Goal: Task Accomplishment & Management: Use online tool/utility

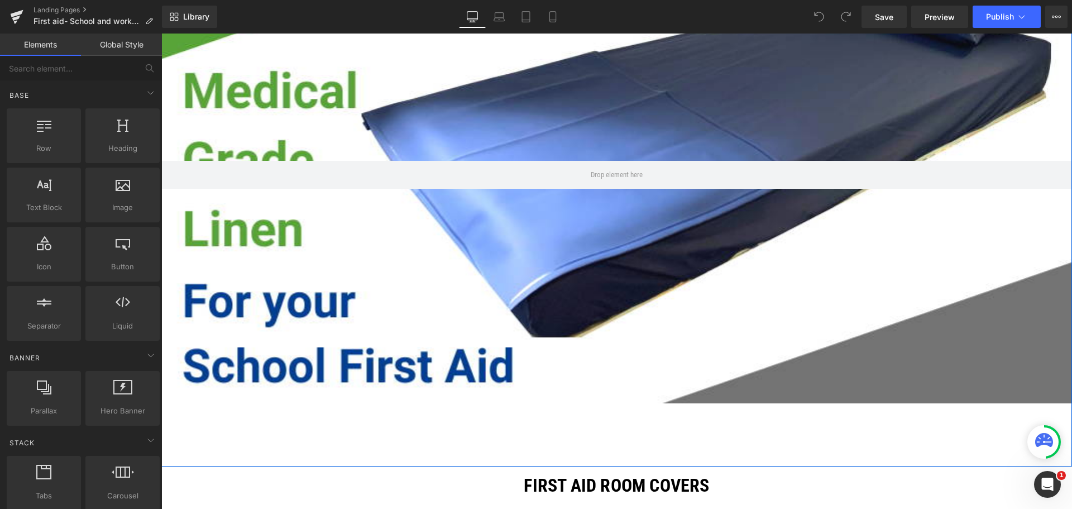
scroll to position [335, 0]
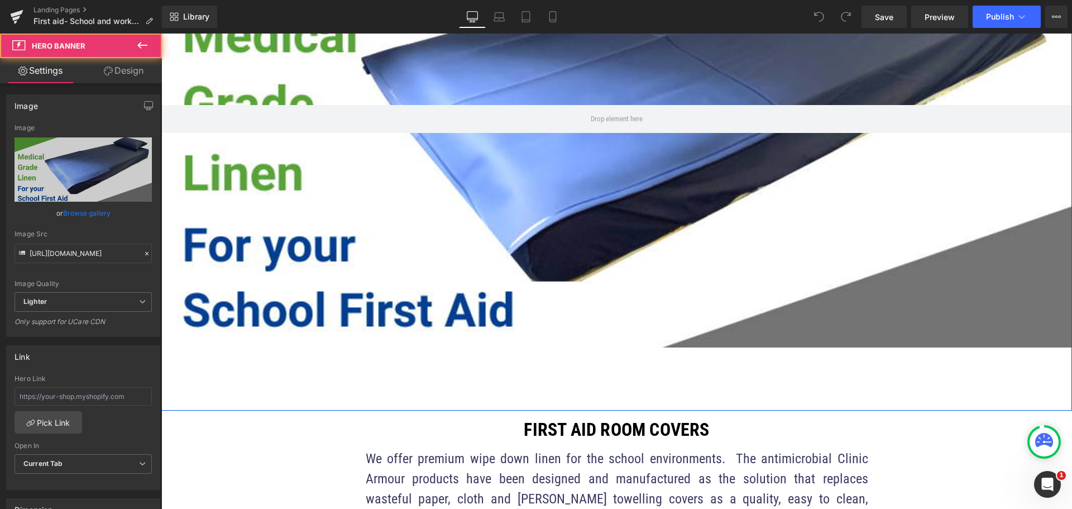
click at [518, 302] on div at bounding box center [616, 119] width 911 height 456
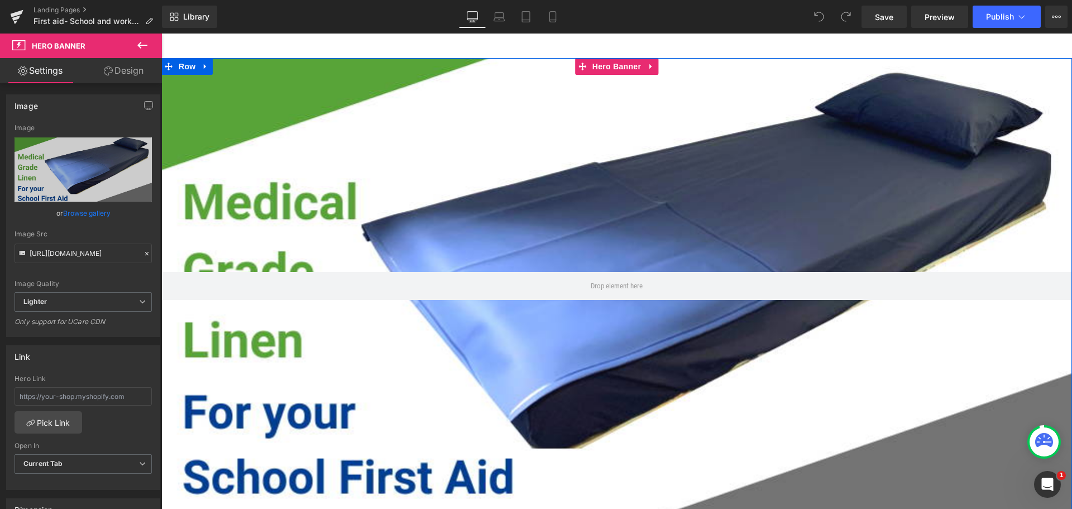
scroll to position [168, 0]
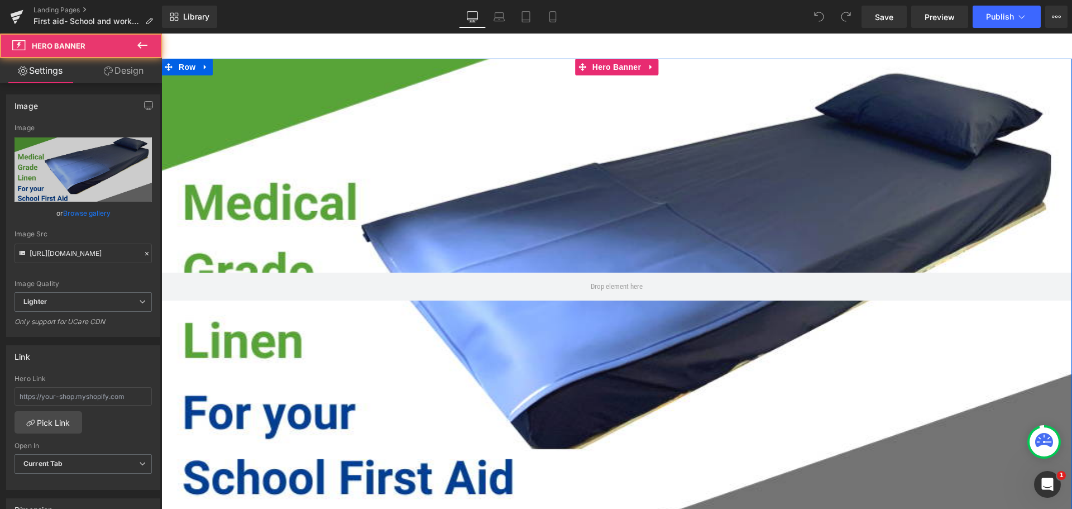
click at [298, 141] on div at bounding box center [616, 287] width 911 height 456
click at [647, 68] on icon at bounding box center [651, 67] width 8 height 8
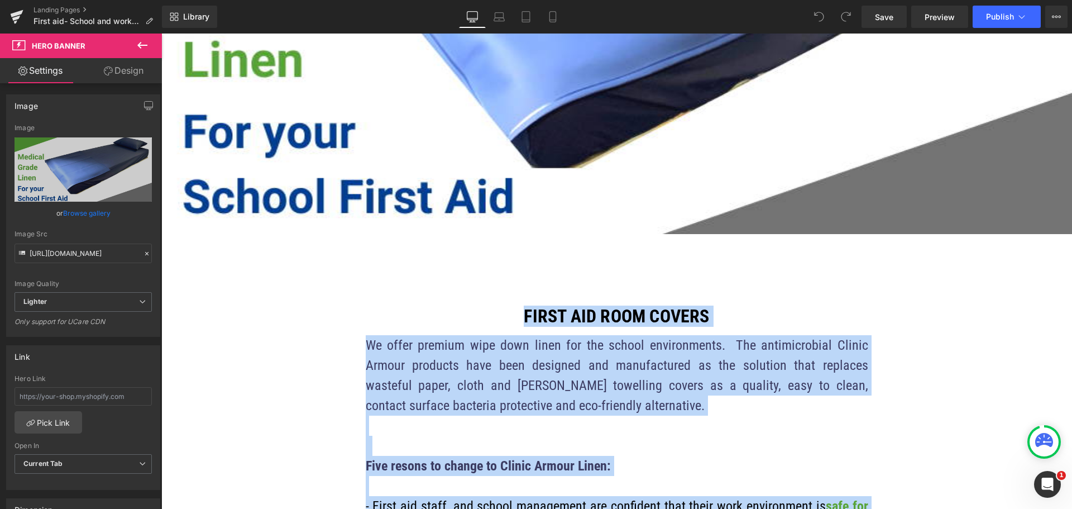
scroll to position [447, 0]
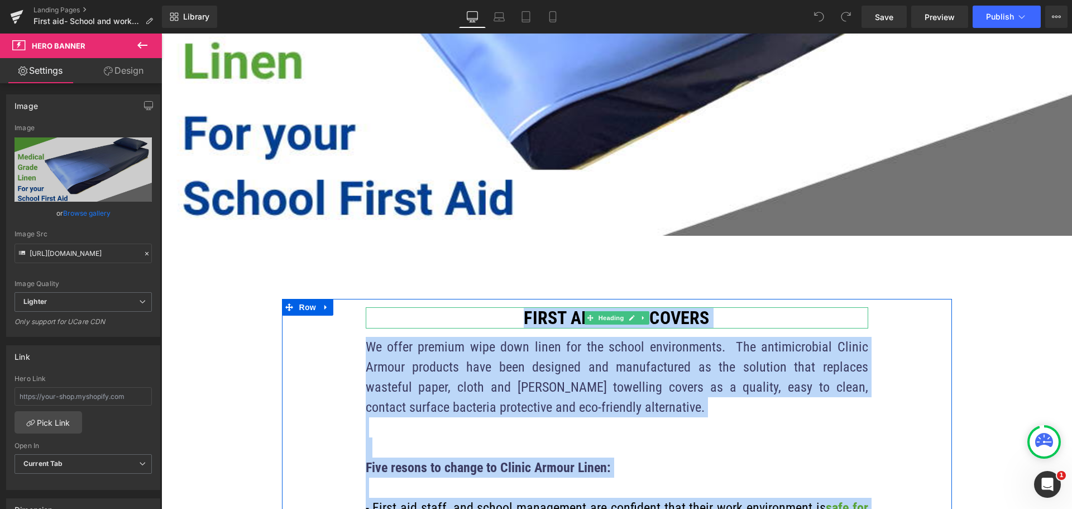
drag, startPoint x: 526, startPoint y: 230, endPoint x: 454, endPoint y: 312, distance: 109.2
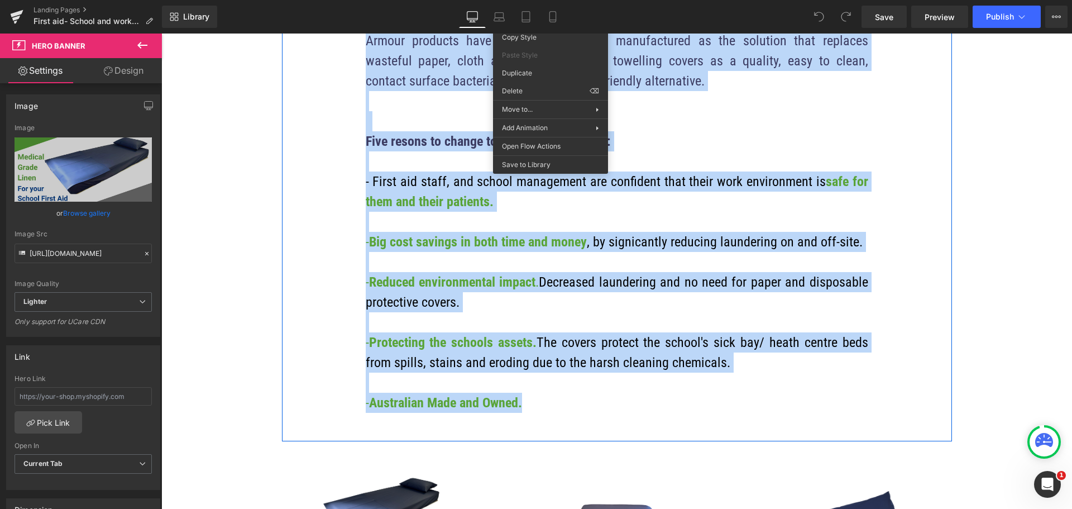
scroll to position [782, 0]
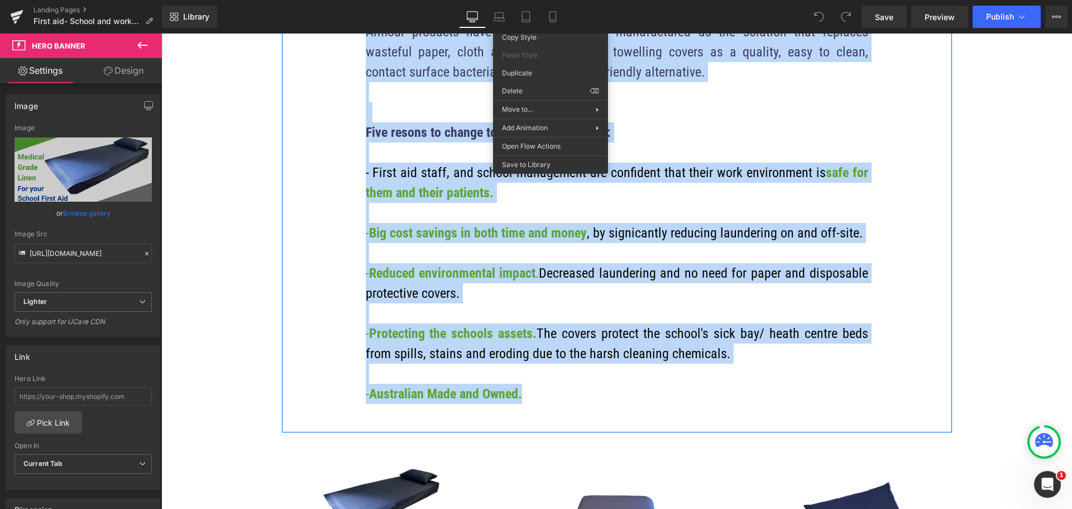
click at [572, 400] on p "- Australian Made and Owned." at bounding box center [617, 394] width 503 height 20
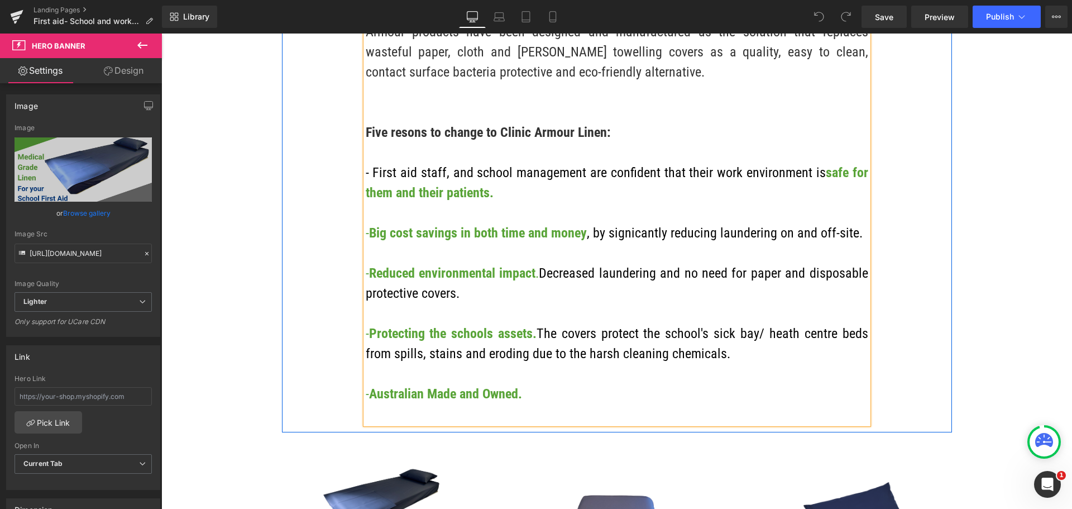
click at [556, 395] on p "- Australian Made and Owned." at bounding box center [617, 394] width 503 height 20
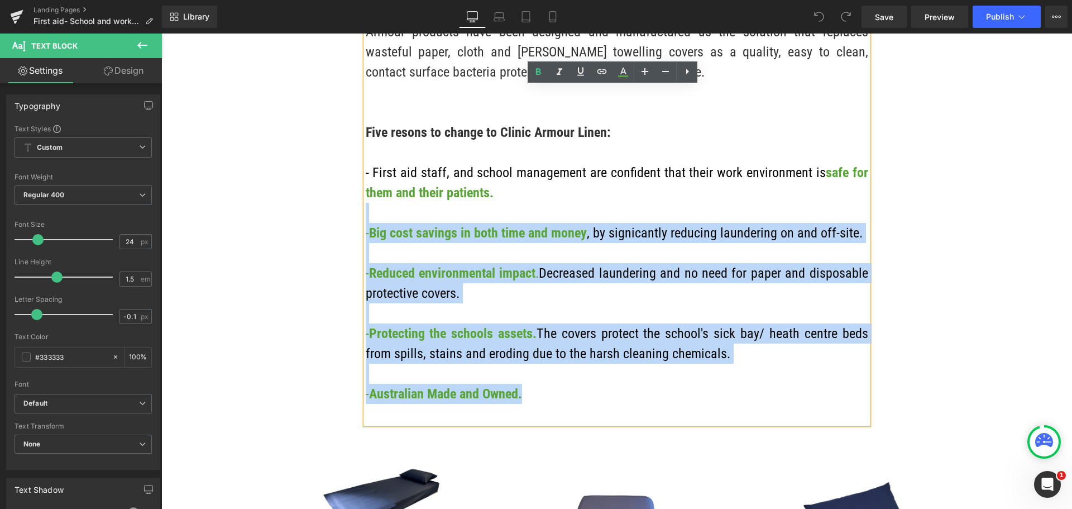
drag, startPoint x: 539, startPoint y: 395, endPoint x: 423, endPoint y: 219, distance: 211.3
click at [423, 219] on div "We offer premium wipe down linen for the school environments. The antimicrobial…" at bounding box center [617, 213] width 503 height 422
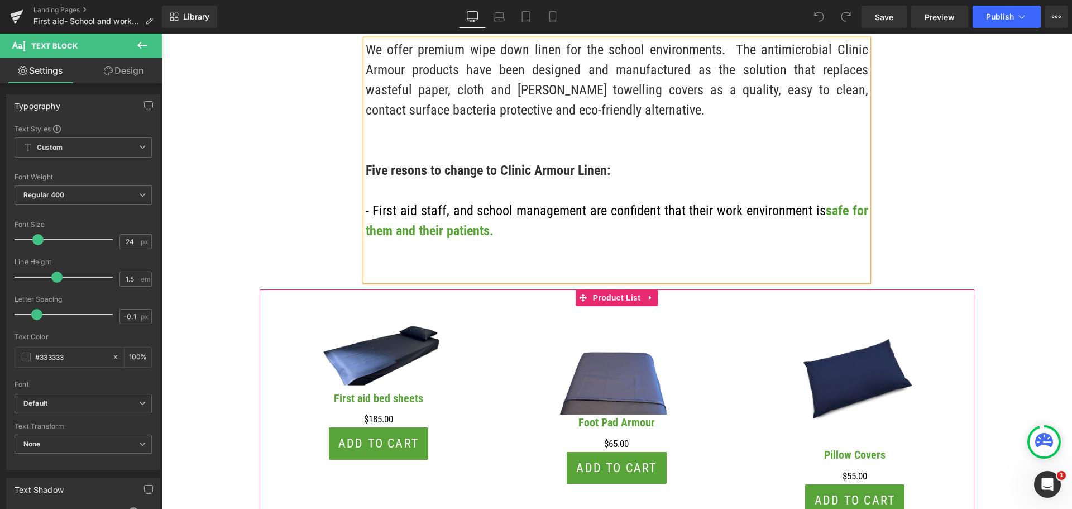
scroll to position [614, 0]
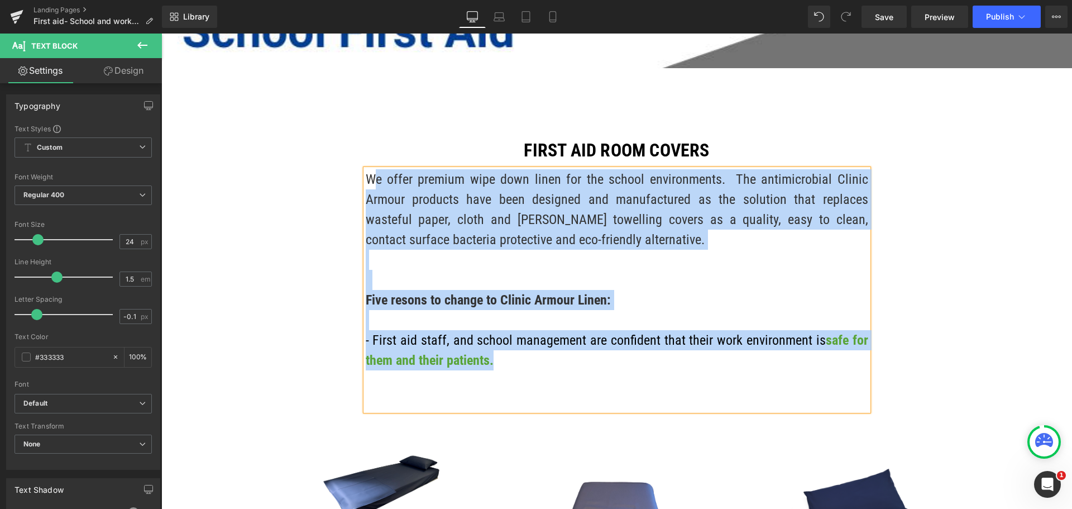
drag, startPoint x: 490, startPoint y: 367, endPoint x: 367, endPoint y: 187, distance: 218.7
click at [367, 187] on div "We offer premium wipe down linen for the school environments. The antimicrobial…" at bounding box center [617, 289] width 503 height 241
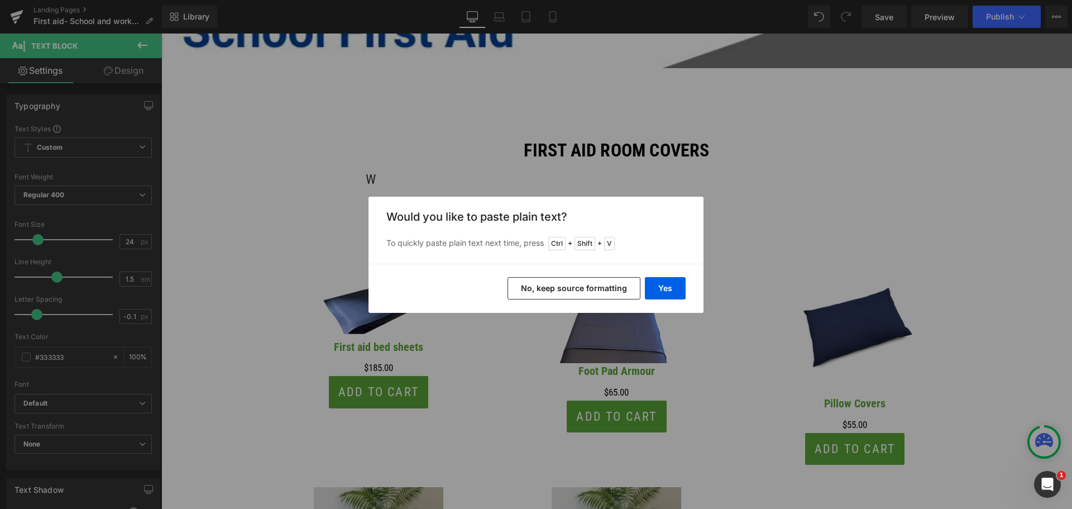
click at [519, 283] on button "No, keep source formatting" at bounding box center [574, 288] width 133 height 22
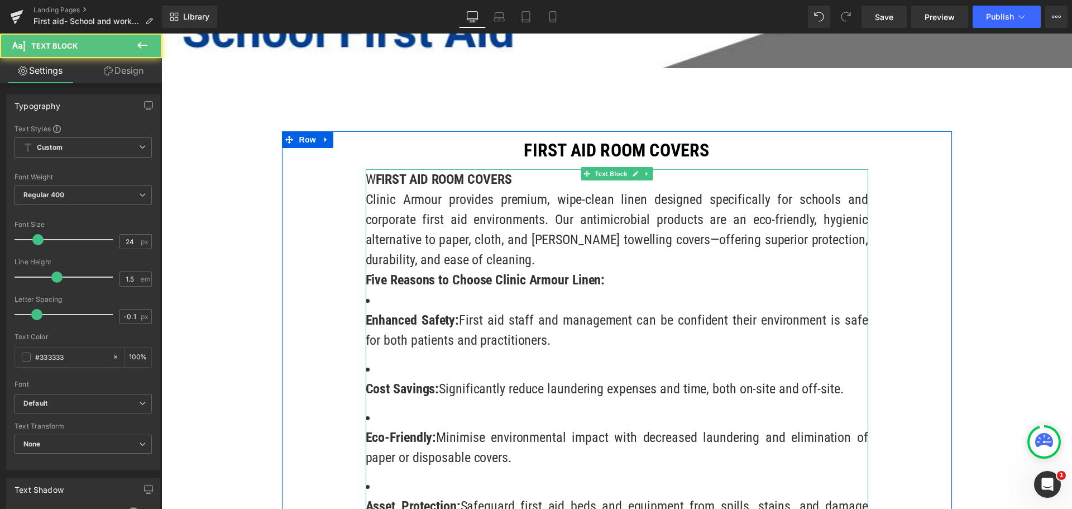
click at [369, 177] on p "W FIRST AID ROOM COVERS" at bounding box center [617, 179] width 503 height 20
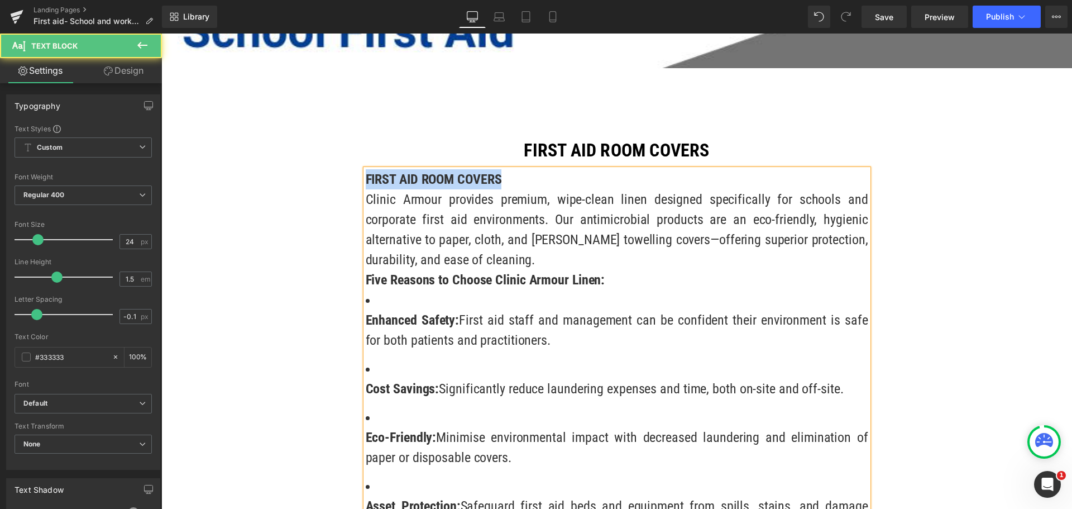
drag, startPoint x: 510, startPoint y: 185, endPoint x: 362, endPoint y: 179, distance: 148.1
click at [366, 179] on p "FIRST AID ROOM COVERS" at bounding box center [617, 179] width 503 height 20
click at [581, 197] on p "Clinic Armour provides premium, wipe-clean linen designed specifically for scho…" at bounding box center [617, 229] width 503 height 80
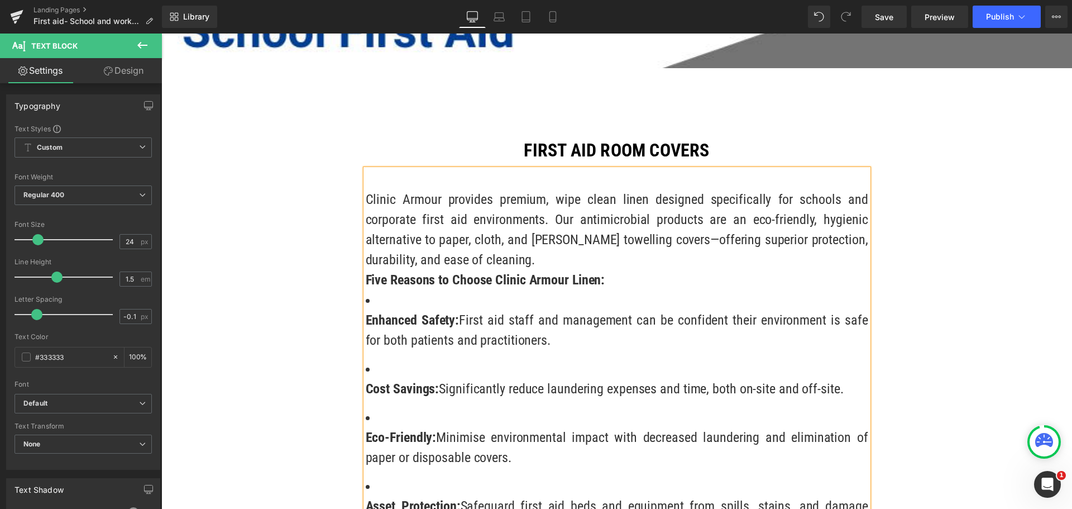
click at [772, 221] on p "Clinic Armour provides premium, wipe clean linen designed specifically for scho…" at bounding box center [617, 229] width 503 height 80
click at [658, 242] on p "Clinic Armour provides premium, wipe clean linen designed specifically for scho…" at bounding box center [617, 229] width 503 height 80
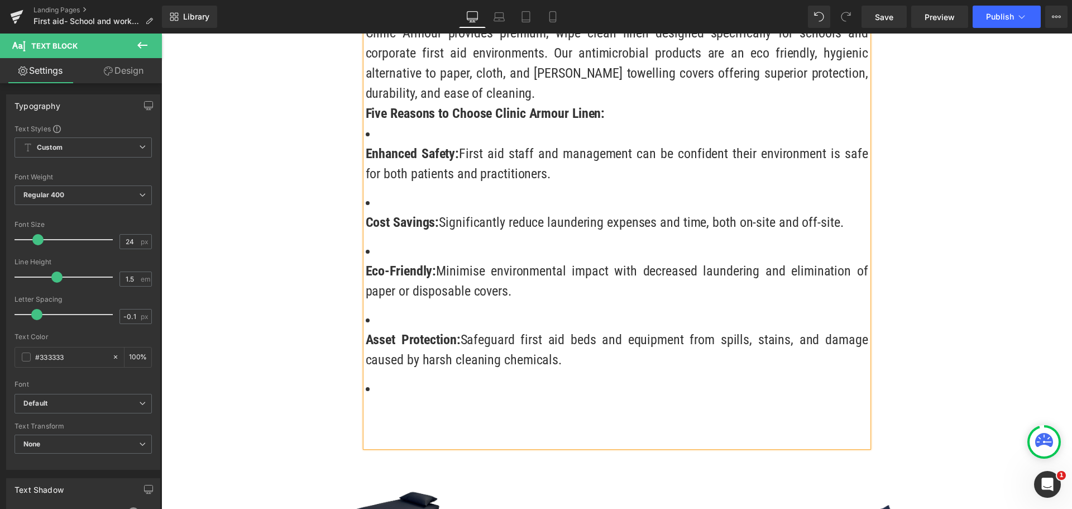
scroll to position [782, 0]
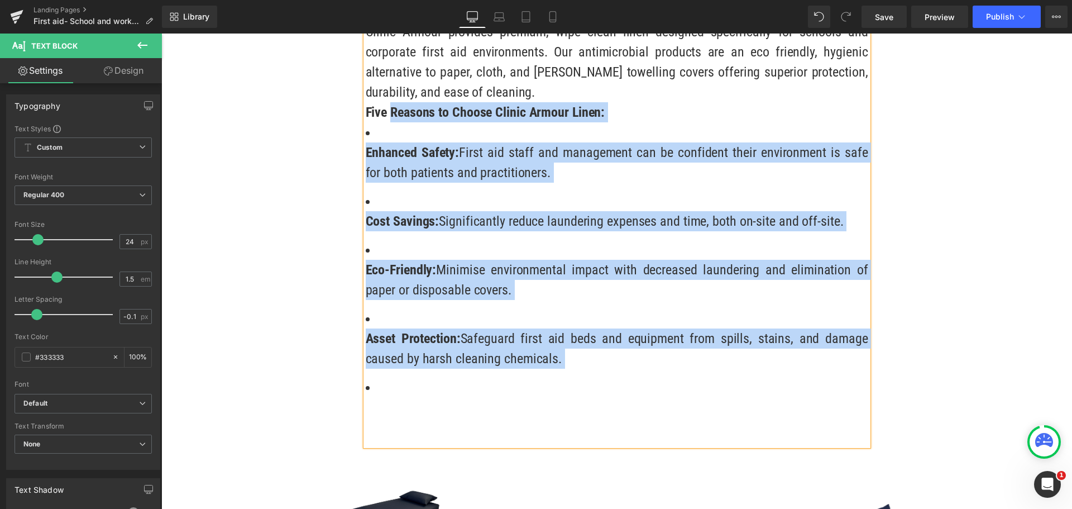
drag, startPoint x: 573, startPoint y: 394, endPoint x: 389, endPoint y: 121, distance: 329.4
click at [389, 121] on div "Clinic Armour provides premium, wipe clean linen designed specifically for scho…" at bounding box center [617, 224] width 503 height 444
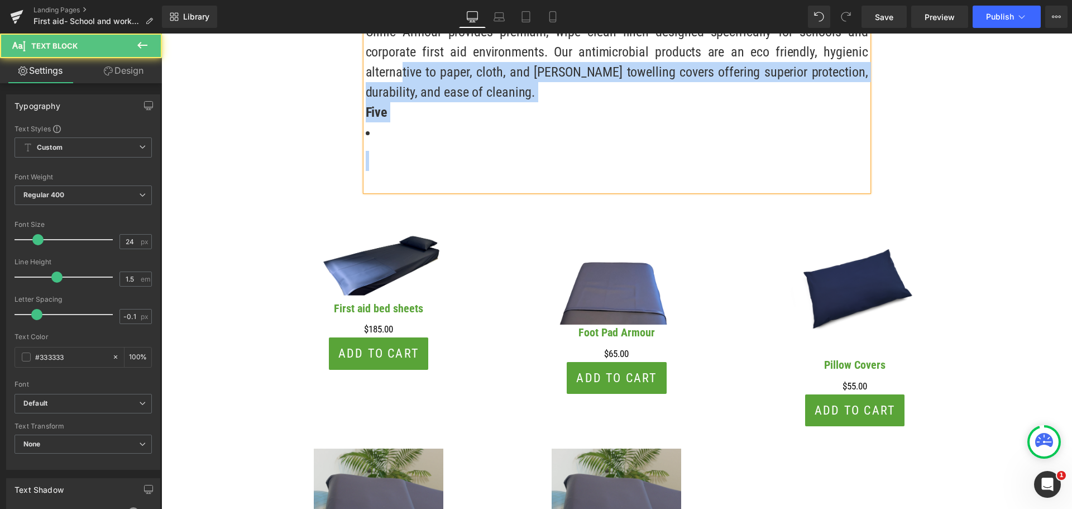
drag, startPoint x: 414, startPoint y: 159, endPoint x: 390, endPoint y: 65, distance: 96.8
click at [390, 65] on div "Clinic Armour provides premium, wipe clean linen designed specifically for scho…" at bounding box center [617, 96] width 503 height 189
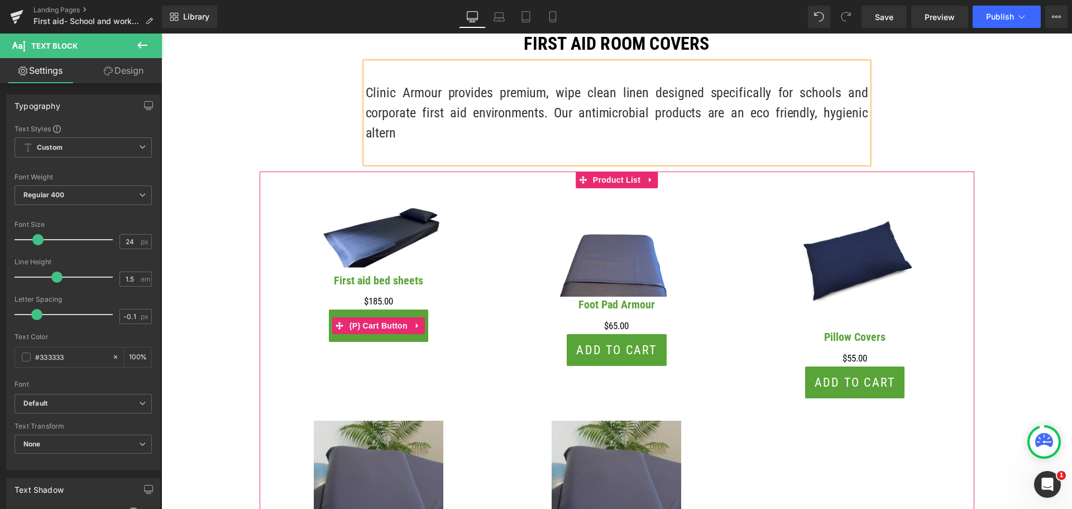
scroll to position [558, 0]
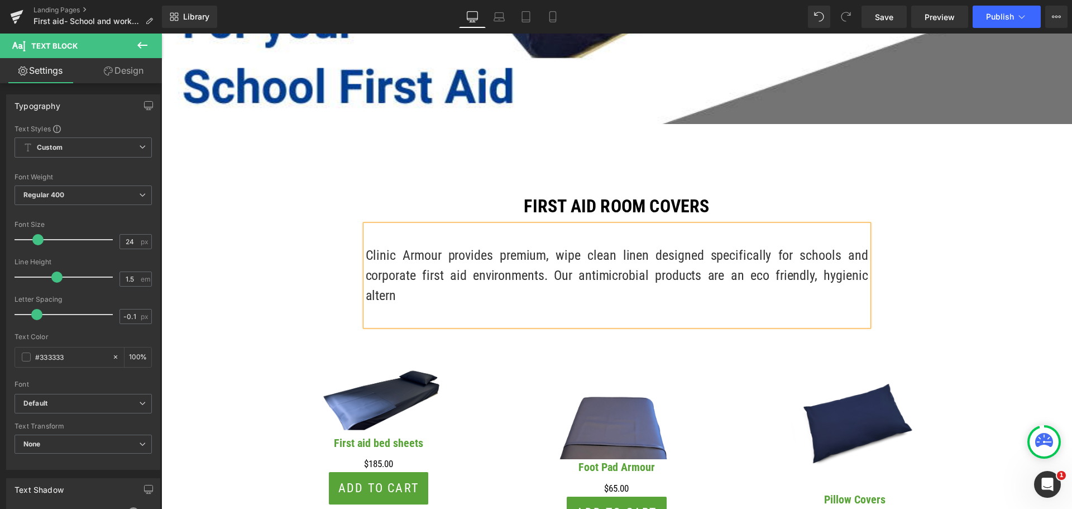
drag, startPoint x: 857, startPoint y: 273, endPoint x: 370, endPoint y: 251, distance: 488.0
click at [370, 251] on p "Clinic Armour provides premium, wipe clean linen designed specifically for scho…" at bounding box center [617, 275] width 503 height 60
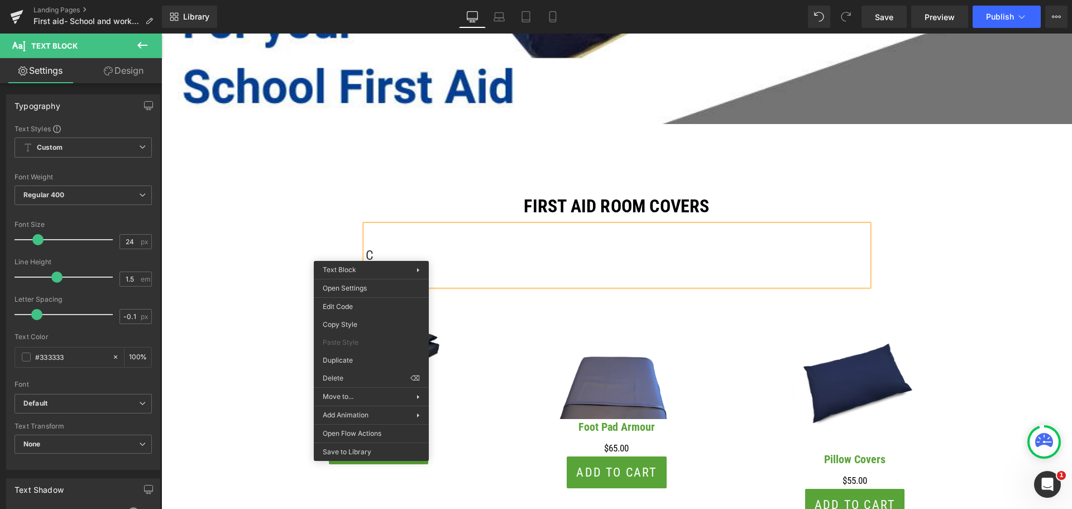
click at [375, 255] on p "C" at bounding box center [617, 255] width 503 height 20
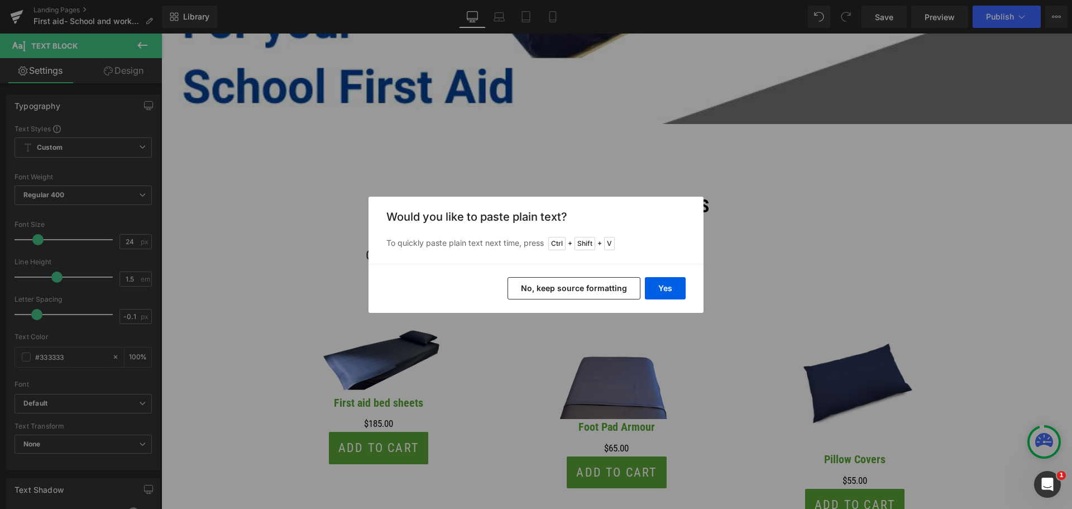
click at [535, 292] on button "No, keep source formatting" at bounding box center [574, 288] width 133 height 22
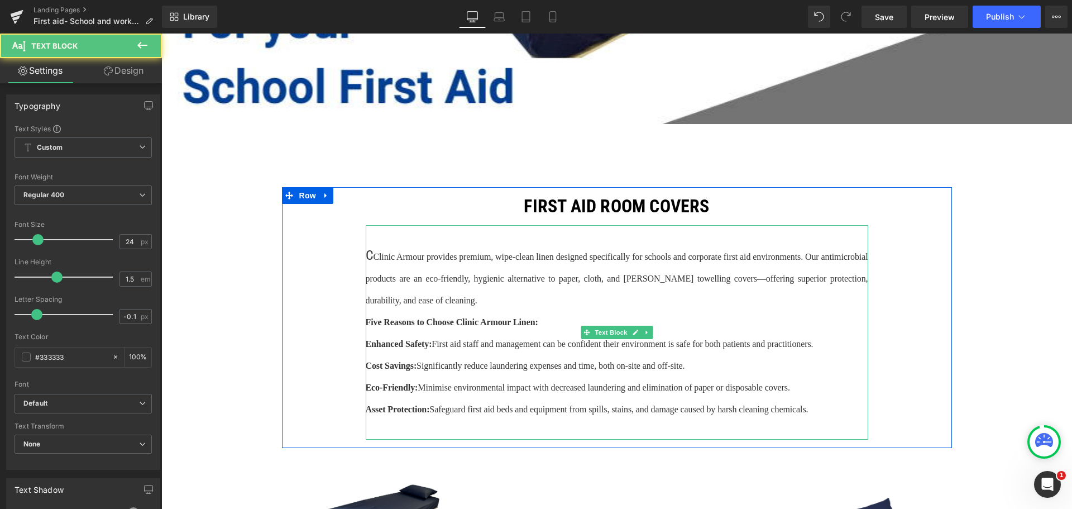
click at [371, 253] on span "Clinic Armour provides premium, wipe-clean linen designed specifically for scho…" at bounding box center [617, 278] width 503 height 53
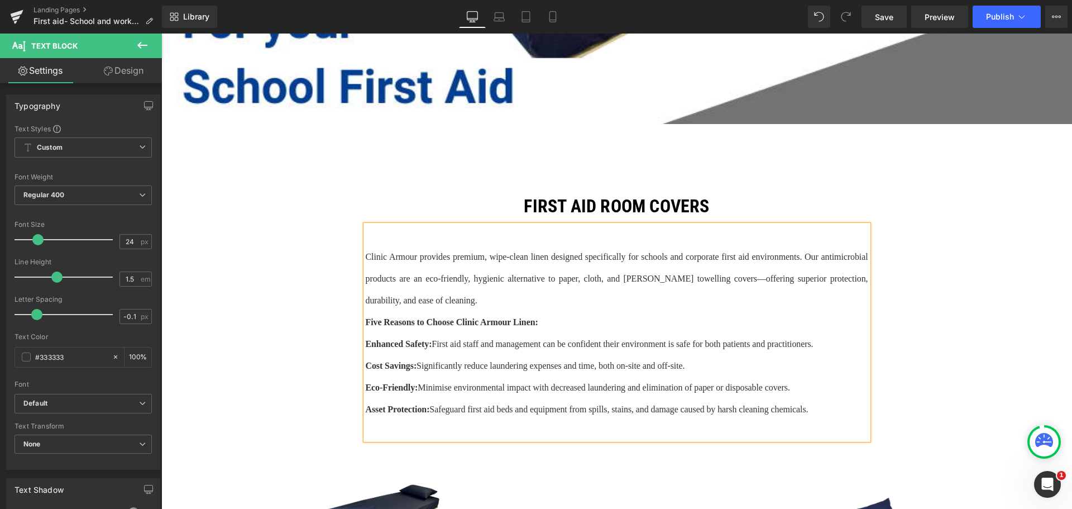
drag, startPoint x: 806, startPoint y: 414, endPoint x: 360, endPoint y: 262, distance: 471.5
click at [366, 262] on div "Clinic Armour provides premium, wipe-clean linen designed specifically for scho…" at bounding box center [617, 332] width 503 height 214
click at [643, 210] on icon at bounding box center [645, 209] width 7 height 7
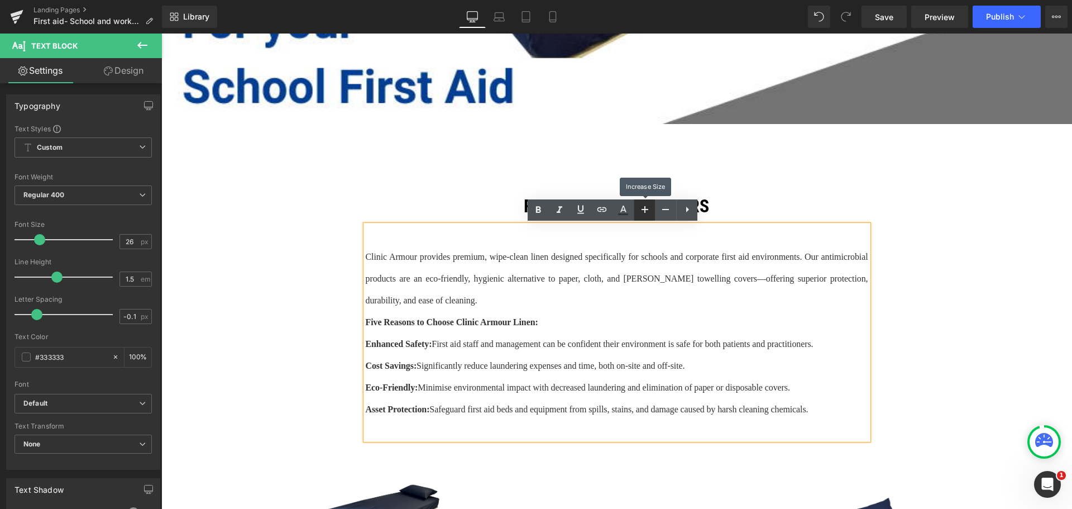
click at [643, 210] on icon at bounding box center [645, 209] width 7 height 7
click at [646, 252] on span "Clinic Armour provides premium, wipe-clean linen designed specifically for scho…" at bounding box center [617, 278] width 503 height 53
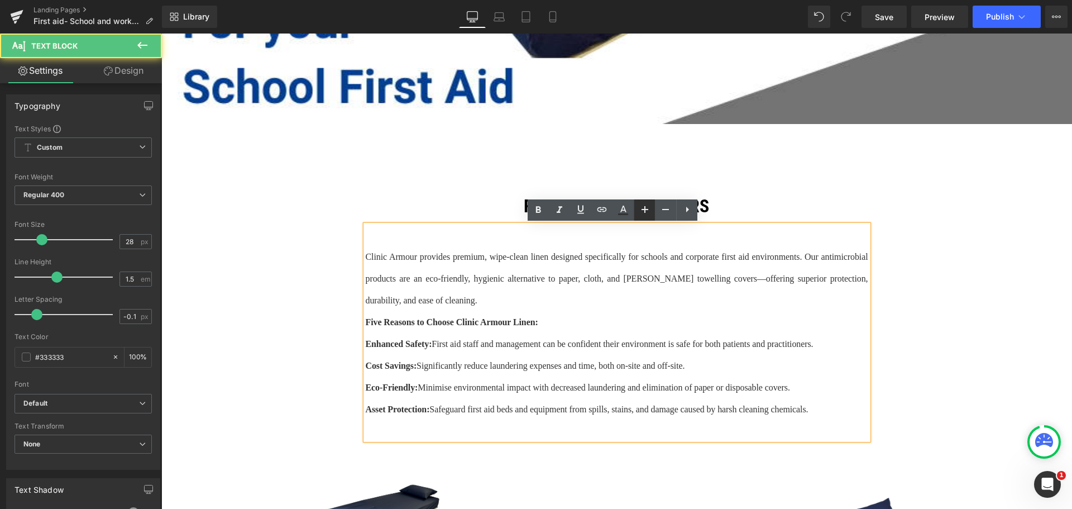
click at [646, 216] on icon at bounding box center [644, 209] width 13 height 13
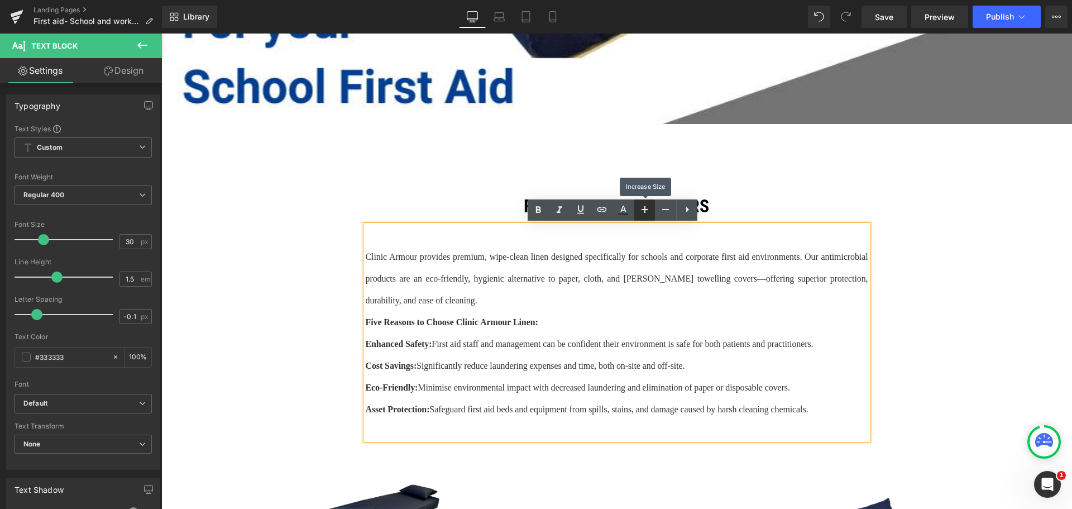
click at [646, 216] on icon at bounding box center [644, 209] width 13 height 13
drag, startPoint x: 810, startPoint y: 410, endPoint x: 362, endPoint y: 259, distance: 472.9
click at [366, 259] on div "Clinic Armour provides premium, wipe-clean linen designed specifically for scho…" at bounding box center [617, 332] width 503 height 214
click at [649, 210] on icon at bounding box center [644, 209] width 13 height 13
type input "34"
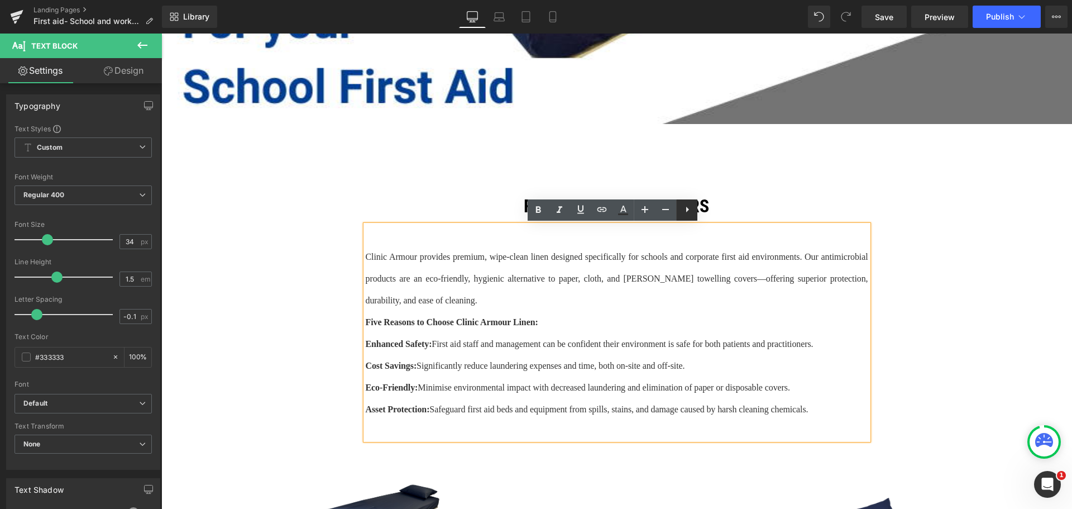
click at [685, 208] on icon at bounding box center [687, 209] width 13 height 13
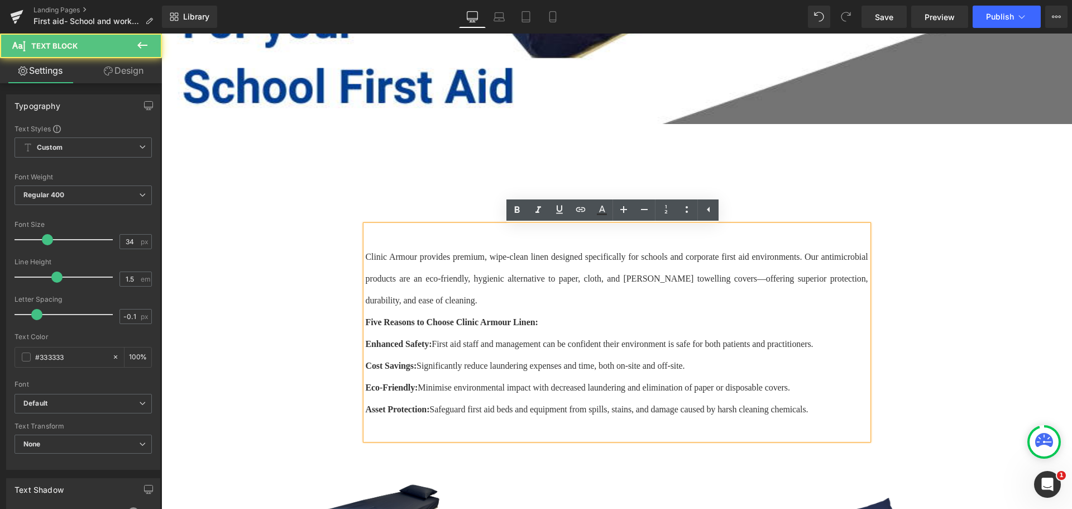
click at [546, 291] on p "Clinic Armour provides premium, wipe-clean linen designed specifically for scho…" at bounding box center [617, 277] width 503 height 65
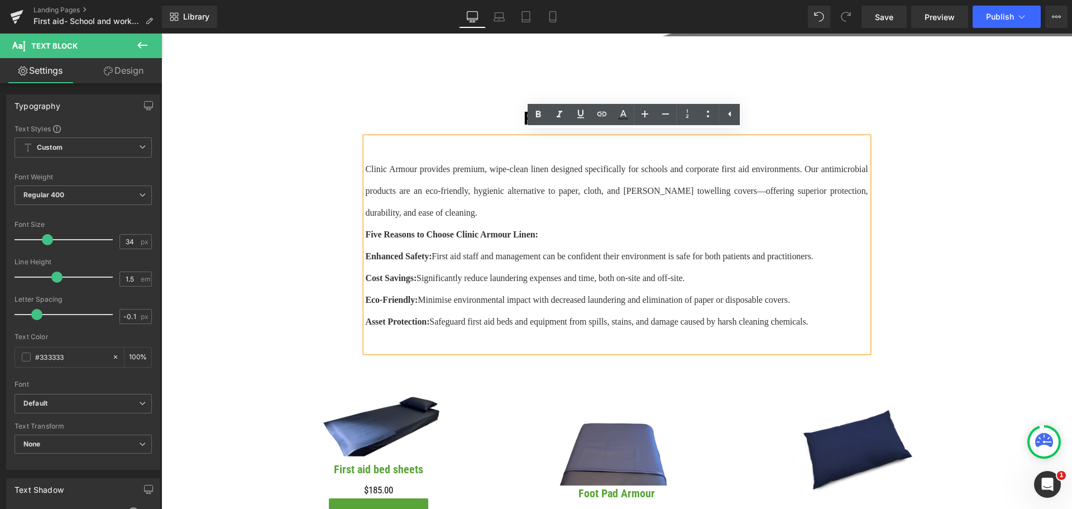
scroll to position [614, 0]
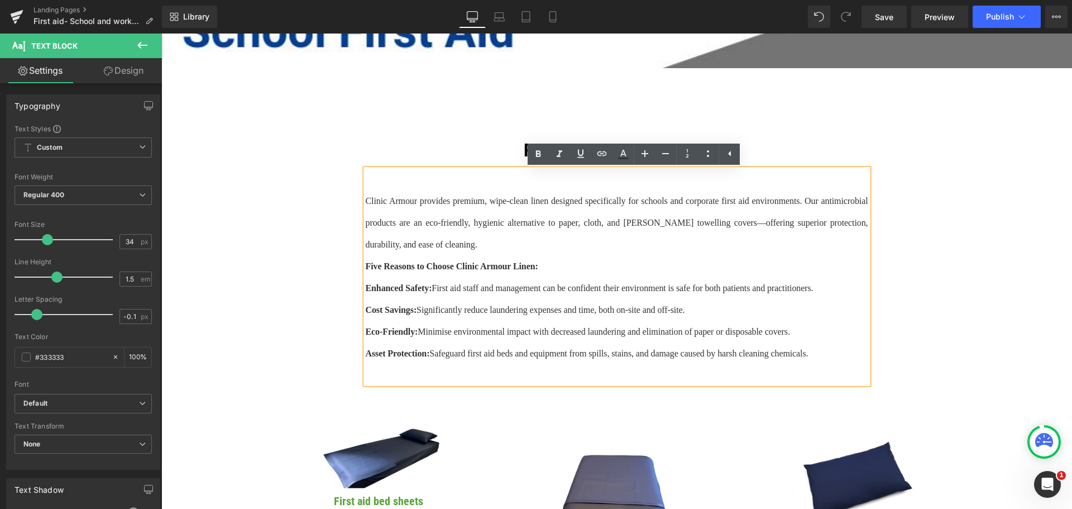
drag, startPoint x: 832, startPoint y: 345, endPoint x: 365, endPoint y: 202, distance: 487.6
click at [366, 202] on div "Clinic Armour provides premium, wipe-clean linen designed specifically for scho…" at bounding box center [617, 276] width 503 height 214
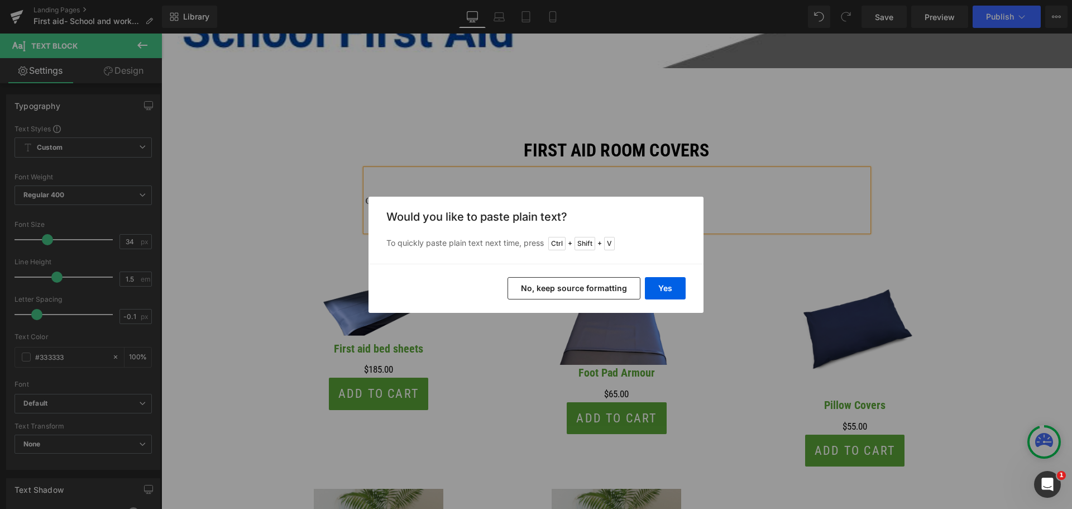
click at [551, 292] on button "No, keep source formatting" at bounding box center [574, 288] width 133 height 22
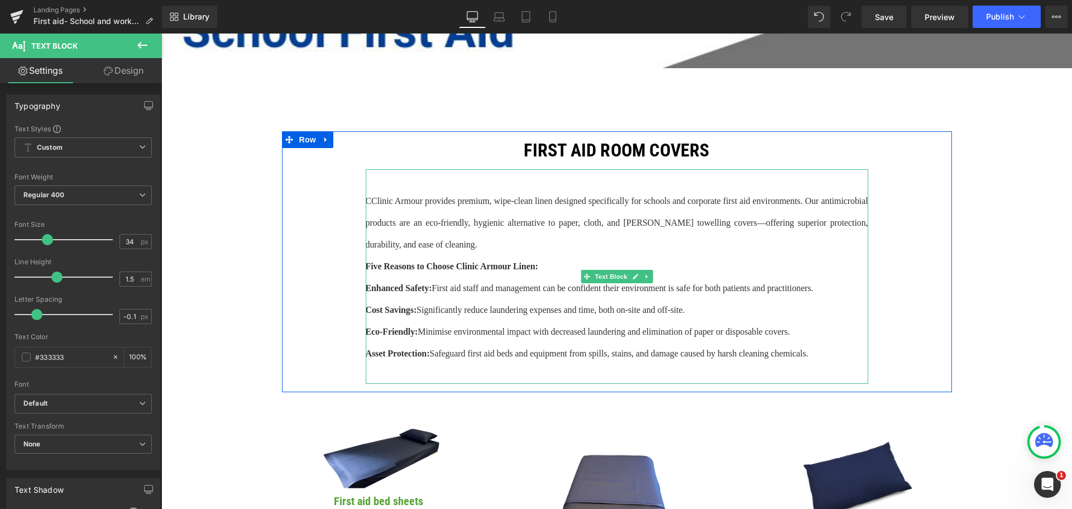
drag, startPoint x: 809, startPoint y: 353, endPoint x: 366, endPoint y: 201, distance: 468.2
click at [366, 201] on div "C Clinic Armour provides premium, wipe-clean linen designed specifically for sc…" at bounding box center [617, 276] width 503 height 214
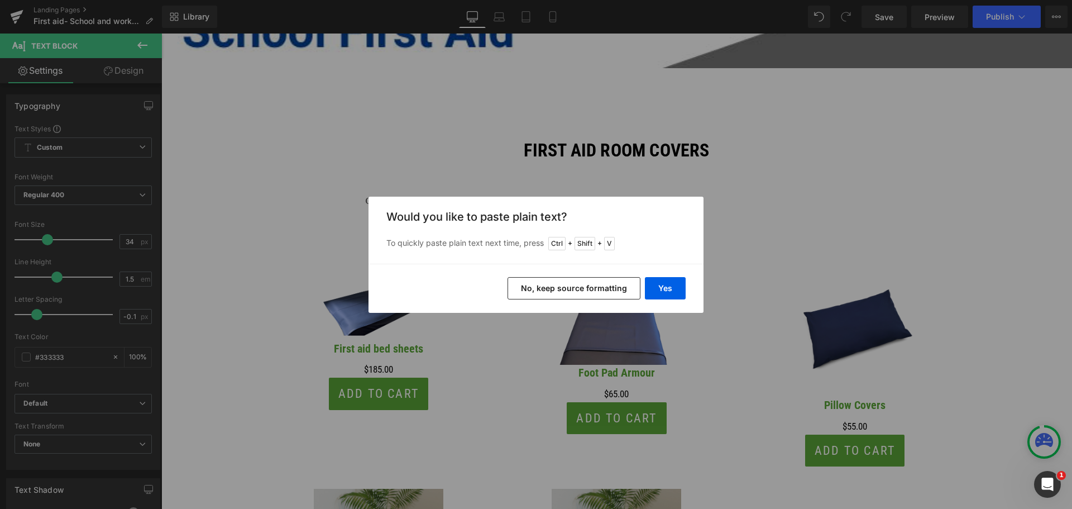
click at [598, 288] on button "No, keep source formatting" at bounding box center [574, 288] width 133 height 22
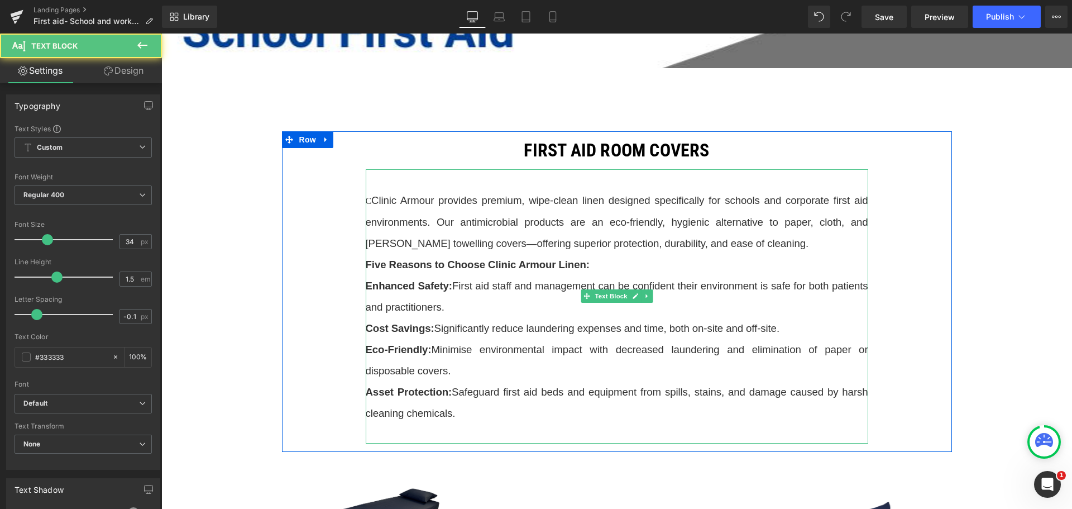
click at [369, 202] on span "Clinic Armour provides premium, wipe-clean linen designed specifically for scho…" at bounding box center [617, 221] width 503 height 55
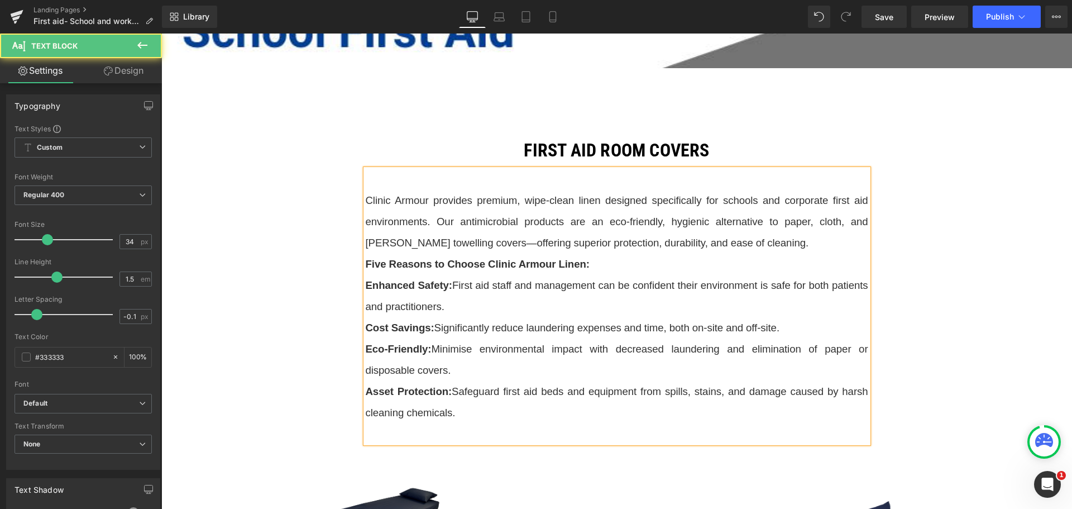
drag, startPoint x: 526, startPoint y: 203, endPoint x: 526, endPoint y: 184, distance: 19.0
click at [527, 201] on span "Clinic Armour provides premium, wipe-clean linen designed specifically for scho…" at bounding box center [617, 221] width 503 height 54
click at [524, 222] on span "Clinic Armour provides premium, wipe clean linen designed specifically for scho…" at bounding box center [617, 221] width 503 height 54
click at [832, 222] on span "Clinic Armour provides premium, wipe clean linen designed specifically for scho…" at bounding box center [617, 221] width 503 height 54
click at [585, 246] on p "Clinic Armour provides premium, wipe clean linen designed specifically for scho…" at bounding box center [617, 221] width 503 height 64
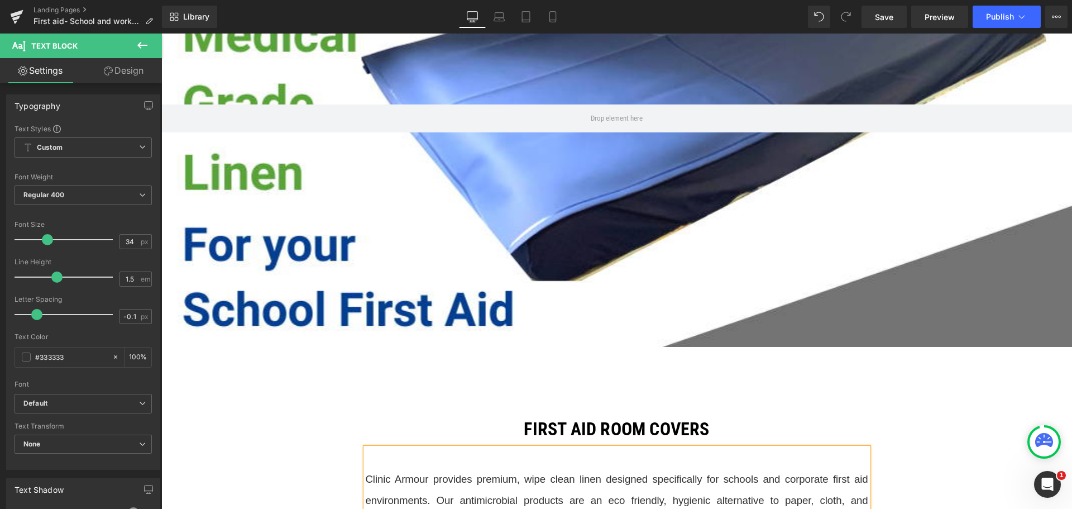
scroll to position [335, 0]
click at [603, 259] on div at bounding box center [616, 119] width 911 height 456
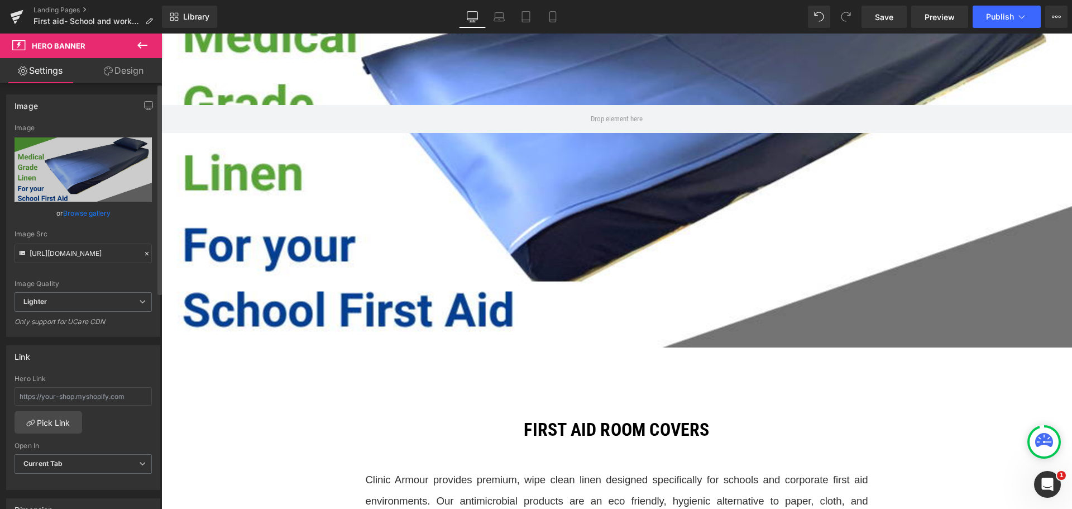
click at [84, 210] on link "Browse gallery" at bounding box center [86, 213] width 47 height 20
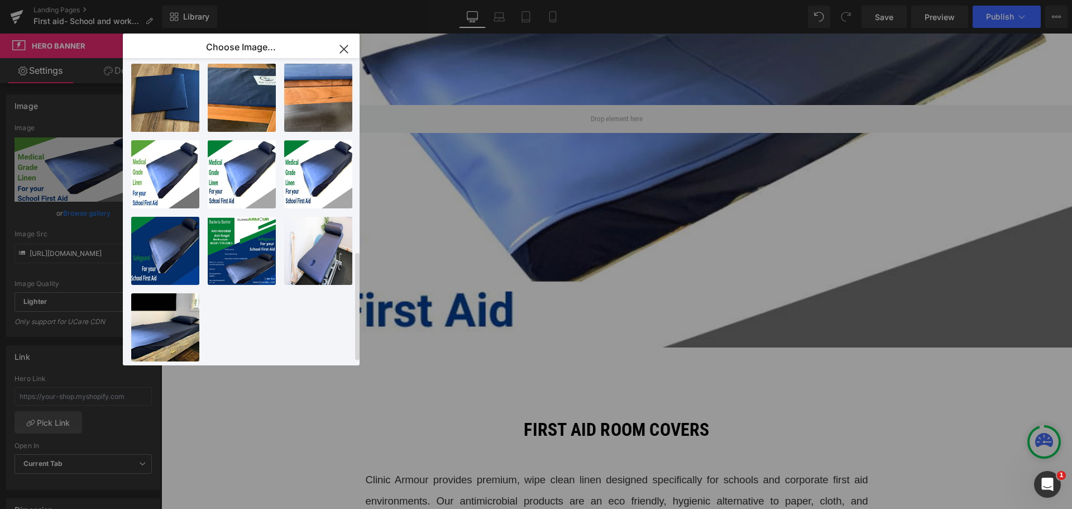
scroll to position [551, 0]
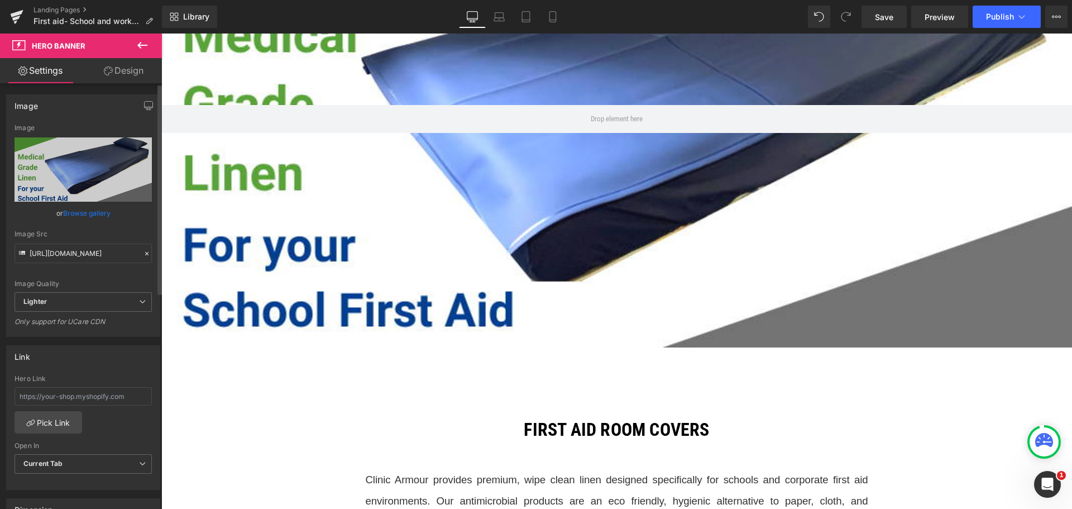
click at [73, 211] on link "Browse gallery" at bounding box center [86, 213] width 47 height 20
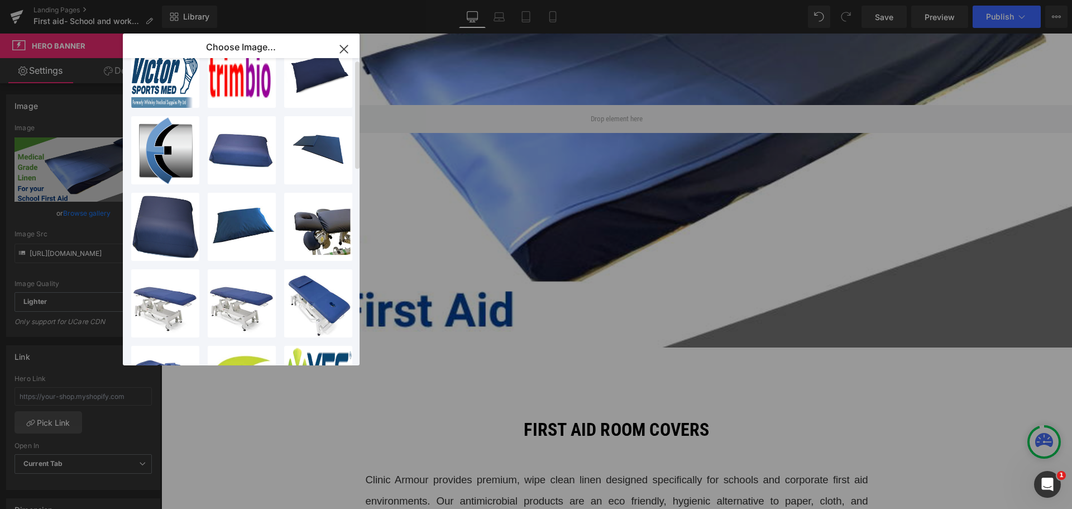
scroll to position [0, 0]
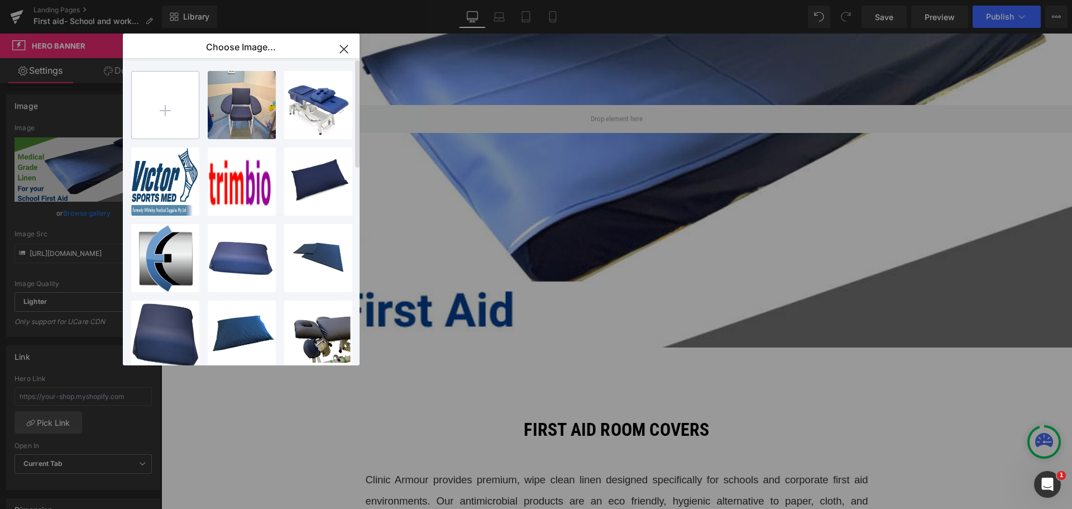
click at [159, 113] on input "file" at bounding box center [165, 104] width 67 height 67
type input "C:\fakepath\First aid.jpg"
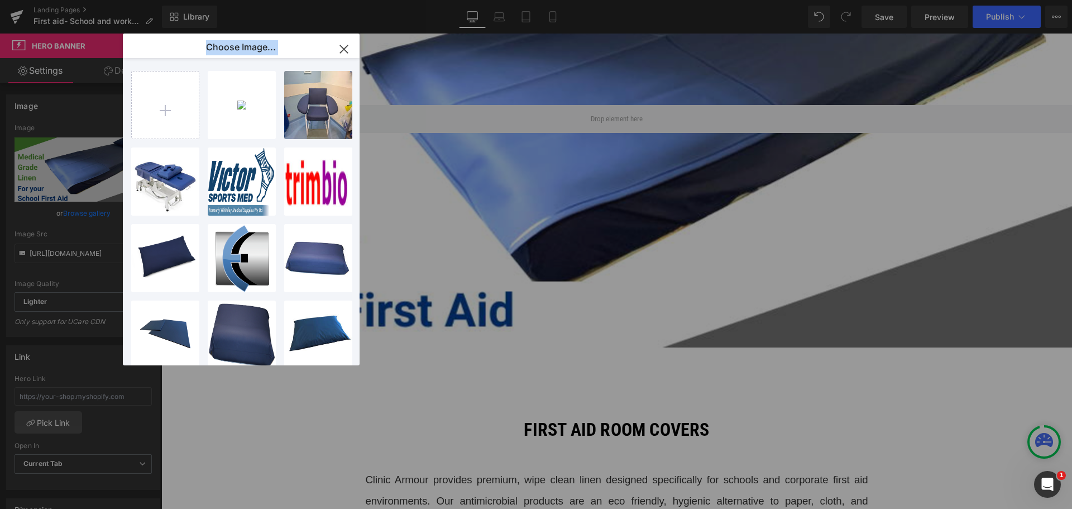
drag, startPoint x: 221, startPoint y: 113, endPoint x: 495, endPoint y: 143, distance: 276.4
click at [537, 143] on div "Choose Image... Back to Library Insert First a... aid.jpg 31.33 KB Delete image…" at bounding box center [536, 254] width 1072 height 509
drag, startPoint x: 250, startPoint y: 122, endPoint x: 488, endPoint y: 83, distance: 241.6
click at [488, 83] on div "Choose Image... Back to Library Insert First a... aid.jpg 31.33 KB Delete image…" at bounding box center [536, 254] width 1072 height 509
click at [343, 45] on icon "button" at bounding box center [344, 49] width 18 height 18
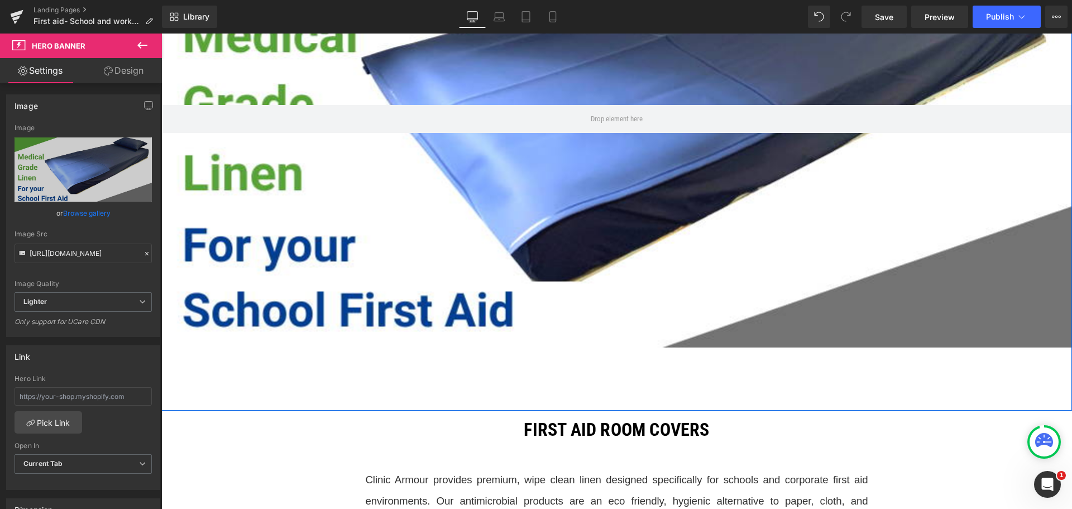
click at [554, 217] on div at bounding box center [616, 119] width 911 height 456
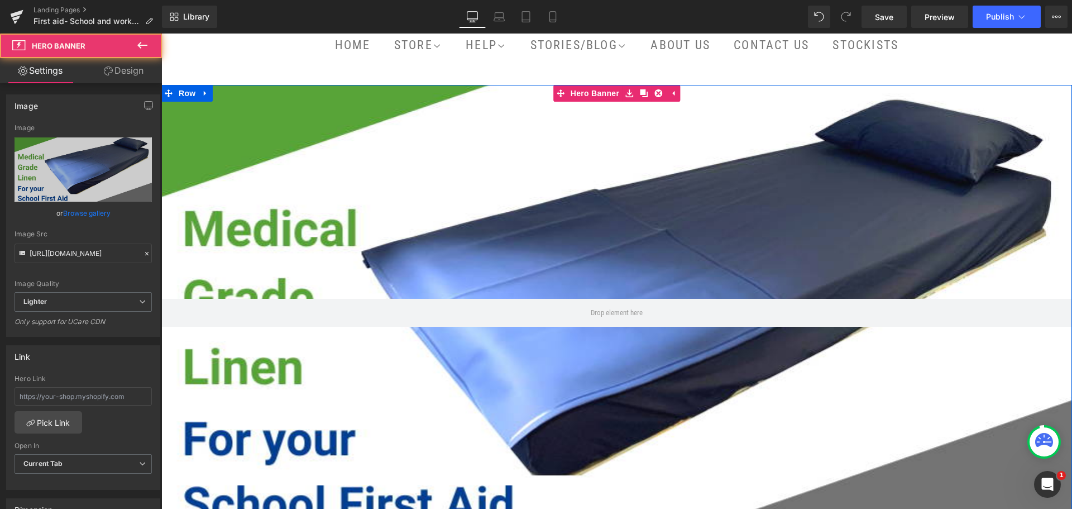
scroll to position [112, 0]
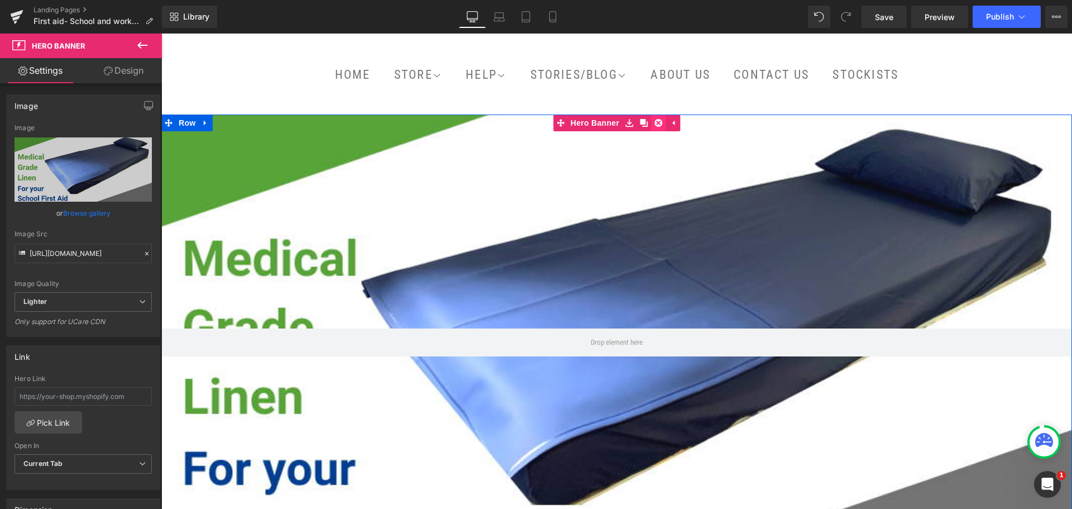
click at [655, 123] on icon at bounding box center [659, 122] width 8 height 8
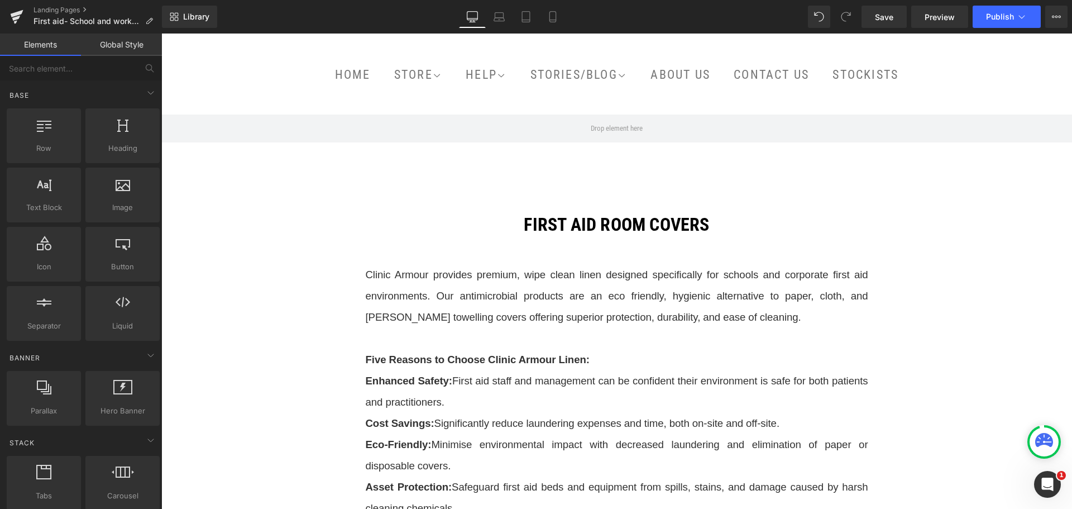
click at [114, 48] on link "Global Style" at bounding box center [121, 45] width 81 height 22
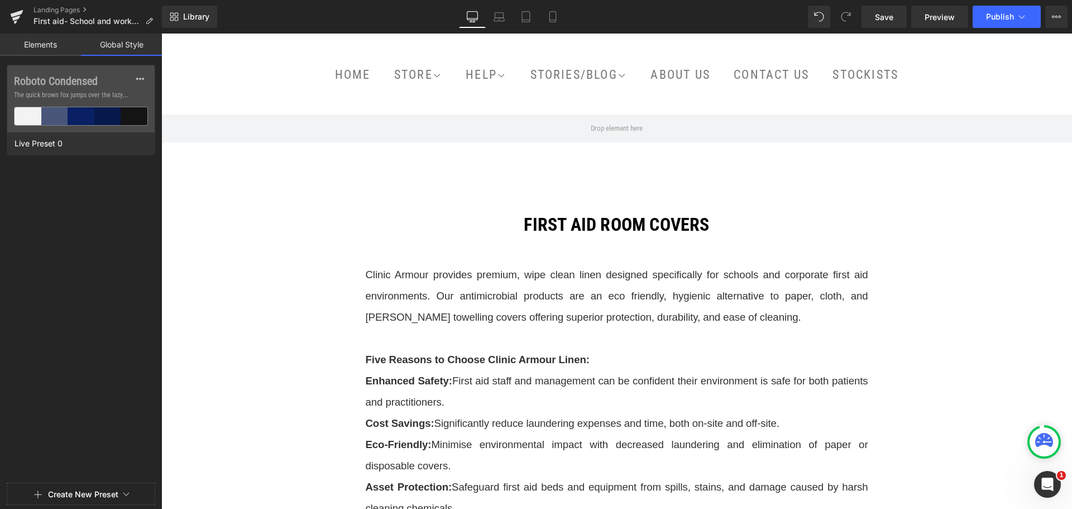
click at [52, 41] on link "Elements" at bounding box center [40, 45] width 81 height 22
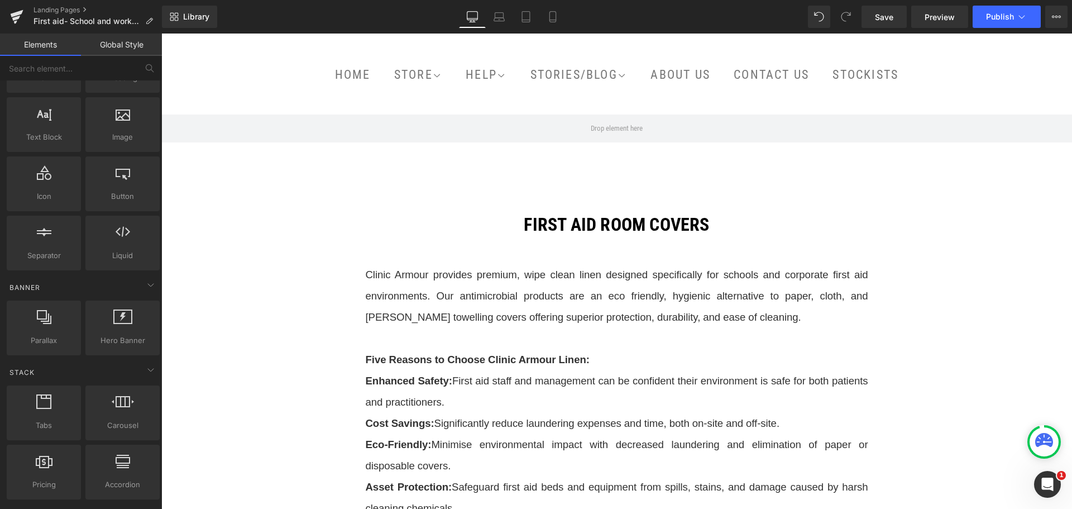
scroll to position [0, 0]
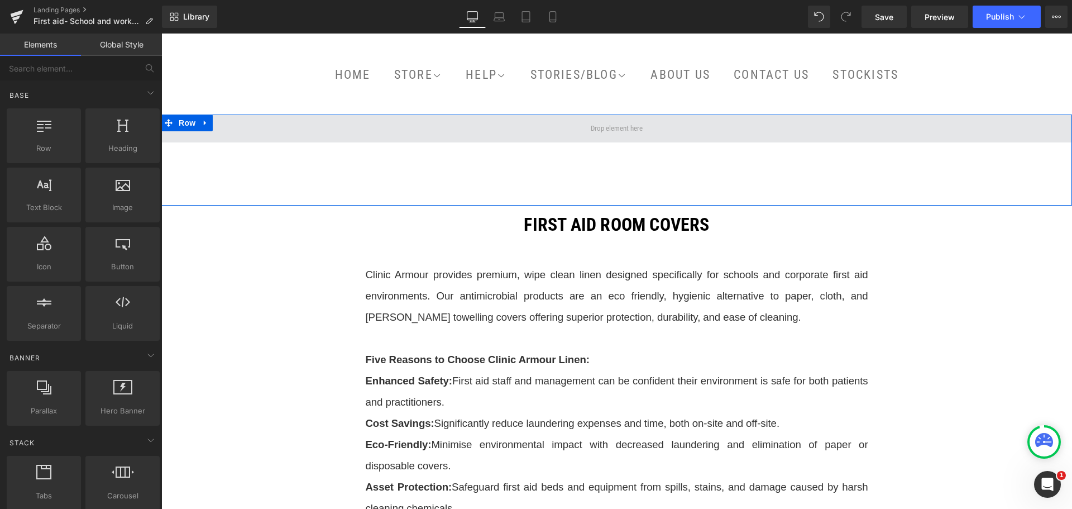
click at [525, 126] on span at bounding box center [616, 128] width 911 height 28
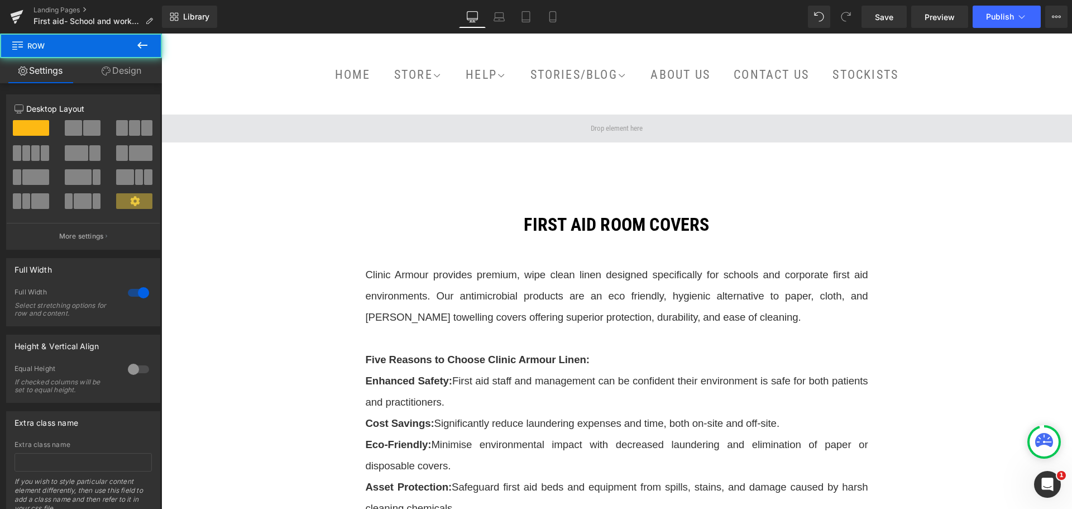
drag, startPoint x: 359, startPoint y: 123, endPoint x: 327, endPoint y: 128, distance: 32.8
click at [358, 123] on span at bounding box center [616, 128] width 911 height 28
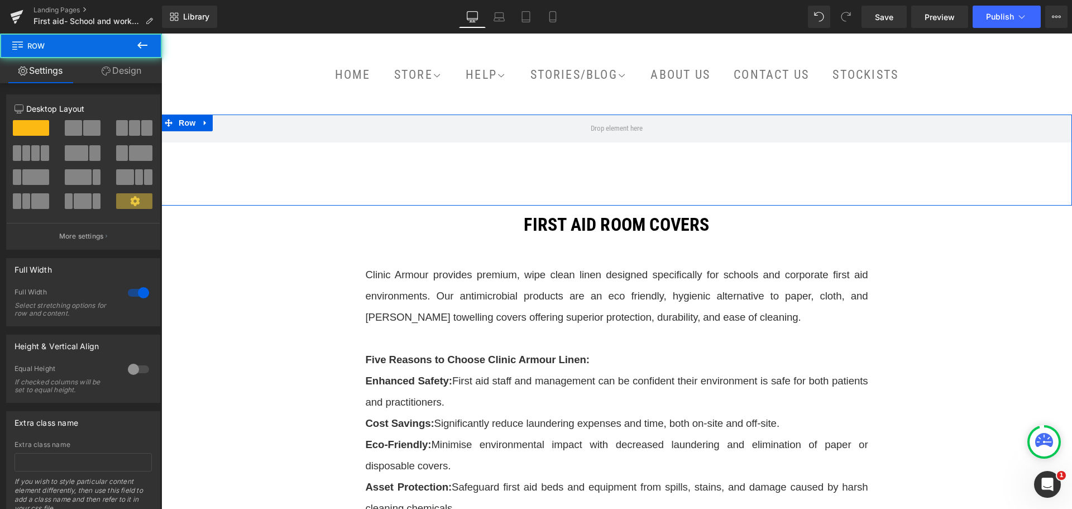
click at [114, 66] on link "Design" at bounding box center [121, 70] width 81 height 25
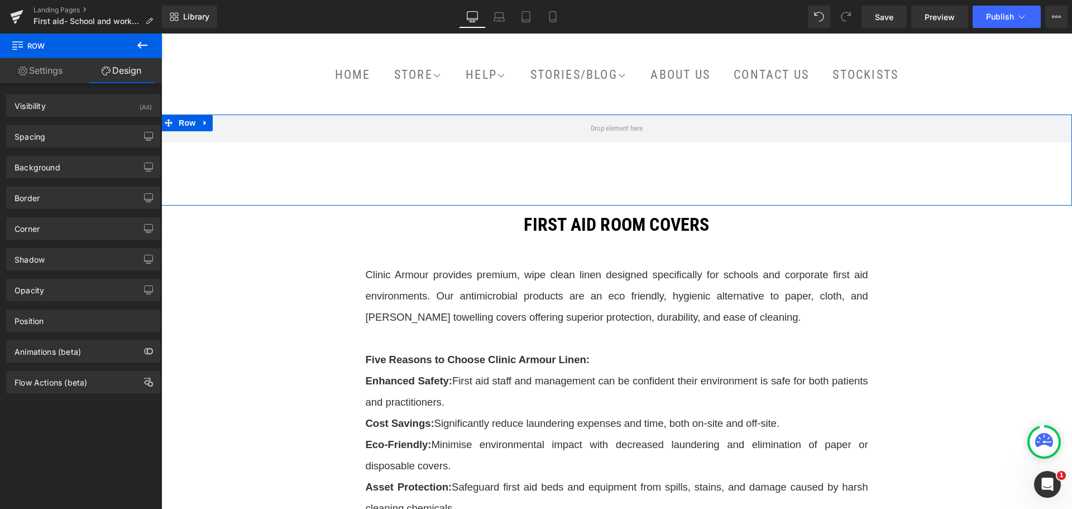
click at [29, 73] on link "Settings" at bounding box center [40, 70] width 81 height 25
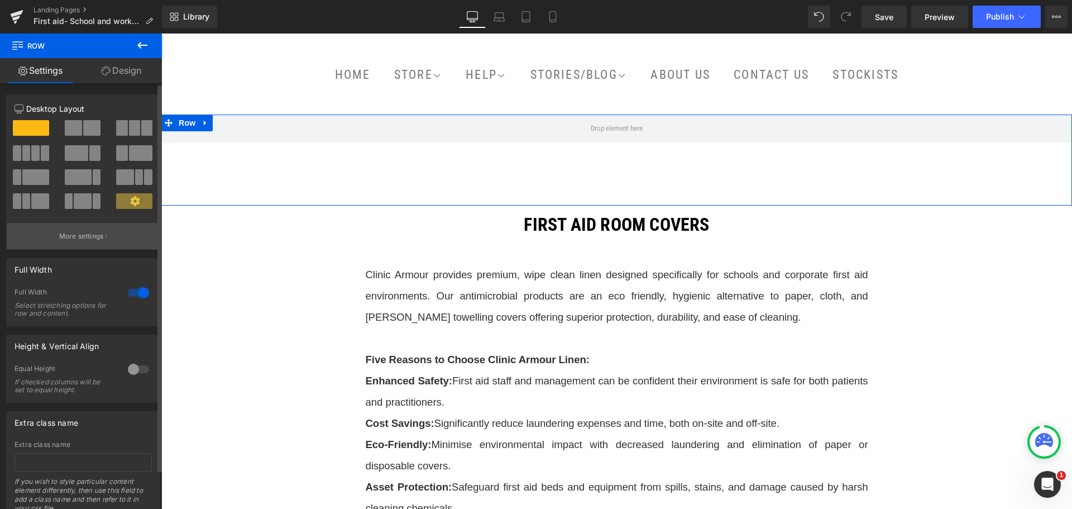
click at [92, 239] on p "More settings" at bounding box center [81, 236] width 45 height 10
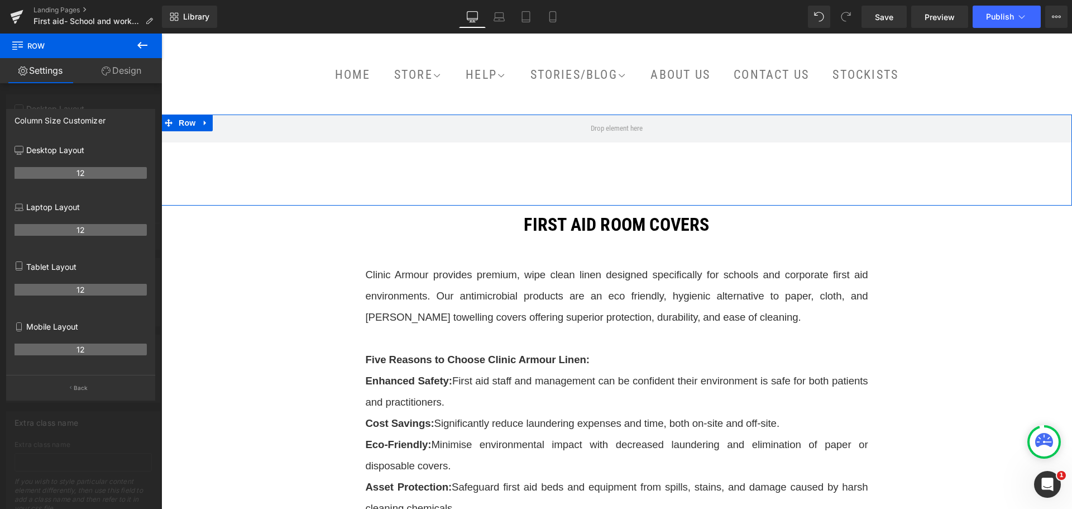
click at [59, 69] on link "Settings" at bounding box center [40, 70] width 81 height 25
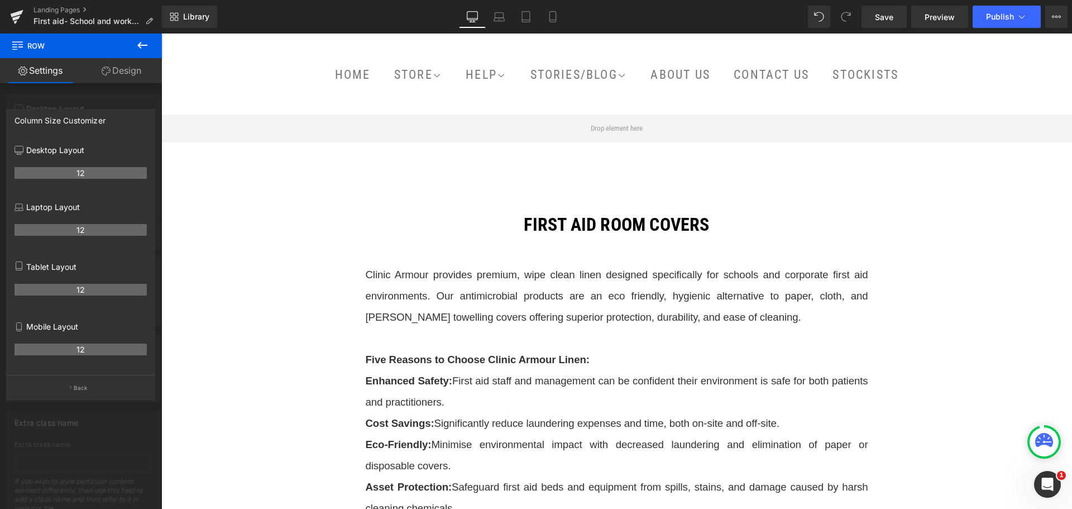
click at [137, 44] on icon at bounding box center [142, 45] width 13 height 13
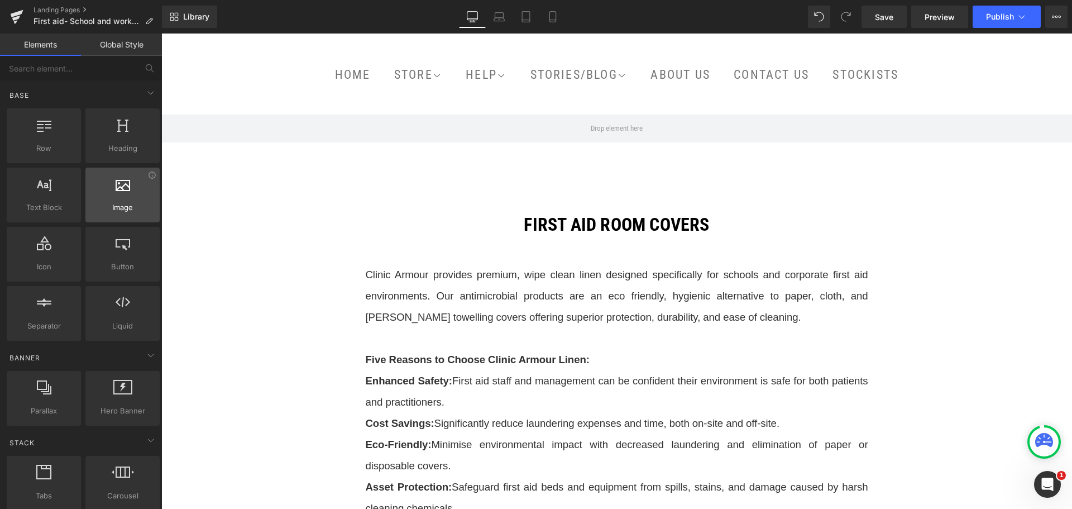
click at [122, 189] on icon at bounding box center [123, 183] width 15 height 15
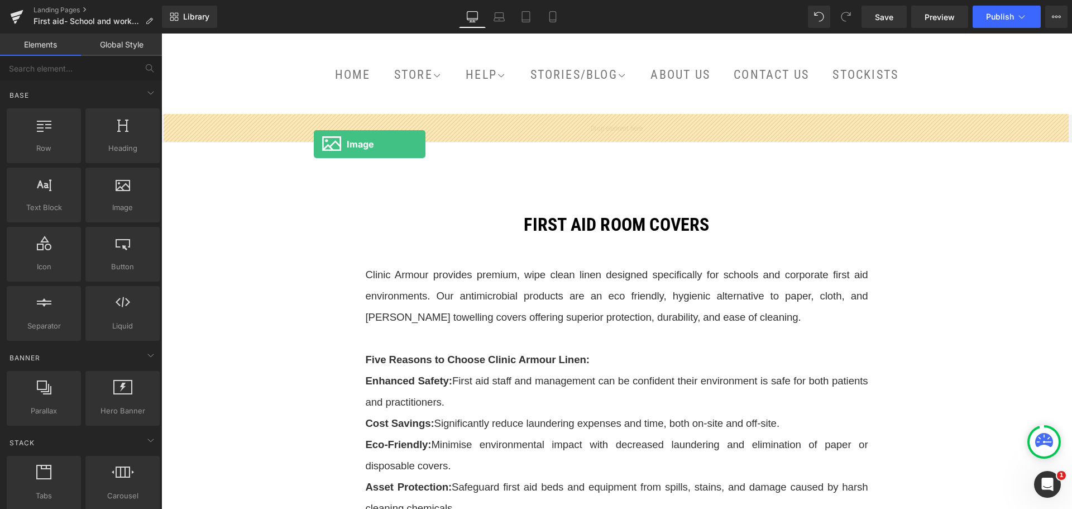
drag, startPoint x: 284, startPoint y: 223, endPoint x: 314, endPoint y: 144, distance: 84.3
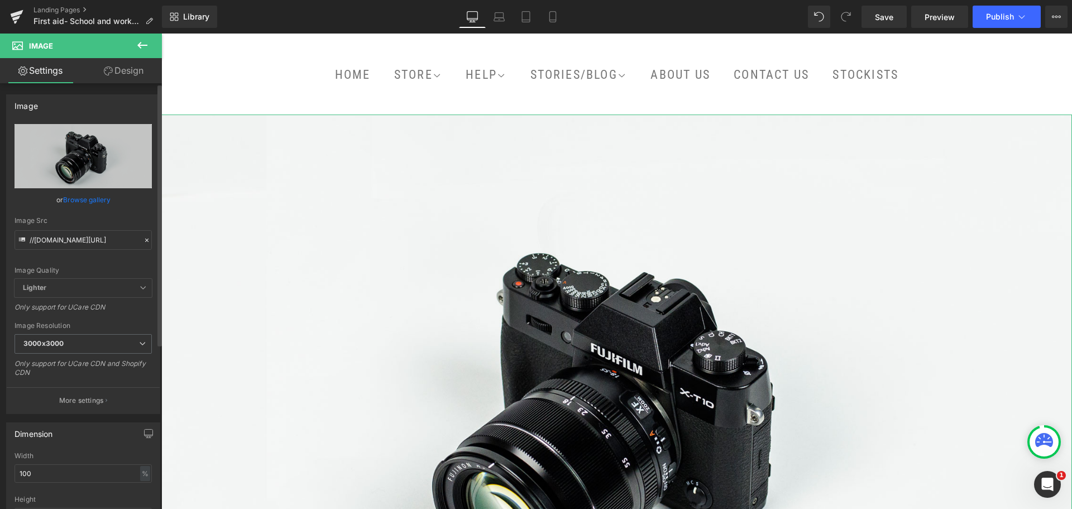
click at [73, 200] on link "Browse gallery" at bounding box center [86, 200] width 47 height 20
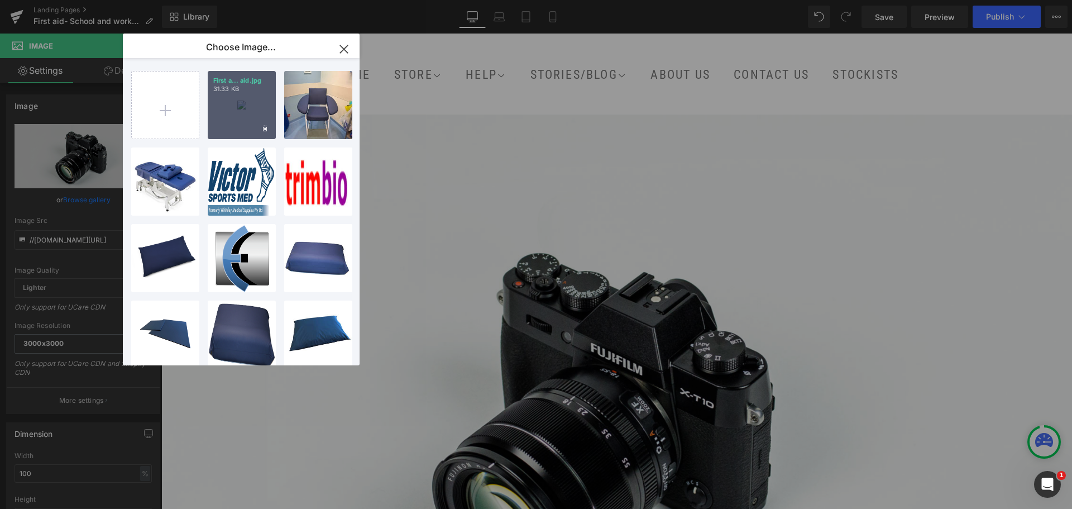
drag, startPoint x: 238, startPoint y: 107, endPoint x: 87, endPoint y: 78, distance: 154.6
click at [238, 107] on div "First a... aid.jpg 31.33 KB" at bounding box center [242, 105] width 68 height 68
type input "[URL][DOMAIN_NAME]"
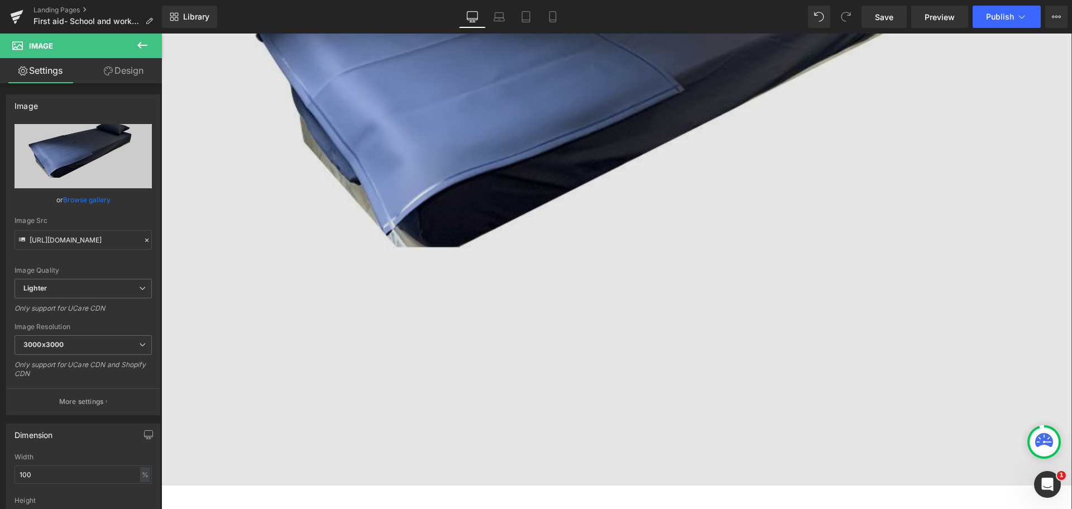
scroll to position [503, 0]
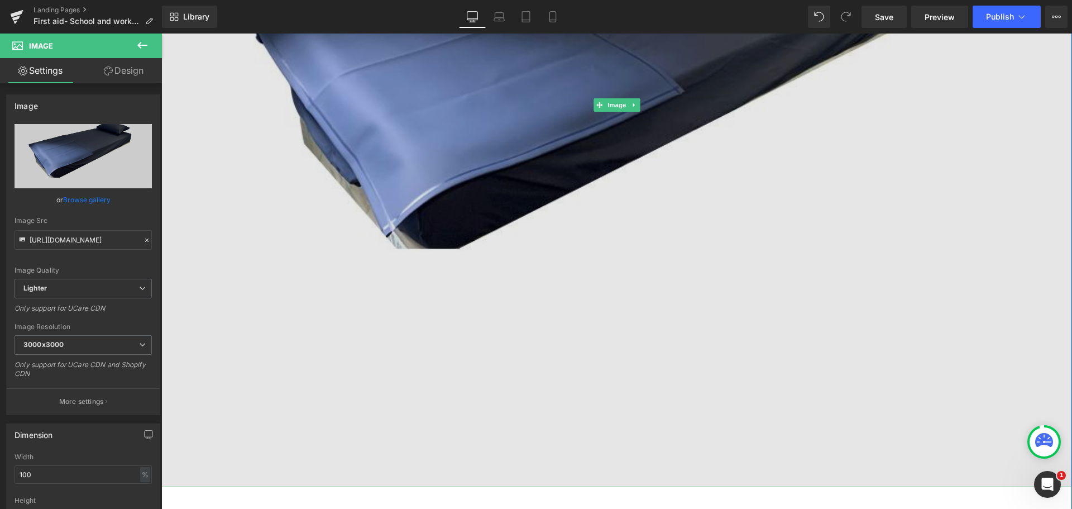
drag, startPoint x: 634, startPoint y: 485, endPoint x: 610, endPoint y: 319, distance: 167.6
click at [610, 319] on div "Image" at bounding box center [616, 105] width 911 height 763
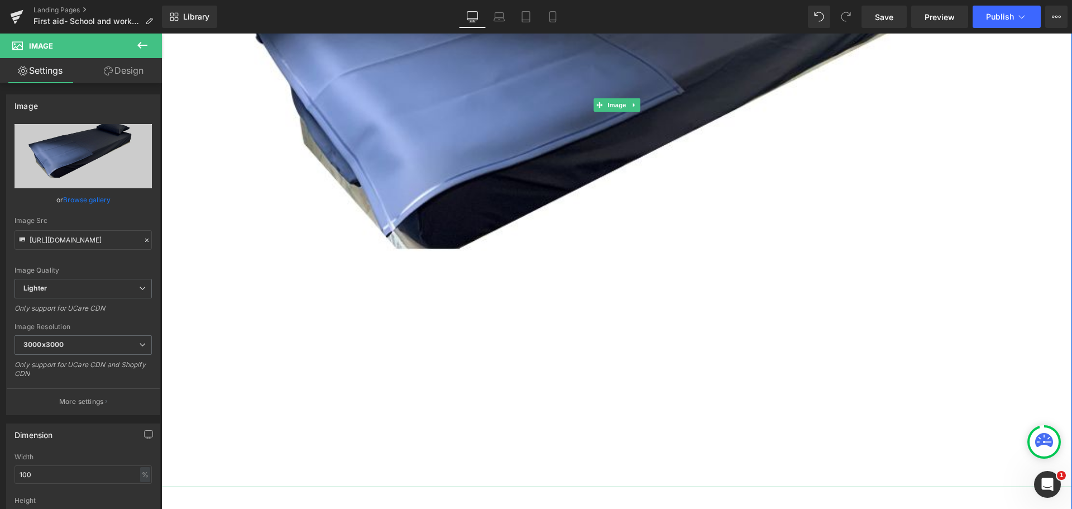
click at [604, 484] on div "Image" at bounding box center [616, 105] width 911 height 763
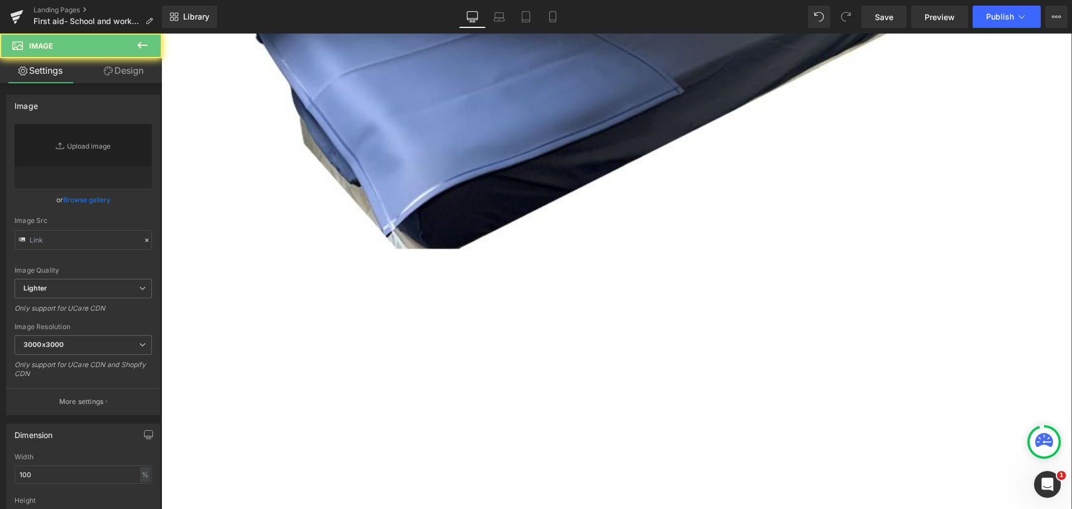
type input "[URL][DOMAIN_NAME]"
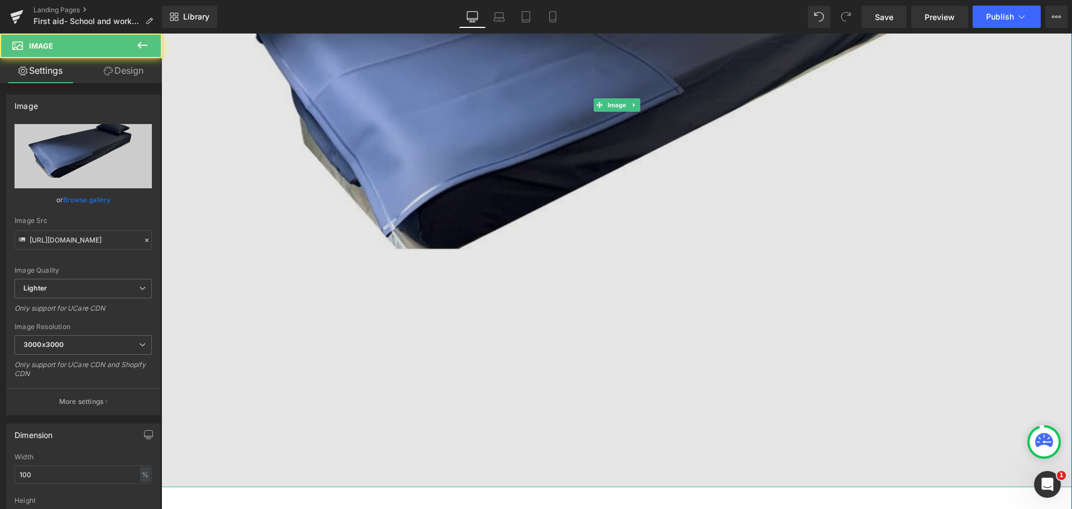
click at [604, 476] on img at bounding box center [616, 105] width 911 height 763
drag, startPoint x: 603, startPoint y: 485, endPoint x: 596, endPoint y: 420, distance: 65.7
click at [596, 420] on div "Image" at bounding box center [616, 105] width 911 height 763
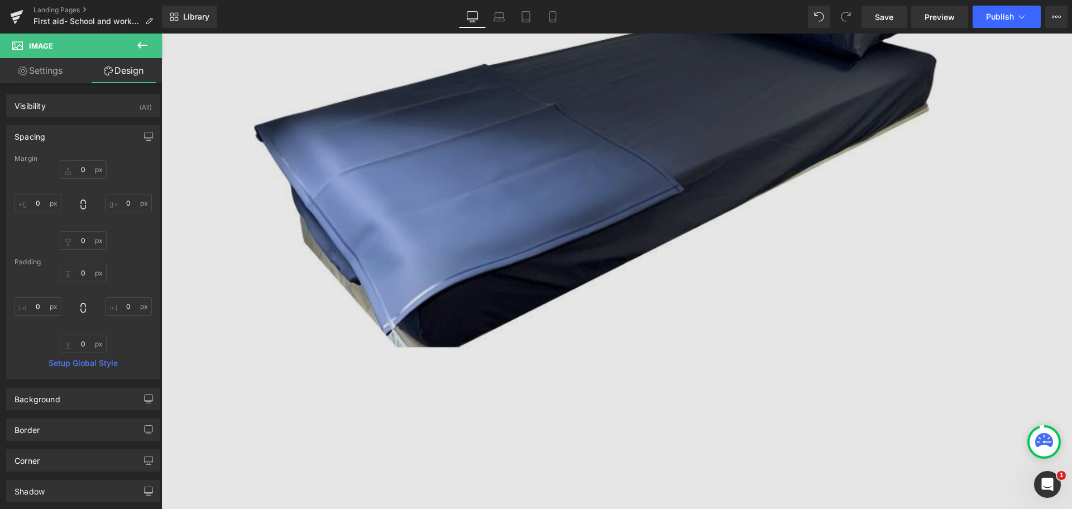
scroll to position [391, 0]
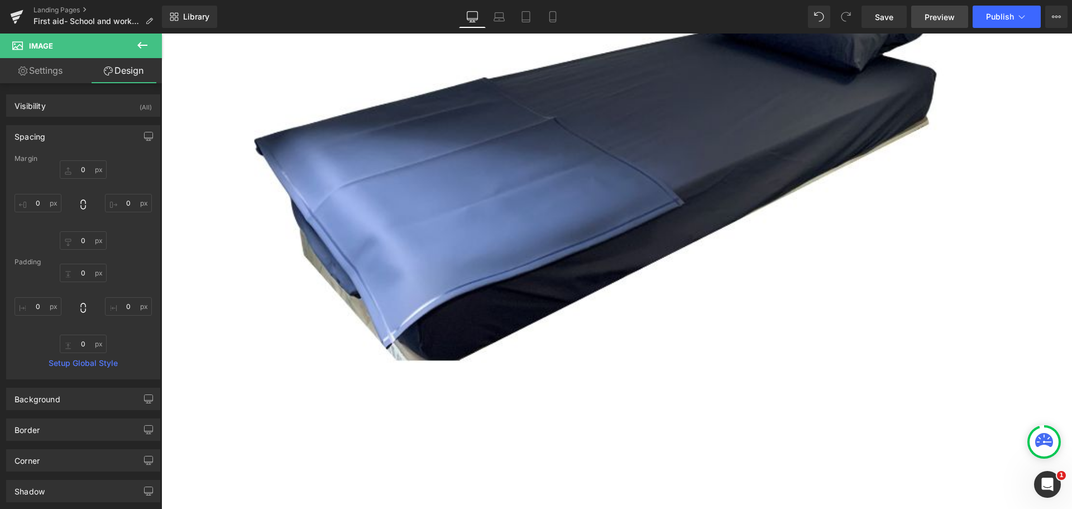
click at [940, 21] on span "Preview" at bounding box center [940, 17] width 30 height 12
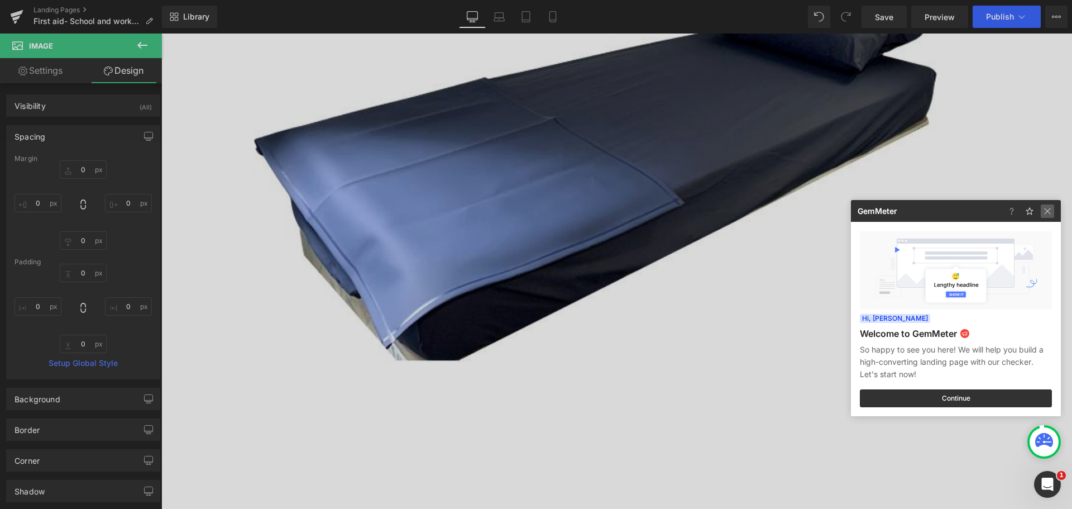
click at [1053, 213] on img at bounding box center [1047, 210] width 13 height 13
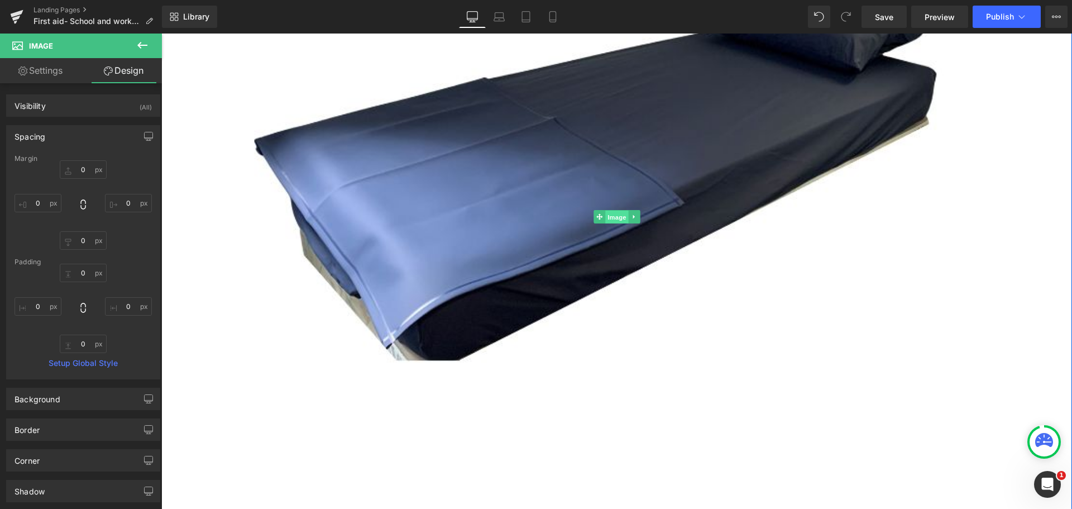
click at [615, 216] on span "Image" at bounding box center [616, 217] width 23 height 13
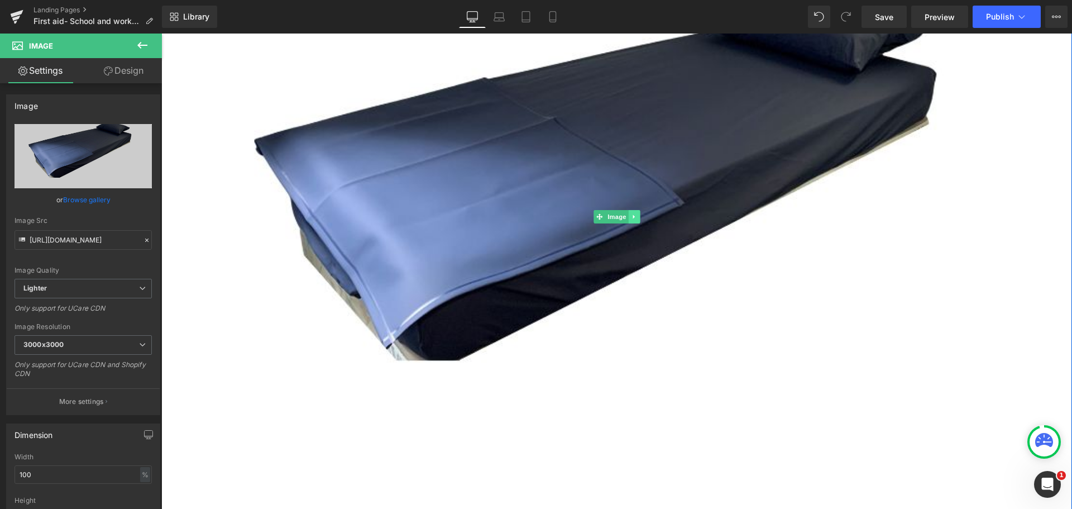
click at [632, 214] on icon at bounding box center [634, 216] width 6 height 7
click at [578, 217] on div "Image" at bounding box center [616, 216] width 911 height 763
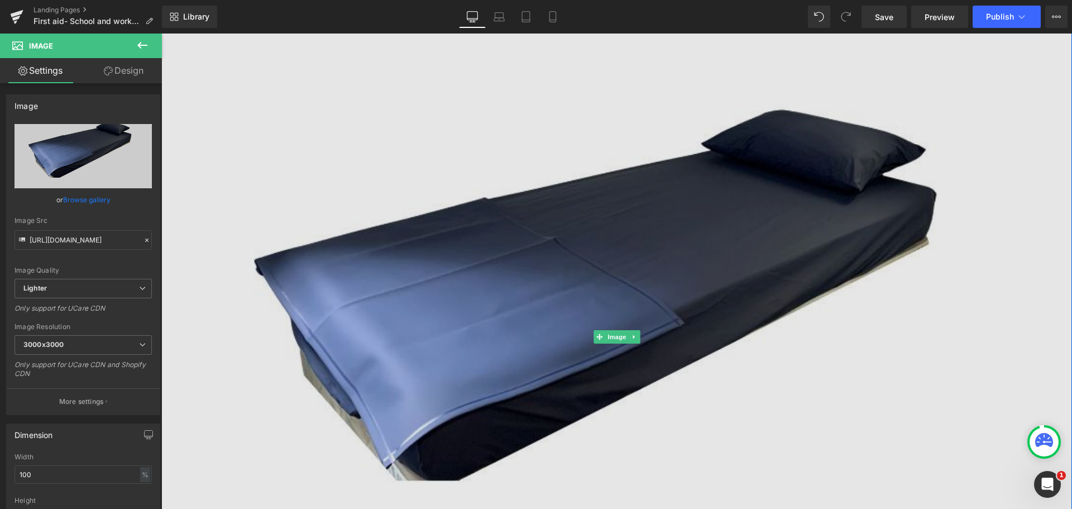
scroll to position [223, 0]
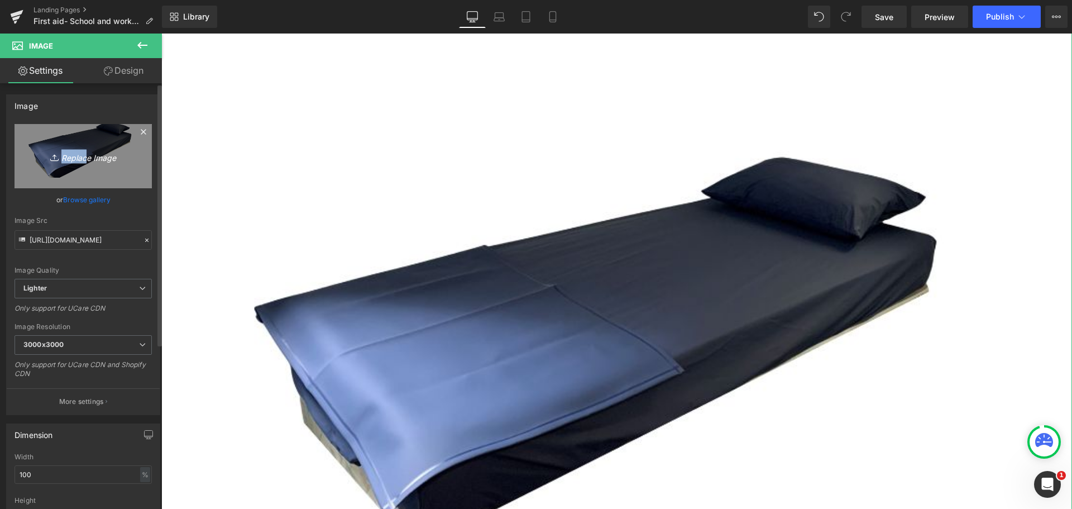
drag, startPoint x: 82, startPoint y: 144, endPoint x: 82, endPoint y: 150, distance: 6.2
click at [82, 150] on link "Replace Image" at bounding box center [83, 156] width 137 height 64
type input "C:\fakepath\First aid.jpg"
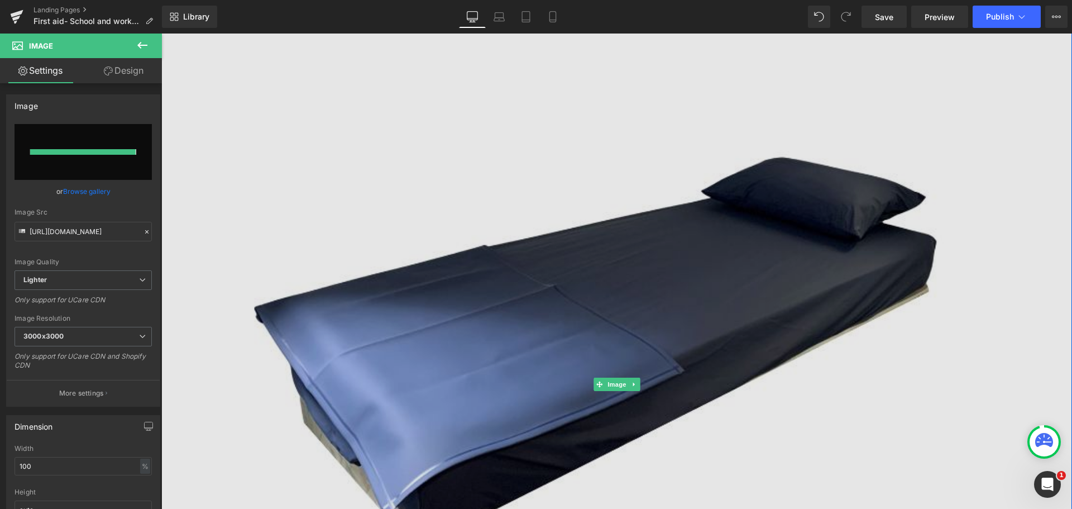
type input "[URL][DOMAIN_NAME]"
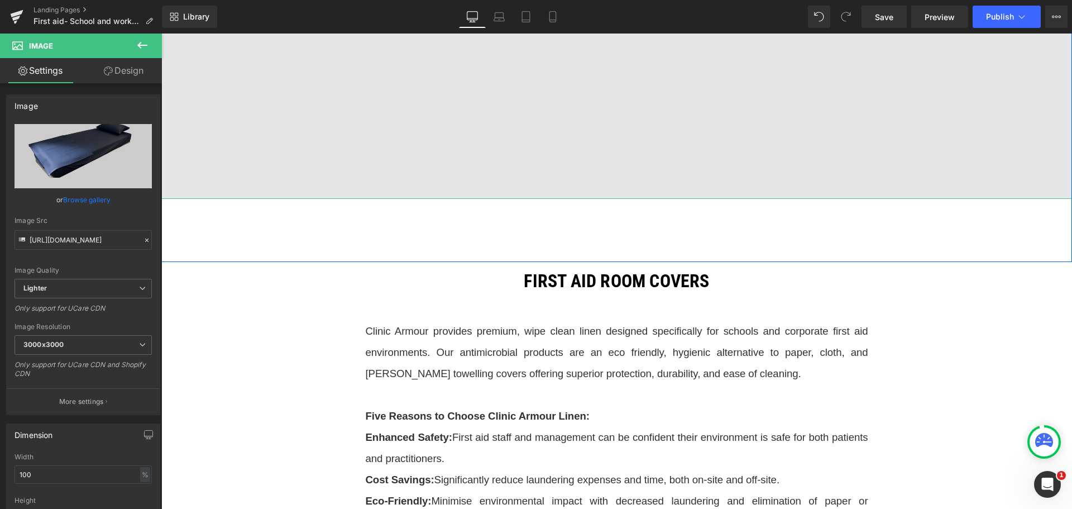
scroll to position [782, 0]
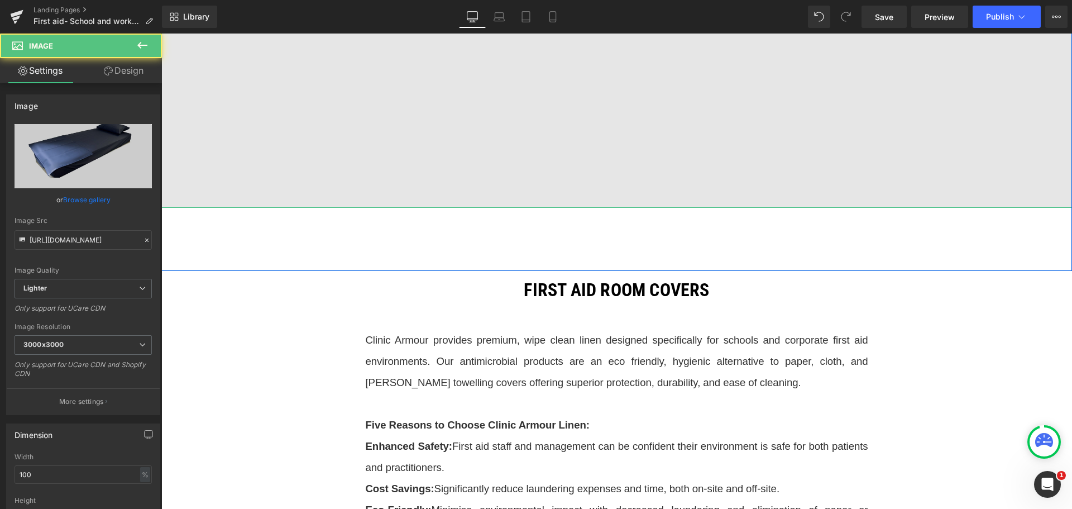
drag, startPoint x: 526, startPoint y: 206, endPoint x: 532, endPoint y: 116, distance: 90.1
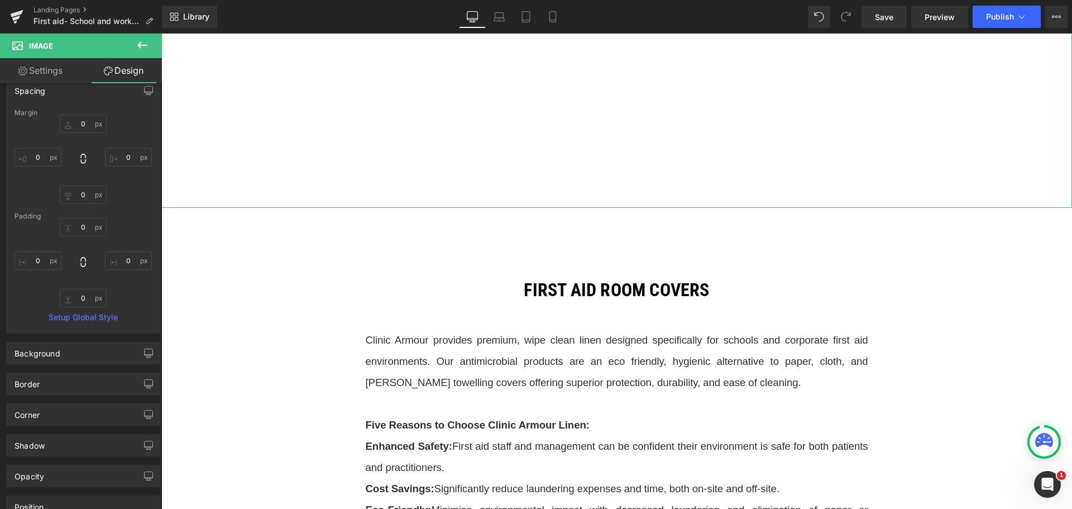
scroll to position [147, 0]
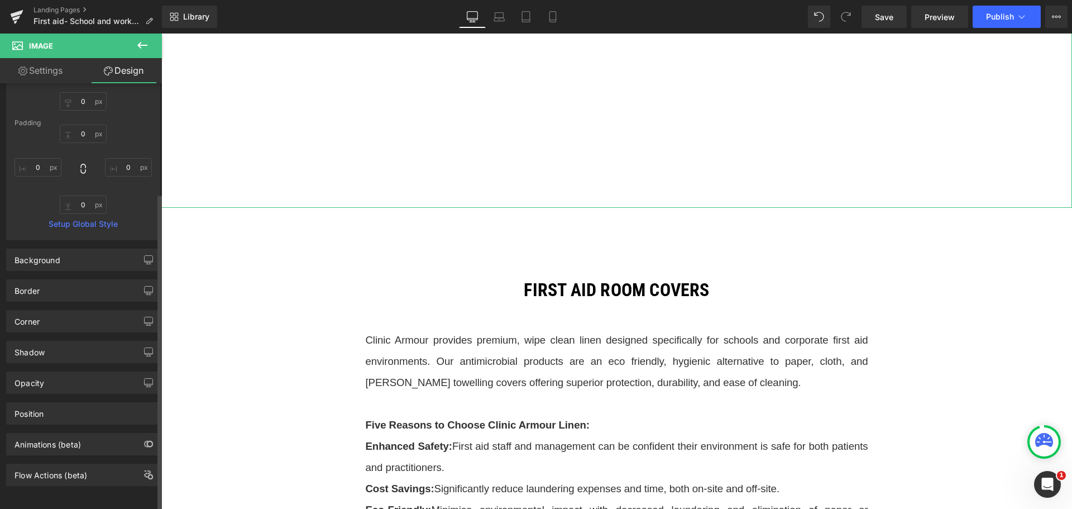
click at [102, 219] on link "Setup Global Style" at bounding box center [83, 223] width 137 height 9
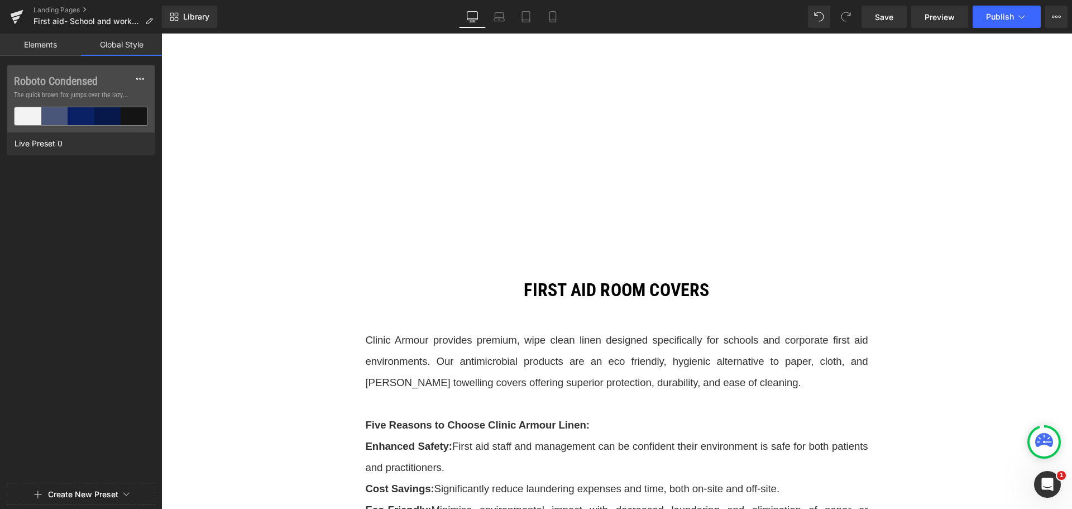
click at [56, 41] on link "Elements" at bounding box center [40, 45] width 81 height 22
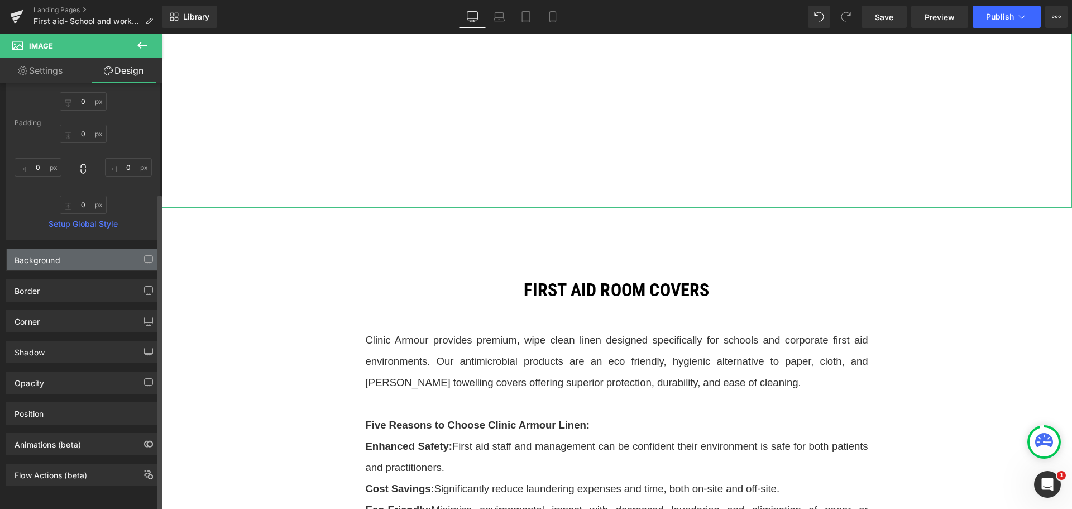
click at [95, 249] on div "Background" at bounding box center [83, 259] width 153 height 21
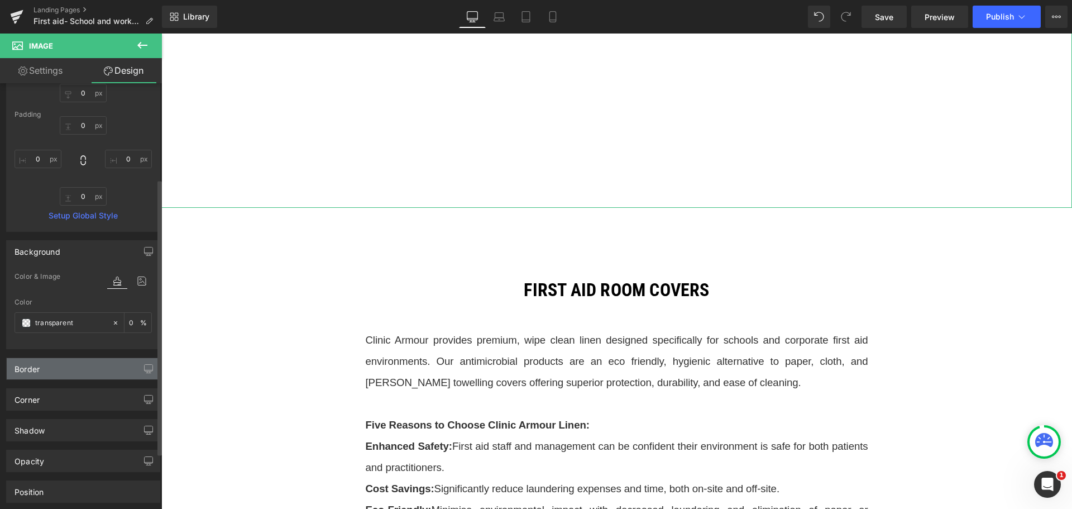
click at [112, 370] on div "Border" at bounding box center [83, 368] width 153 height 21
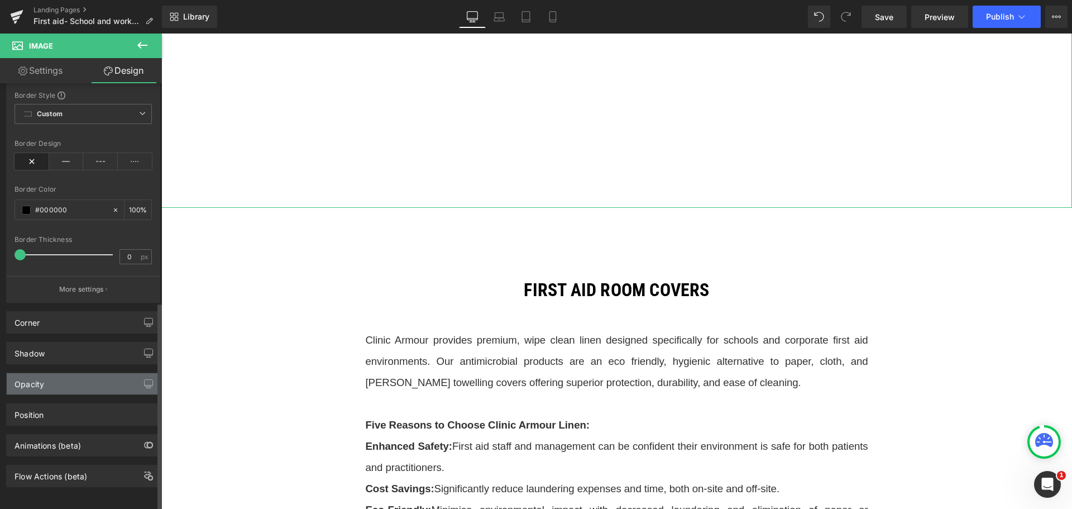
scroll to position [453, 0]
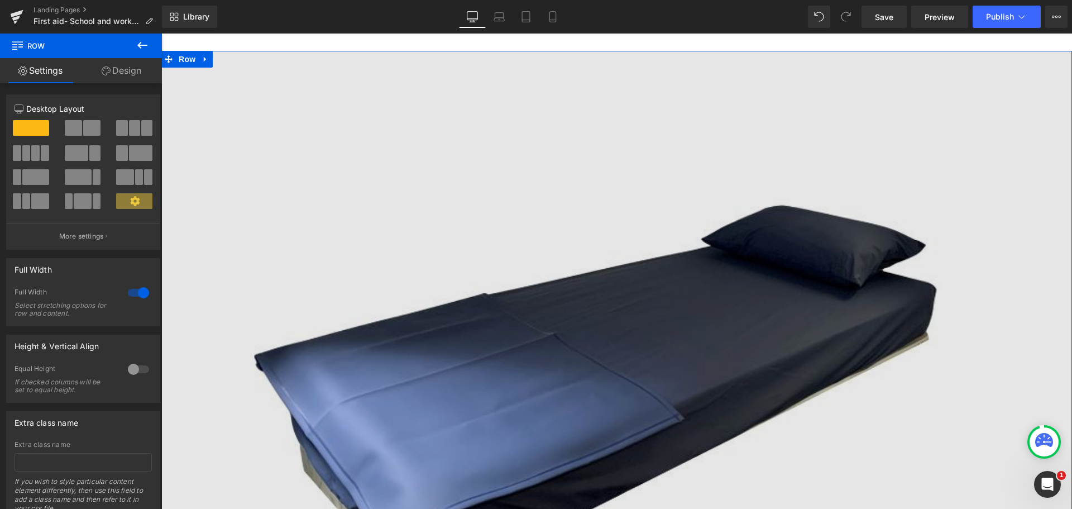
scroll to position [168, 0]
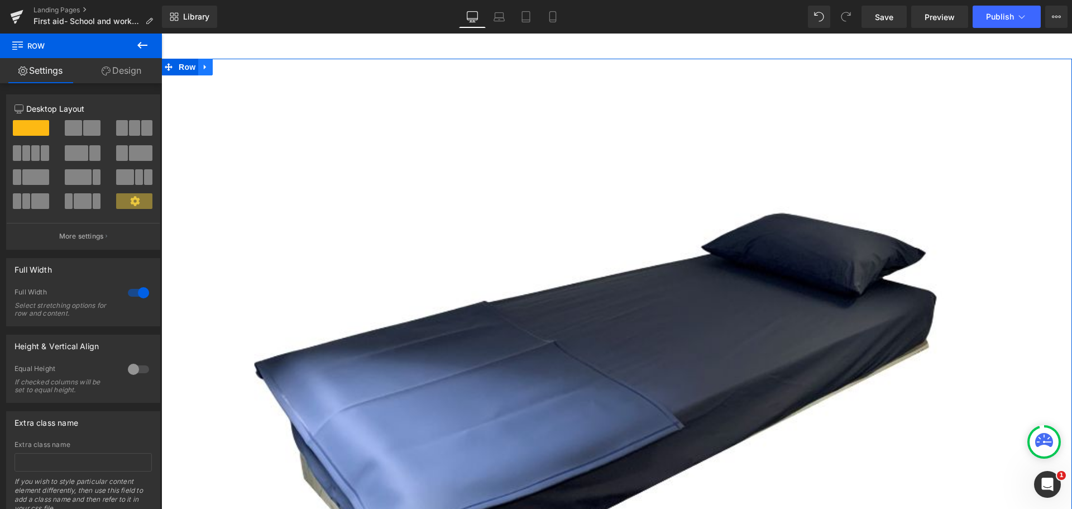
click at [202, 65] on icon at bounding box center [206, 67] width 8 height 8
click at [232, 68] on icon at bounding box center [235, 67] width 8 height 8
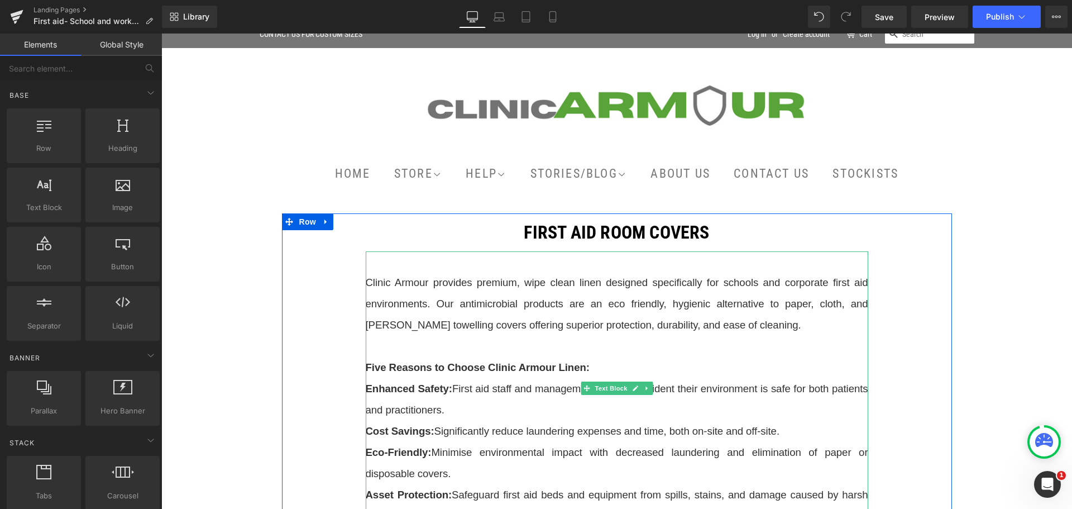
scroll to position [0, 0]
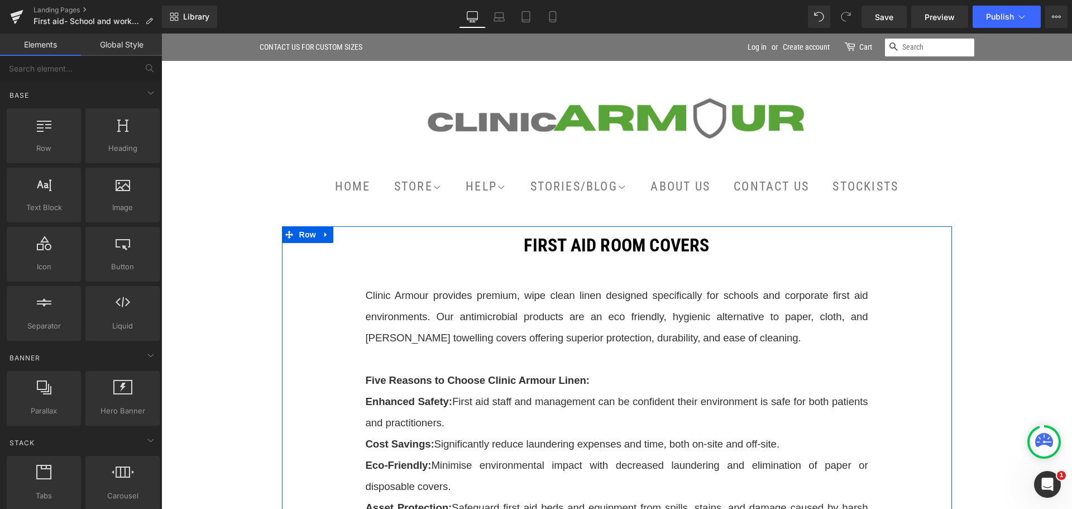
click at [741, 244] on h2 "FIRST AID ROOM COVERS" at bounding box center [617, 245] width 503 height 21
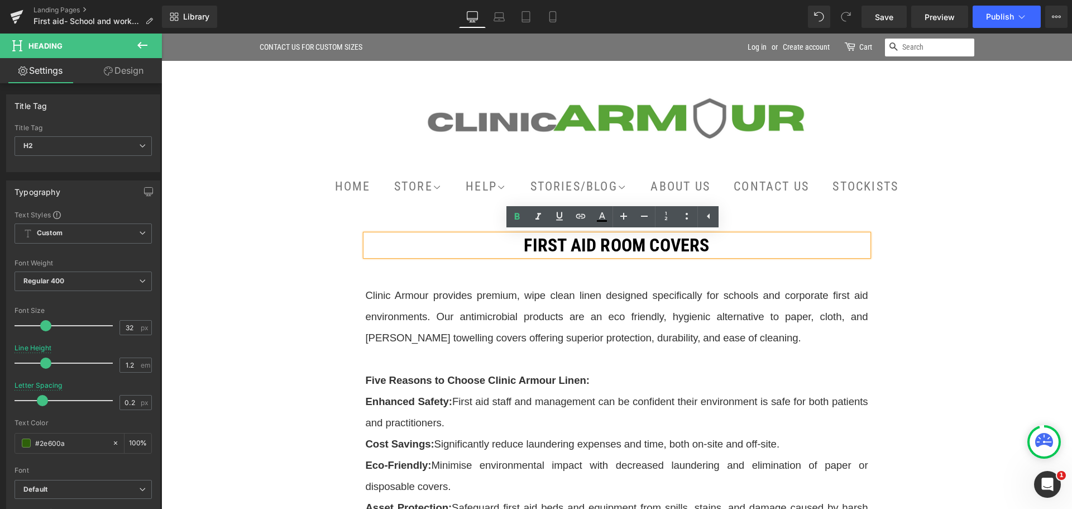
click at [450, 214] on header "Home Store Full range Examination/Treatment Tables Pillow Covers" at bounding box center [616, 139] width 911 height 156
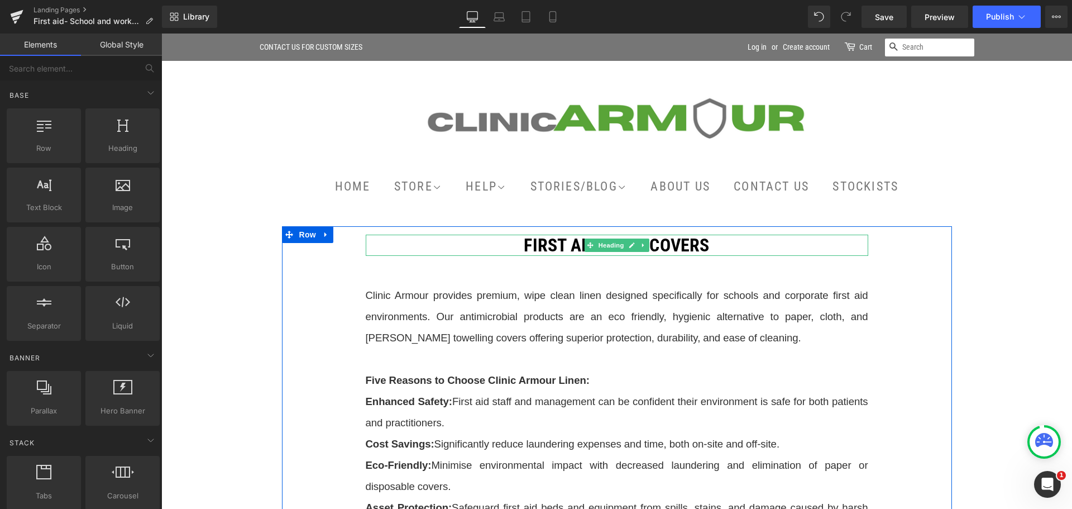
click at [518, 243] on h2 "FIRST AID ROOM COVERS" at bounding box center [617, 245] width 503 height 21
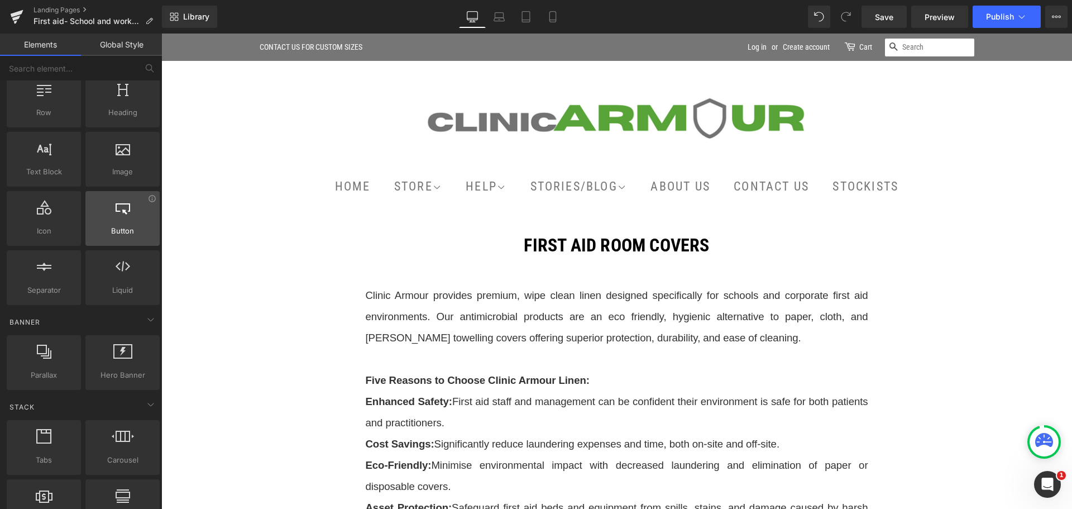
scroll to position [56, 0]
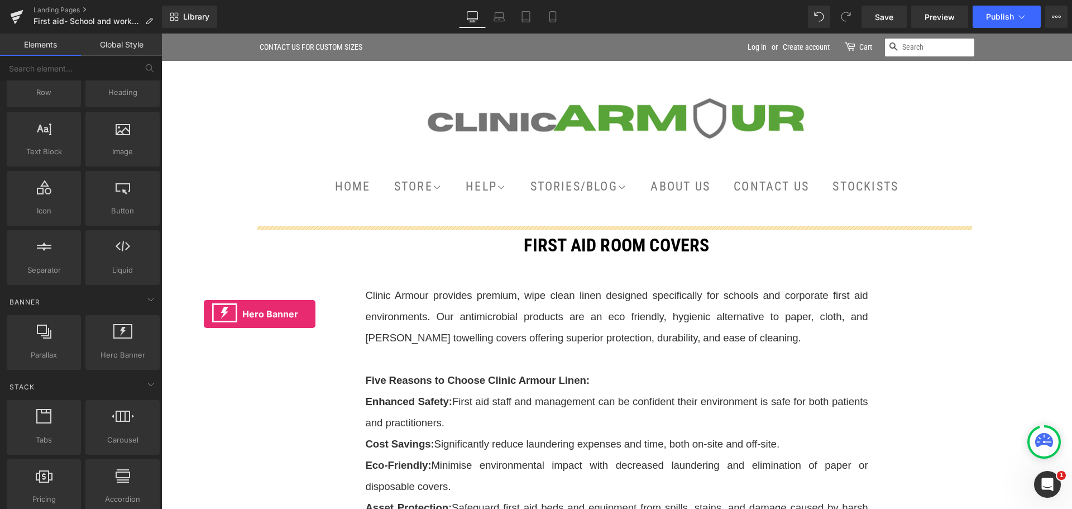
drag, startPoint x: 294, startPoint y: 373, endPoint x: 204, endPoint y: 314, distance: 108.1
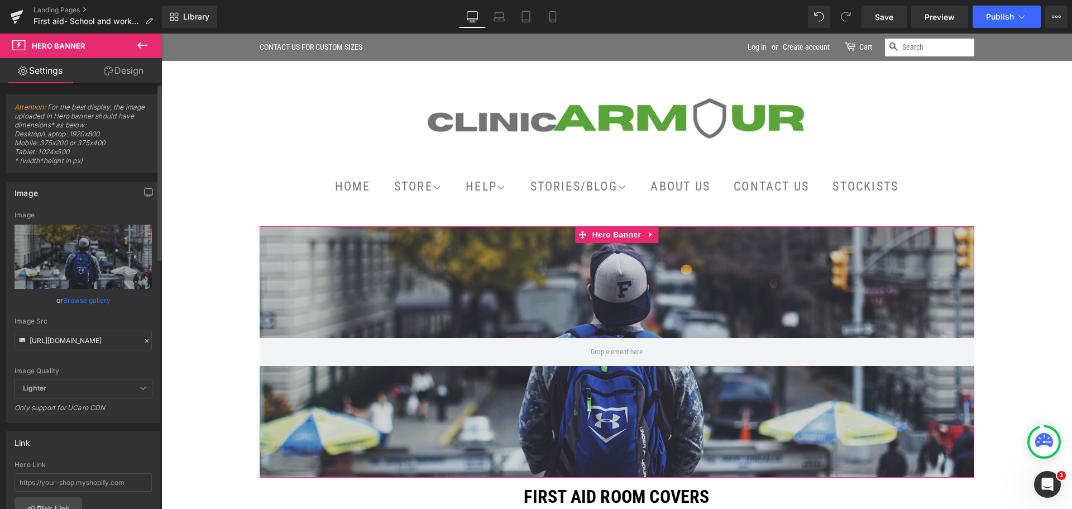
click at [91, 300] on link "Browse gallery" at bounding box center [86, 300] width 47 height 20
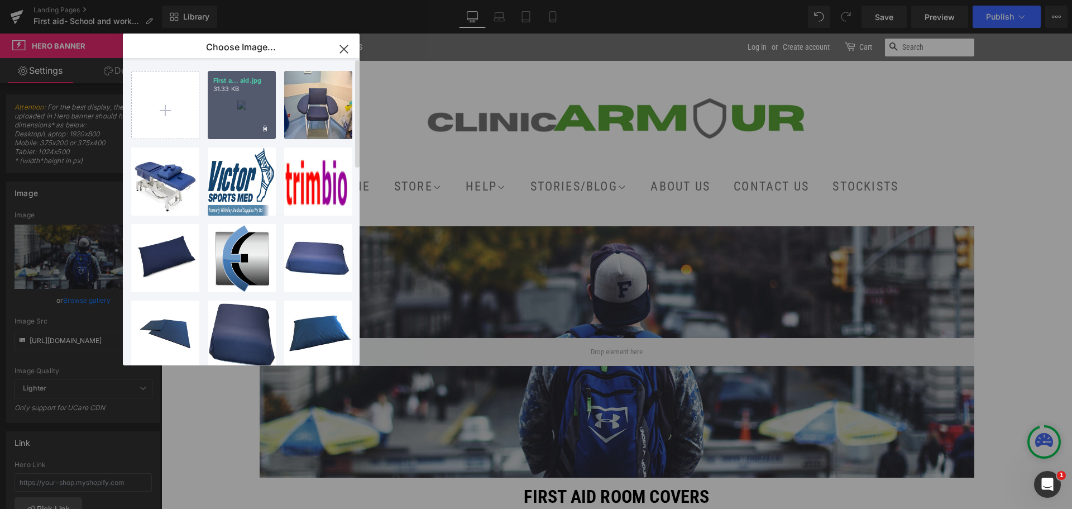
drag, startPoint x: 211, startPoint y: 135, endPoint x: 236, endPoint y: 165, distance: 38.9
click at [211, 135] on div "First a... aid.jpg 31.33 KB" at bounding box center [242, 105] width 68 height 68
type input "[URL][DOMAIN_NAME]"
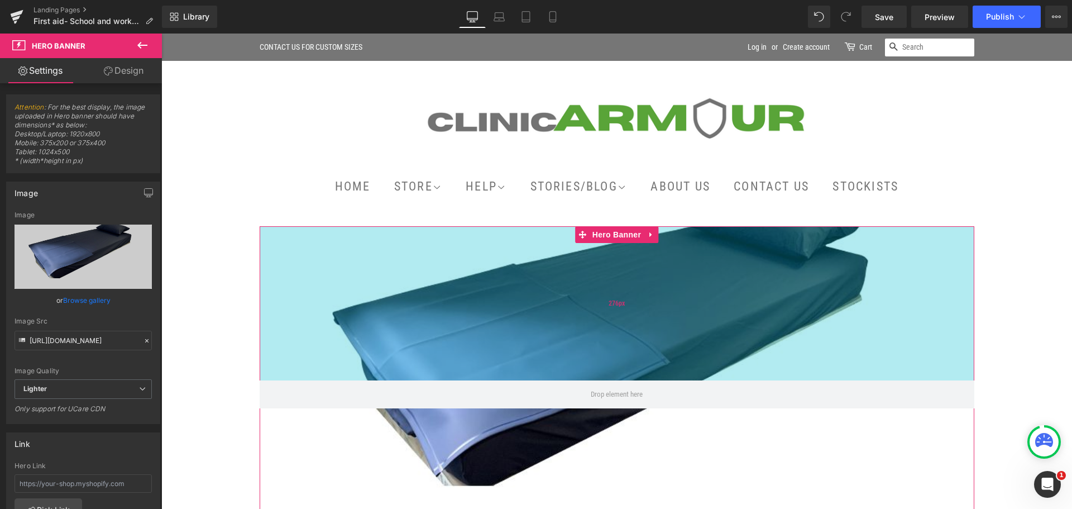
drag, startPoint x: 676, startPoint y: 303, endPoint x: 673, endPoint y: 345, distance: 42.5
click at [673, 345] on div "276px" at bounding box center [617, 303] width 715 height 154
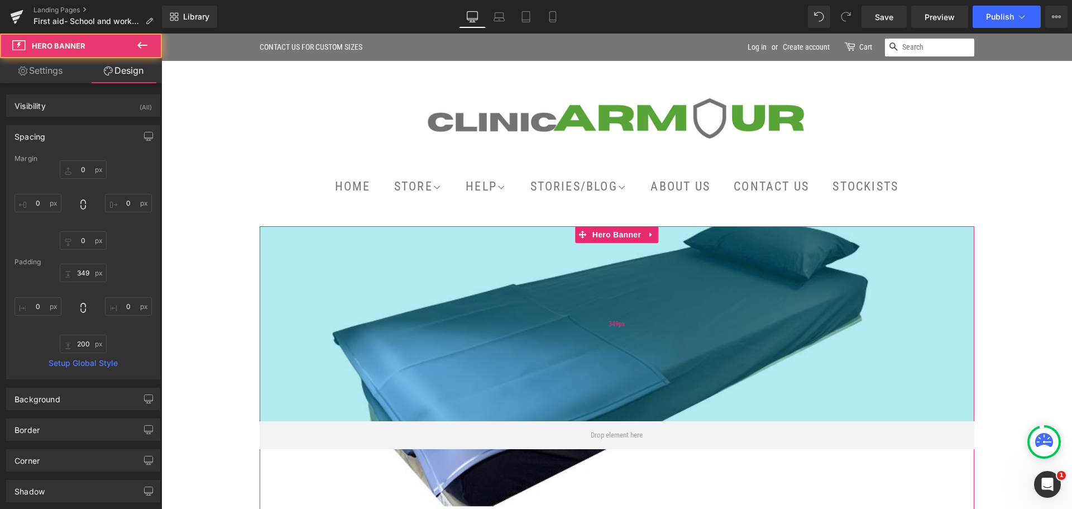
click at [630, 325] on div "349px" at bounding box center [617, 323] width 715 height 195
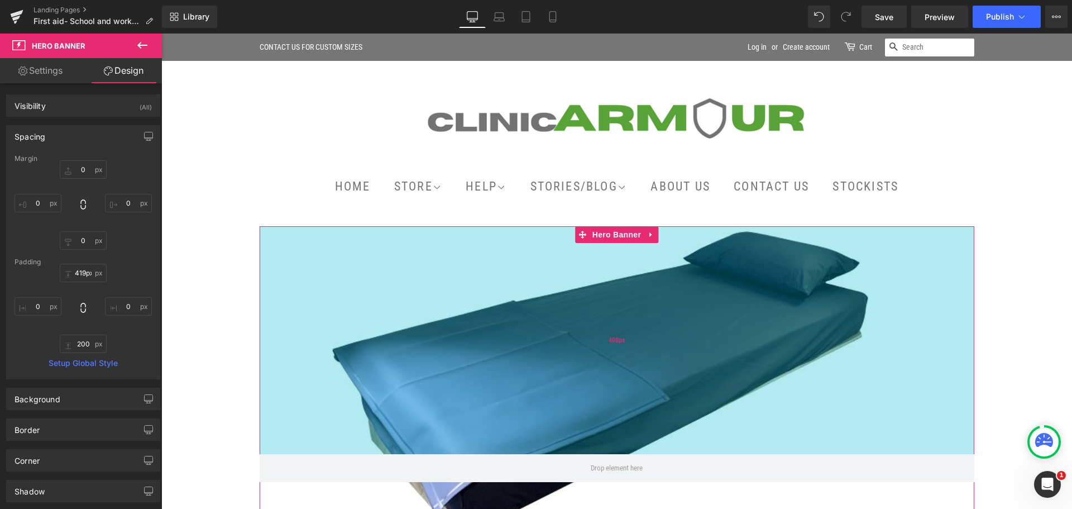
type input "421px"
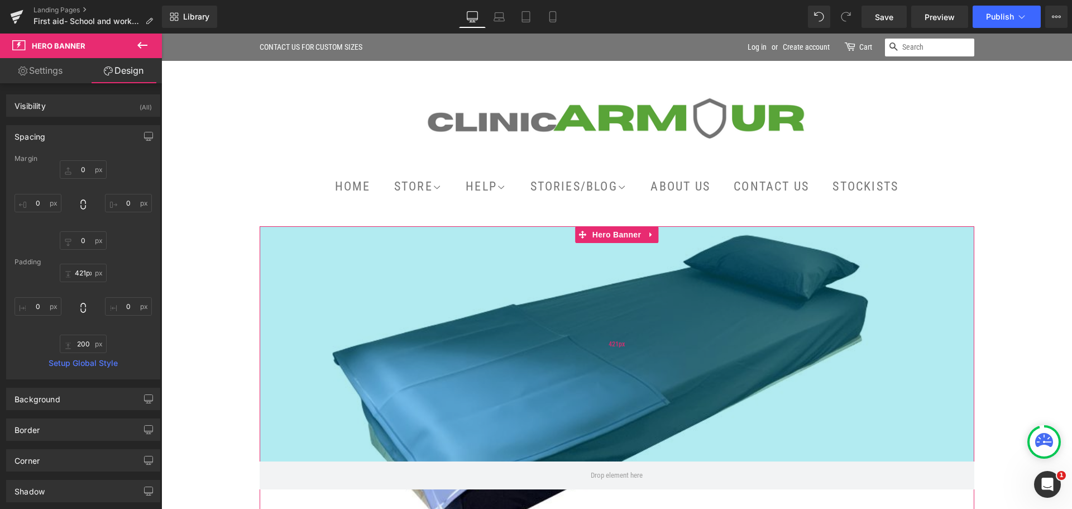
drag, startPoint x: 628, startPoint y: 319, endPoint x: 628, endPoint y: 359, distance: 40.2
click at [628, 359] on div "421px" at bounding box center [617, 343] width 715 height 235
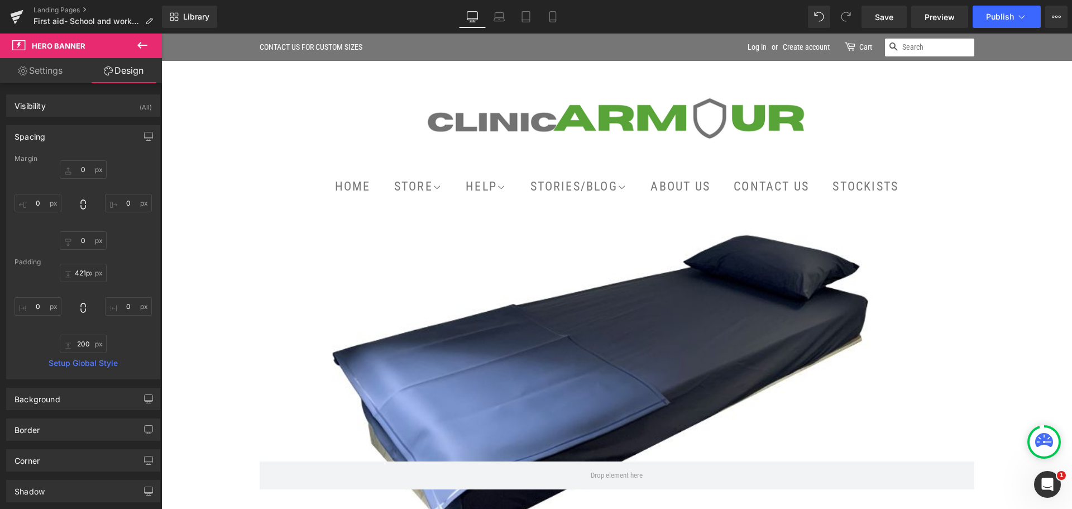
click at [319, 124] on div at bounding box center [617, 117] width 715 height 78
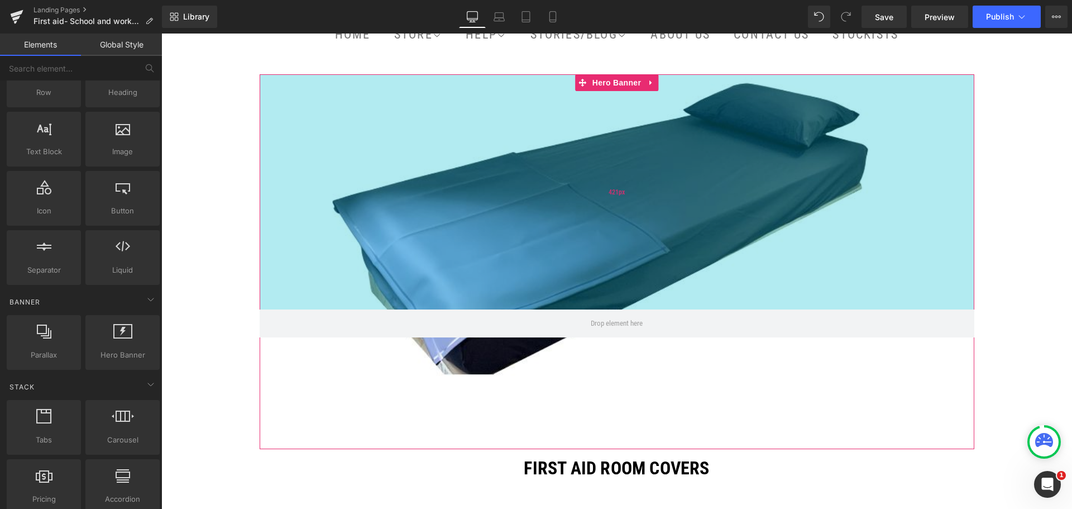
scroll to position [168, 0]
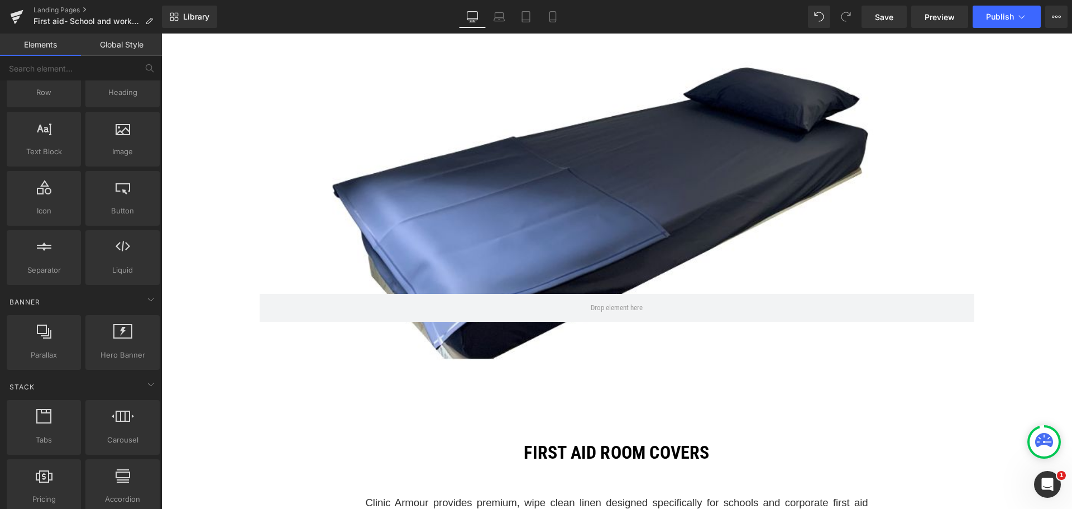
click at [161, 34] on div "200px" at bounding box center [161, 34] width 0 height 0
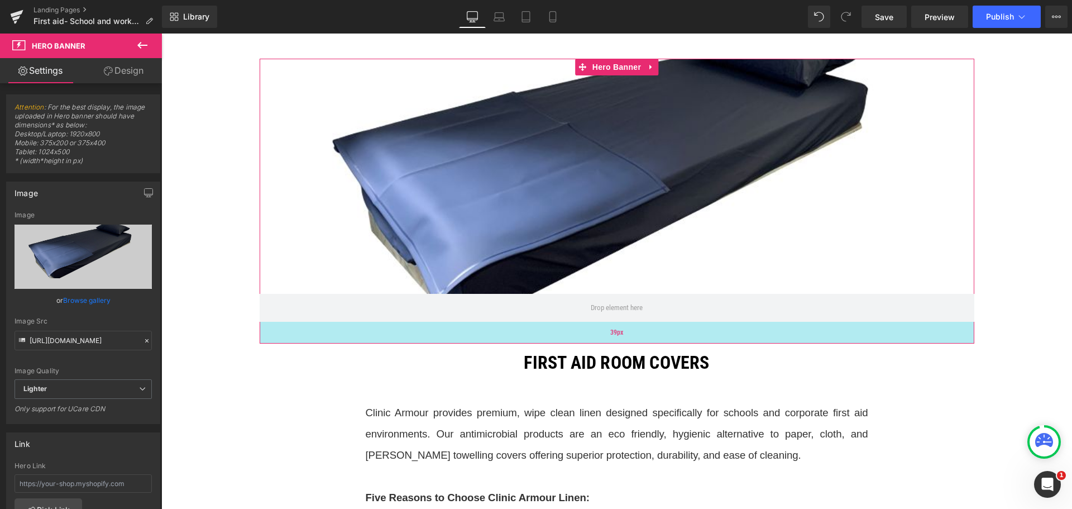
drag, startPoint x: 604, startPoint y: 432, endPoint x: 601, endPoint y: 342, distance: 90.0
click at [601, 342] on div "39px" at bounding box center [617, 333] width 715 height 22
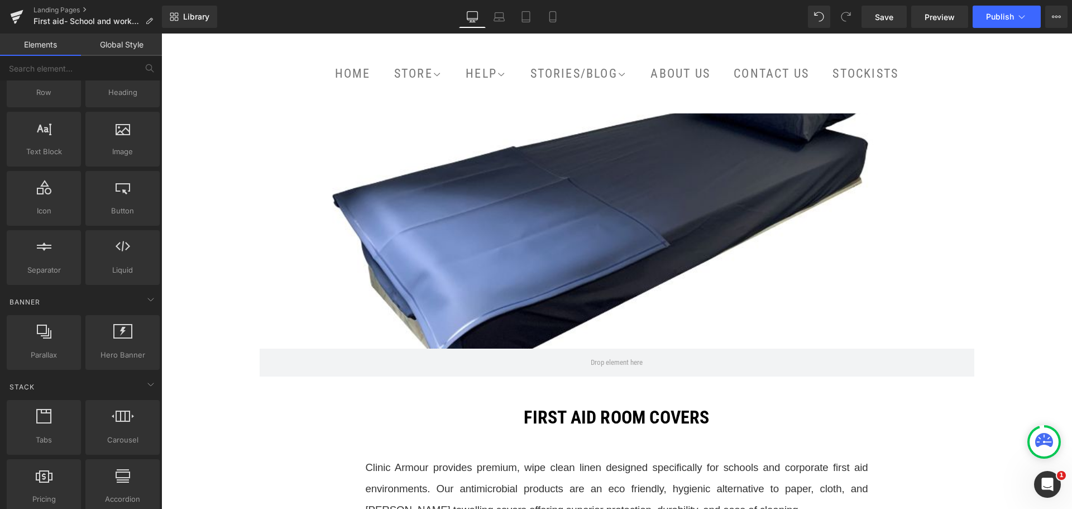
scroll to position [56, 0]
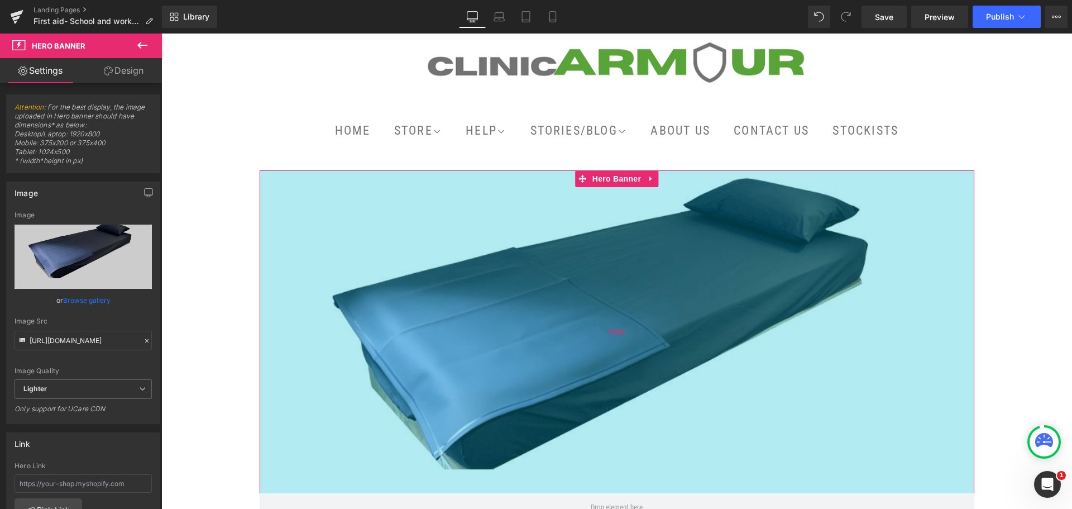
drag, startPoint x: 697, startPoint y: 255, endPoint x: 739, endPoint y: 342, distance: 97.4
click at [696, 343] on div "578px" at bounding box center [617, 331] width 715 height 323
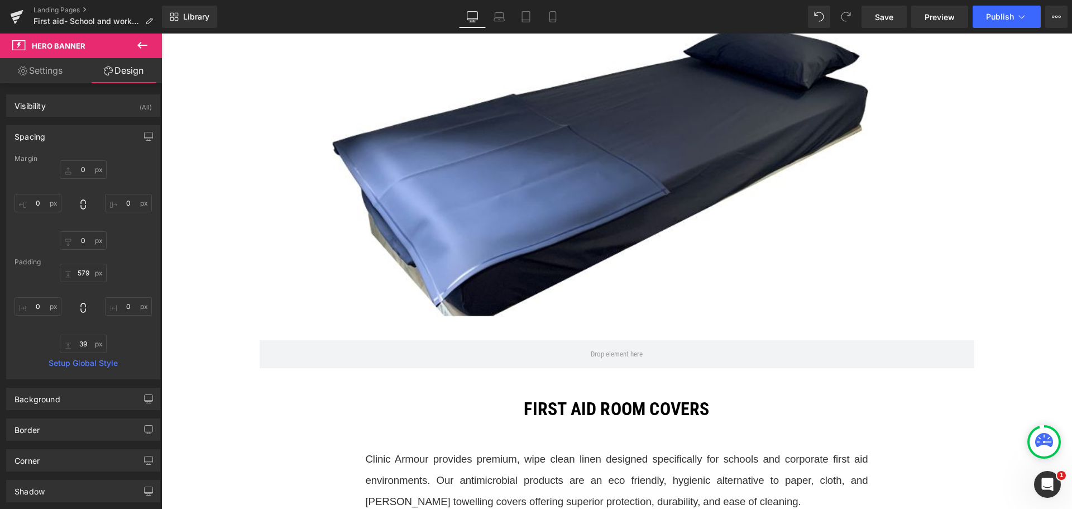
scroll to position [223, 0]
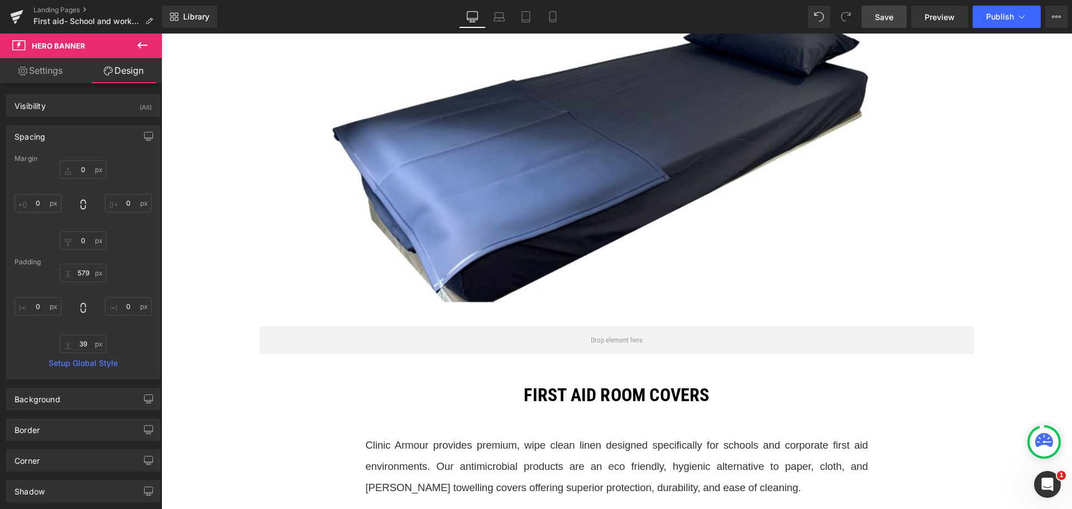
click at [899, 12] on link "Save" at bounding box center [884, 17] width 45 height 22
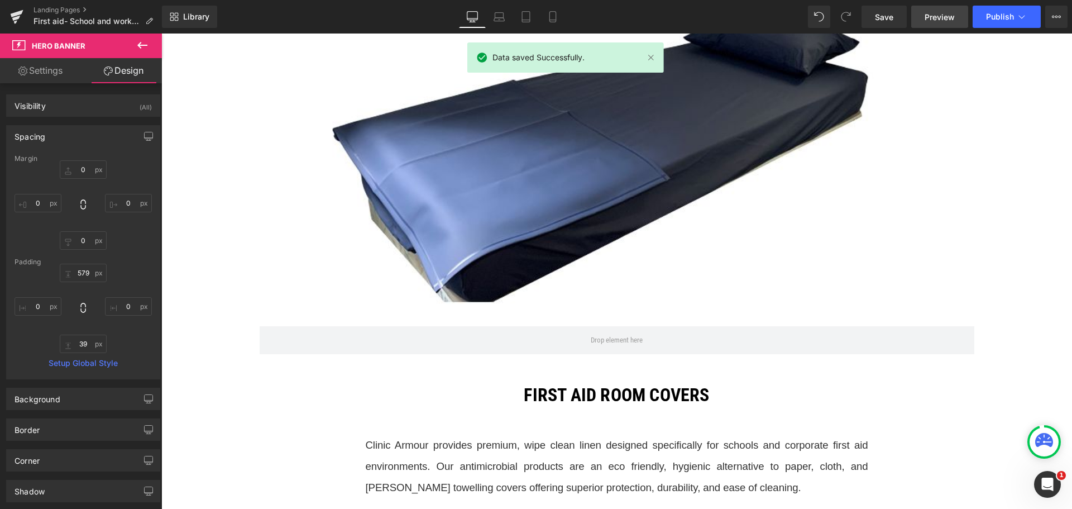
click at [926, 14] on span "Preview" at bounding box center [940, 17] width 30 height 12
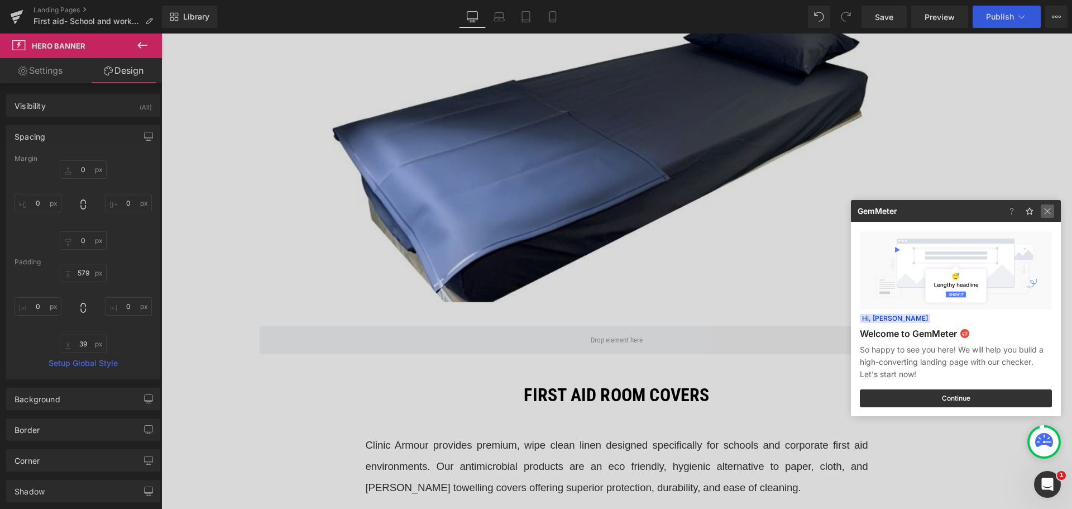
click at [1052, 208] on img at bounding box center [1047, 210] width 13 height 13
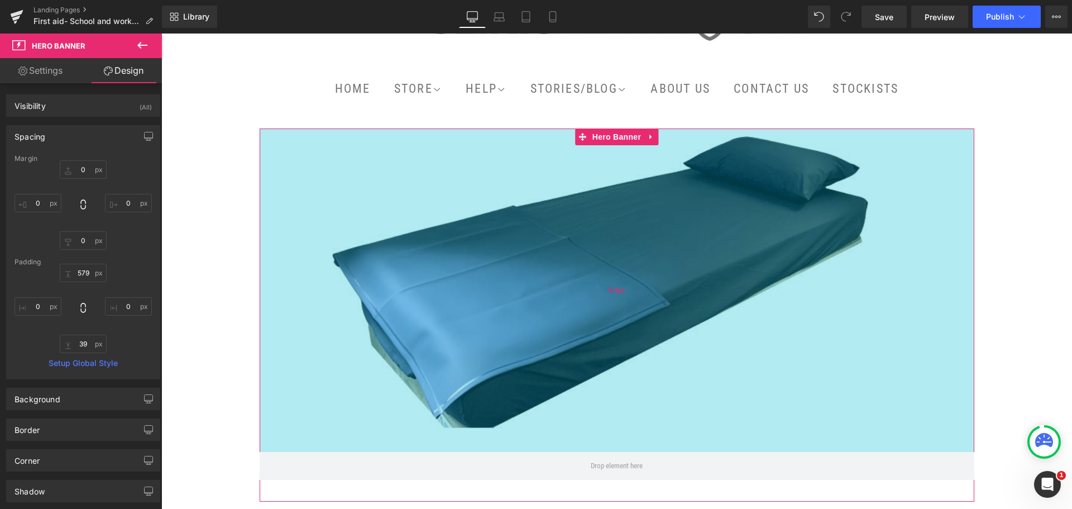
scroll to position [56, 0]
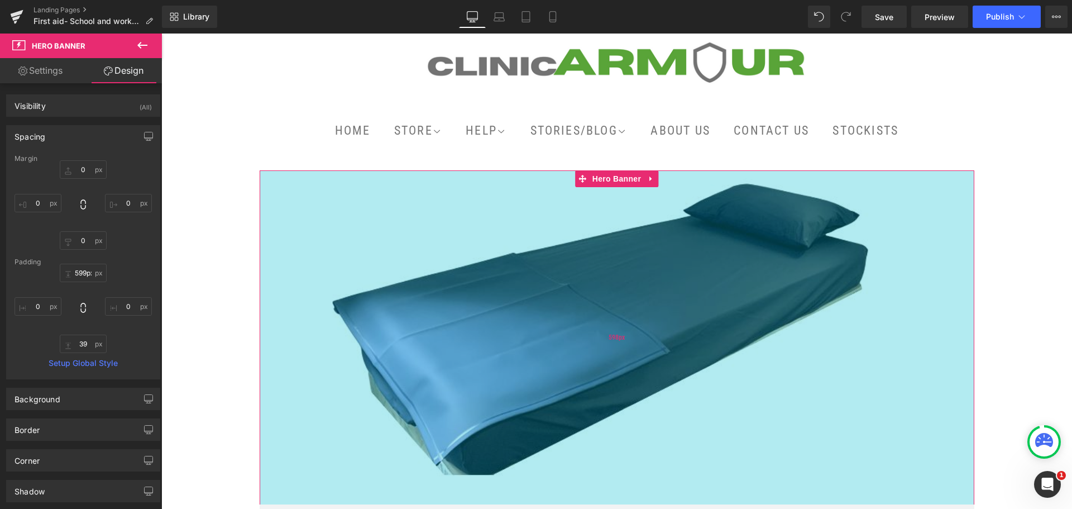
type input "600px"
drag, startPoint x: 648, startPoint y: 251, endPoint x: 649, endPoint y: 262, distance: 11.7
click at [649, 262] on div "600px" at bounding box center [617, 337] width 715 height 335
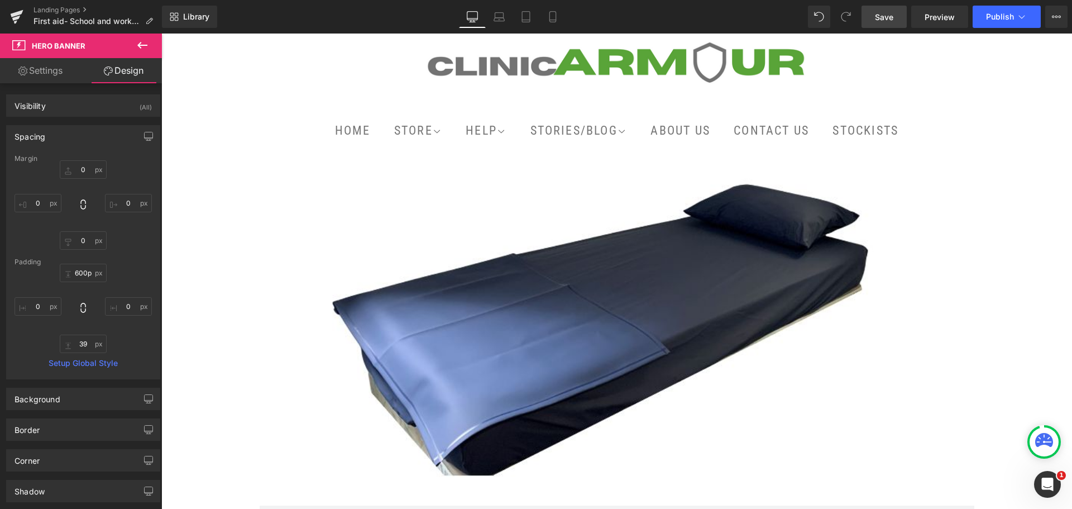
click at [897, 13] on link "Save" at bounding box center [884, 17] width 45 height 22
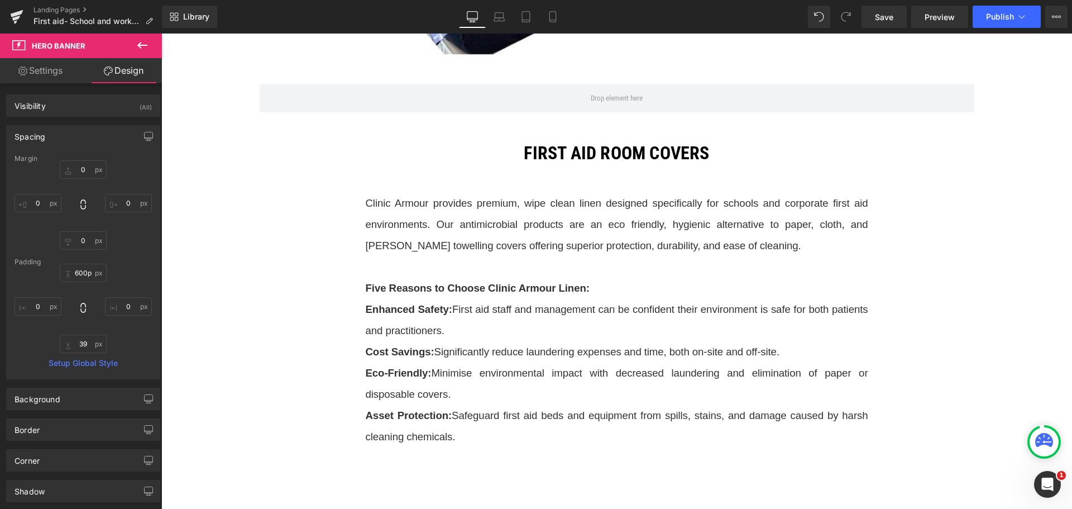
scroll to position [447, 0]
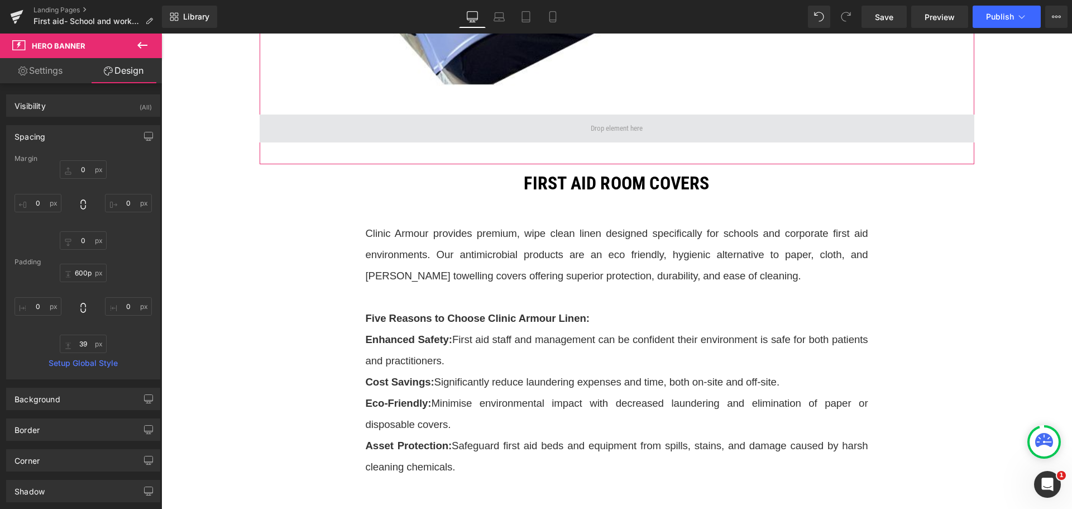
click at [759, 132] on span at bounding box center [617, 128] width 715 height 28
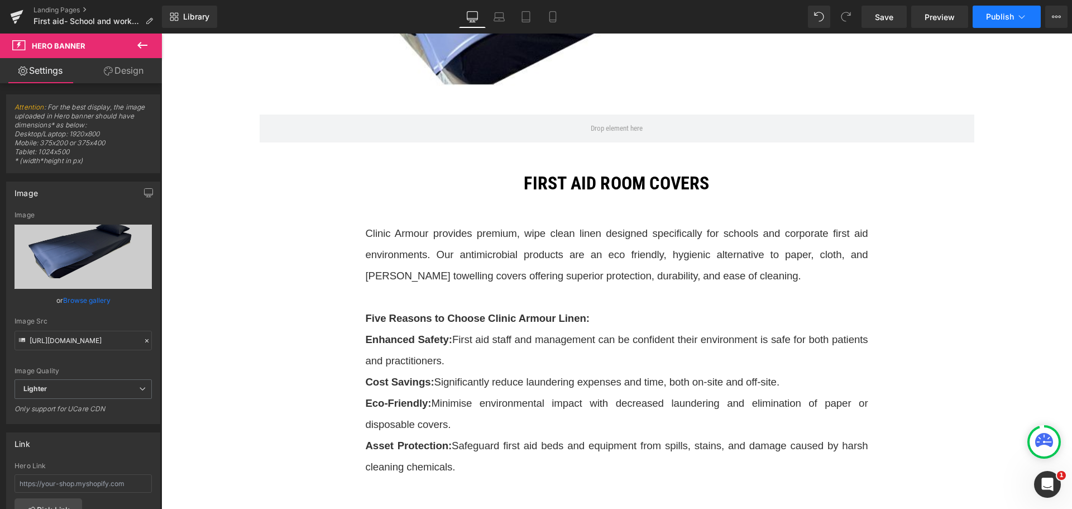
click at [1015, 15] on button "Publish" at bounding box center [1007, 17] width 68 height 22
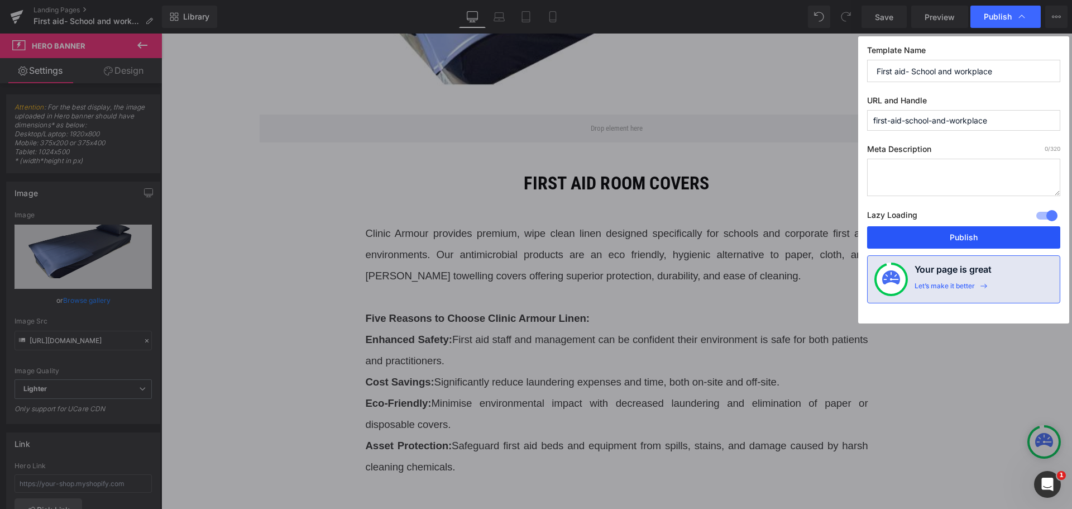
click at [978, 231] on button "Publish" at bounding box center [963, 237] width 193 height 22
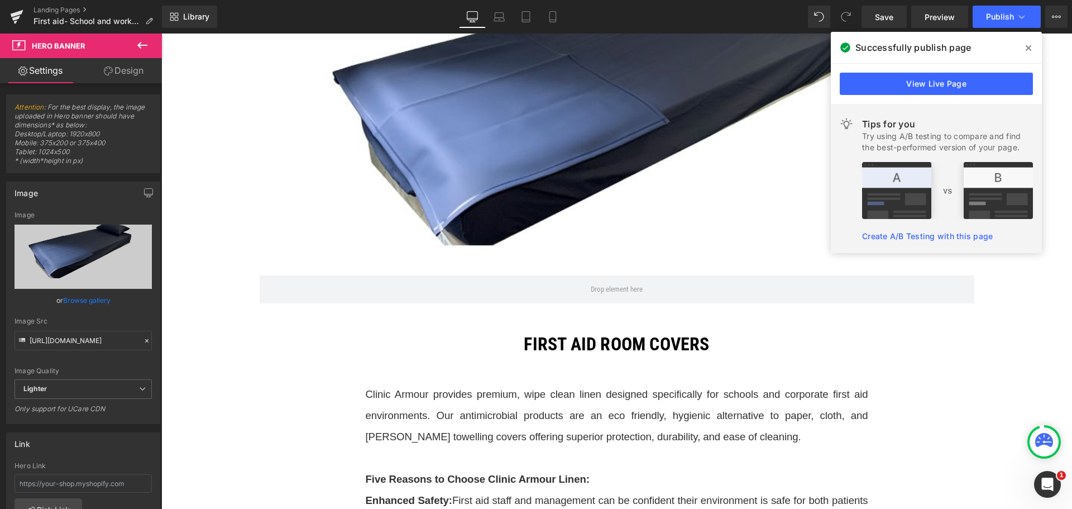
scroll to position [223, 0]
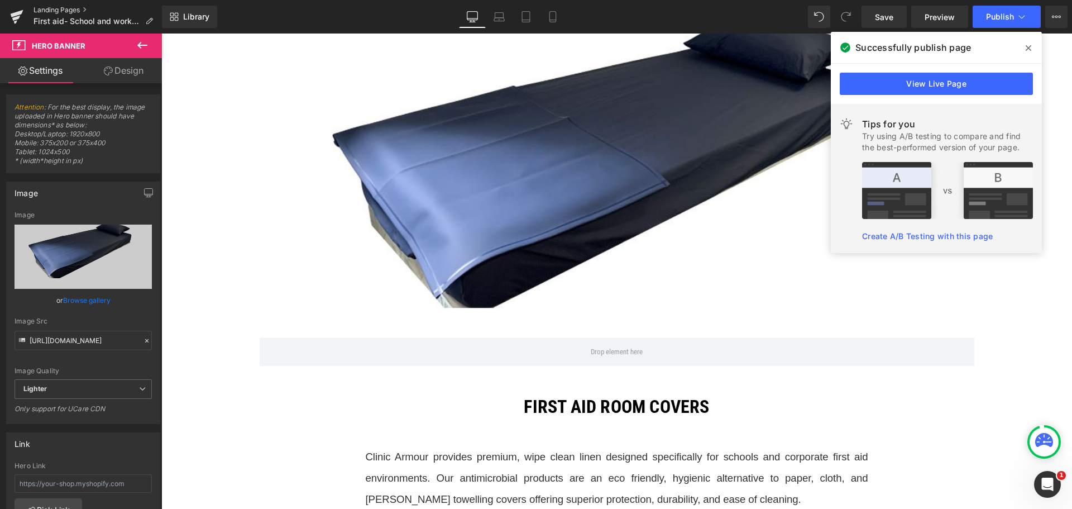
click at [70, 11] on link "Landing Pages" at bounding box center [98, 10] width 128 height 9
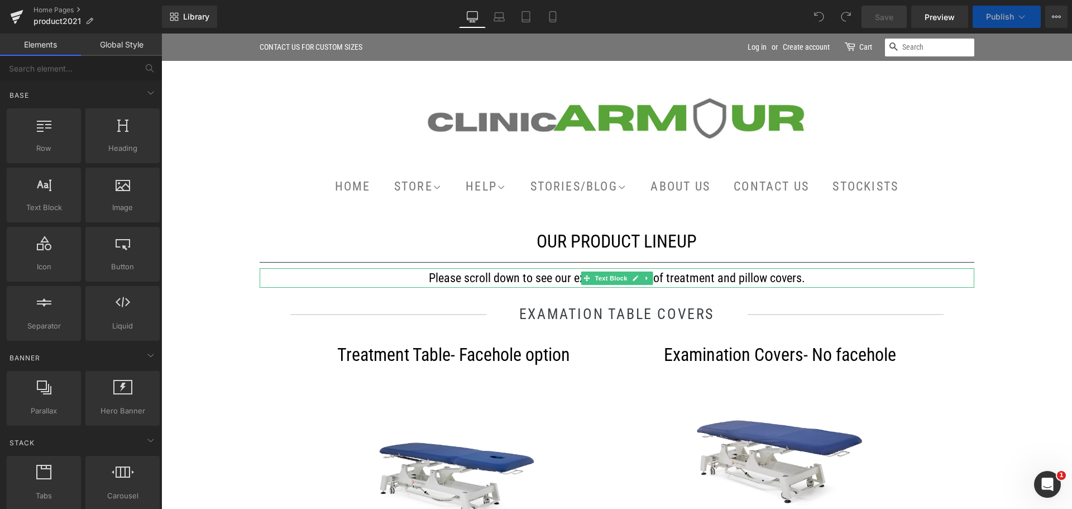
scroll to position [168, 0]
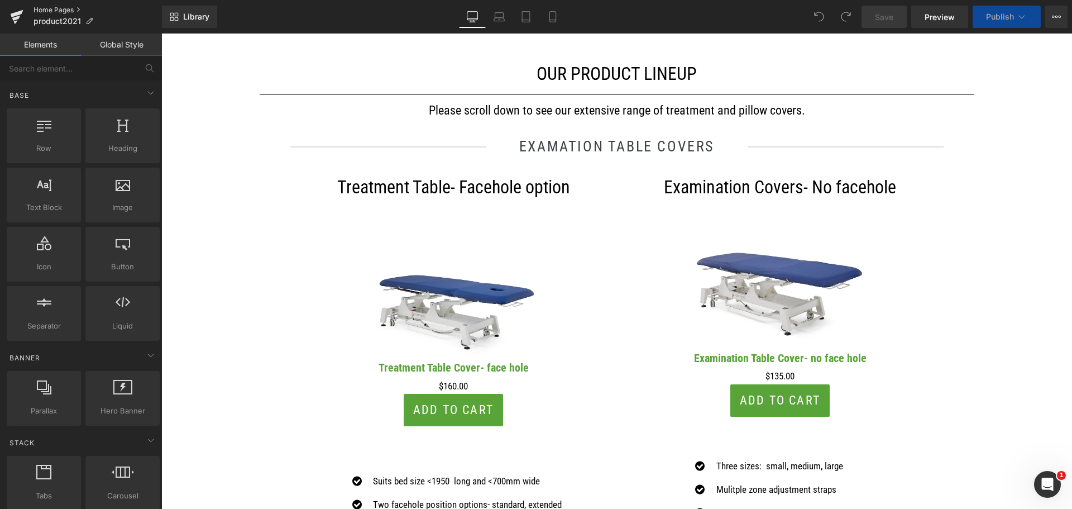
click at [42, 12] on link "Home Pages" at bounding box center [98, 10] width 128 height 9
